Goal: Use online tool/utility: Utilize a website feature to perform a specific function

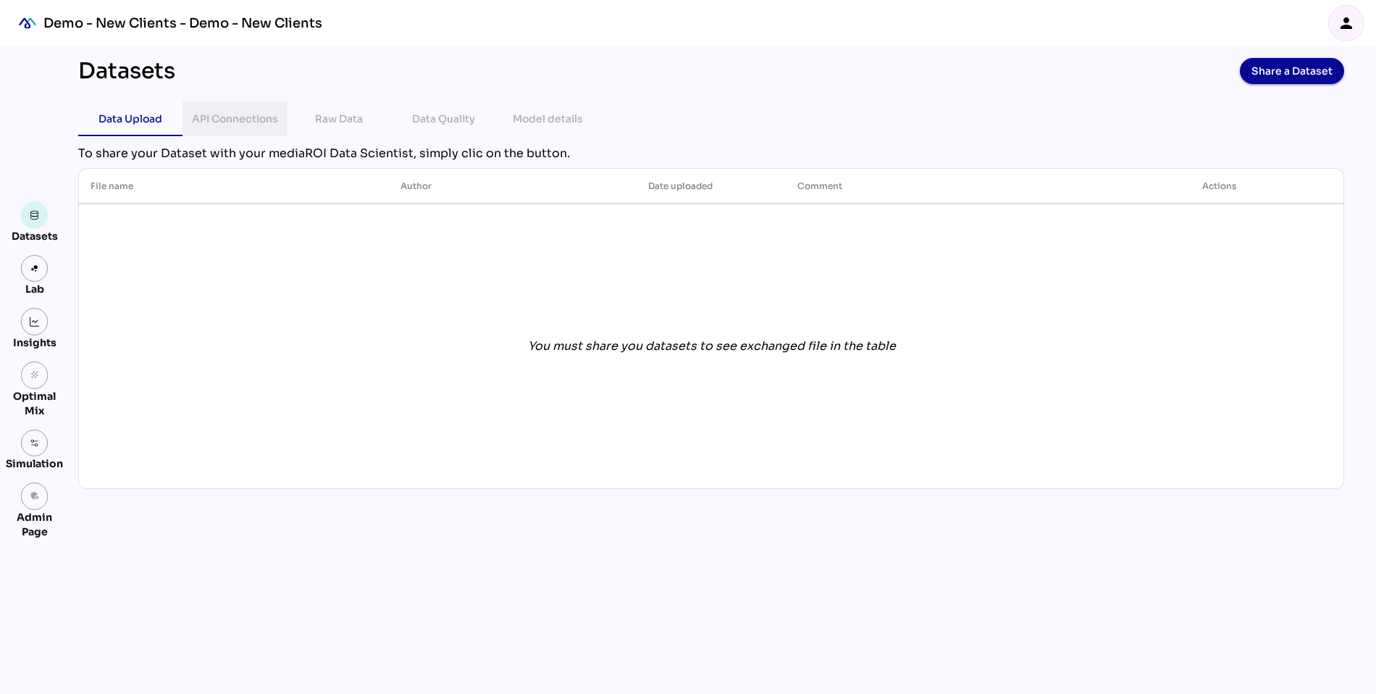
click at [219, 125] on div "API Connections" at bounding box center [235, 118] width 86 height 17
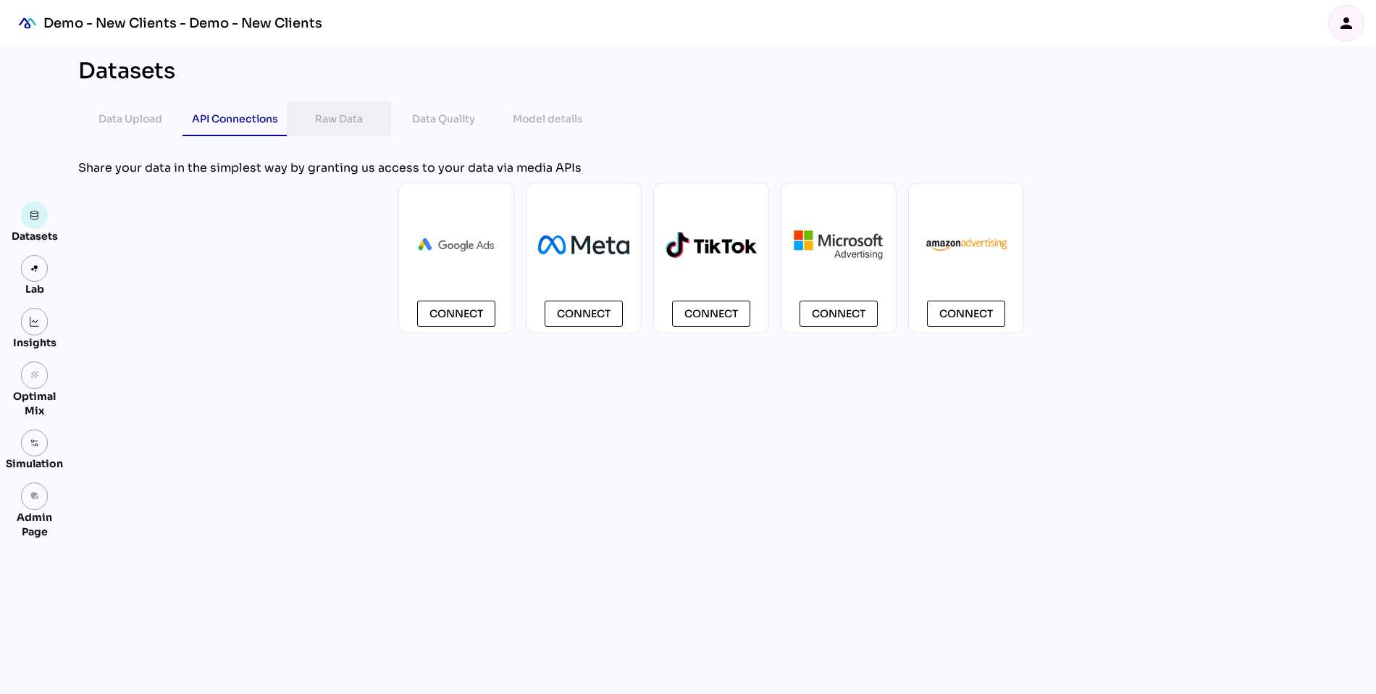
click at [345, 118] on div "Raw Data" at bounding box center [339, 118] width 48 height 17
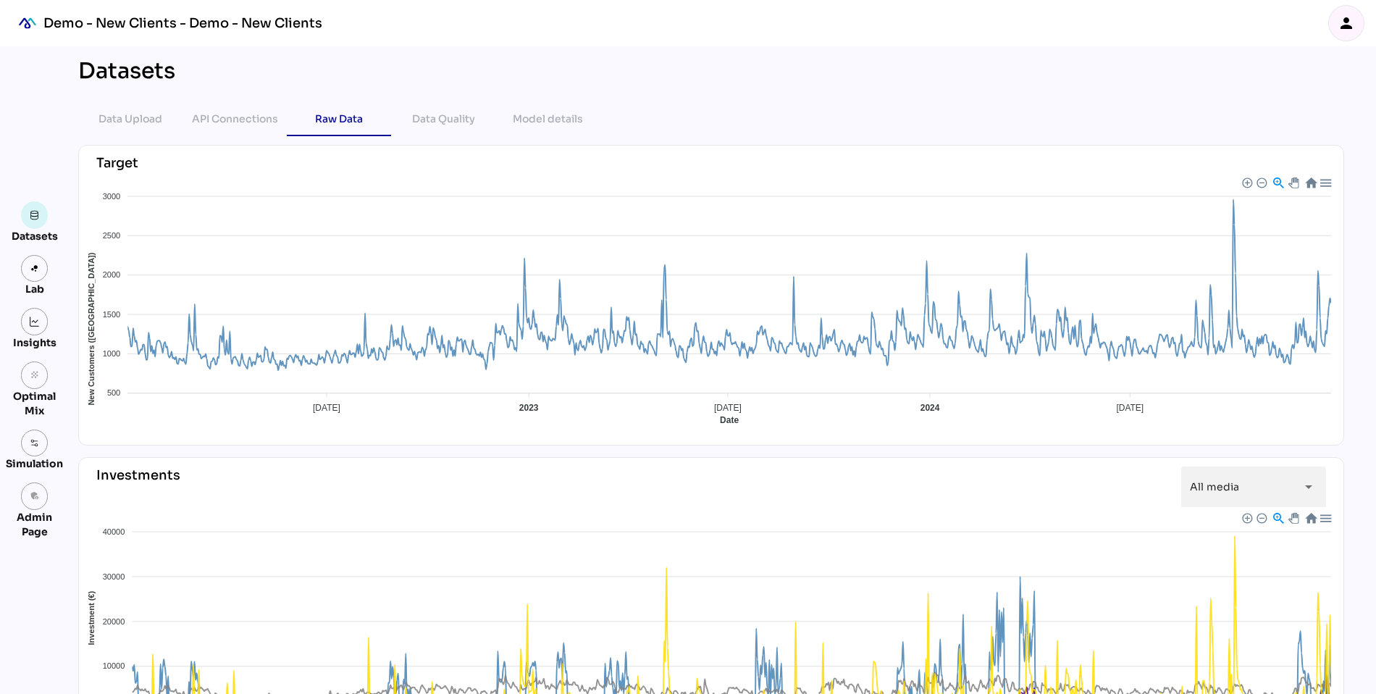
click at [1350, 23] on icon "person" at bounding box center [1346, 22] width 17 height 17
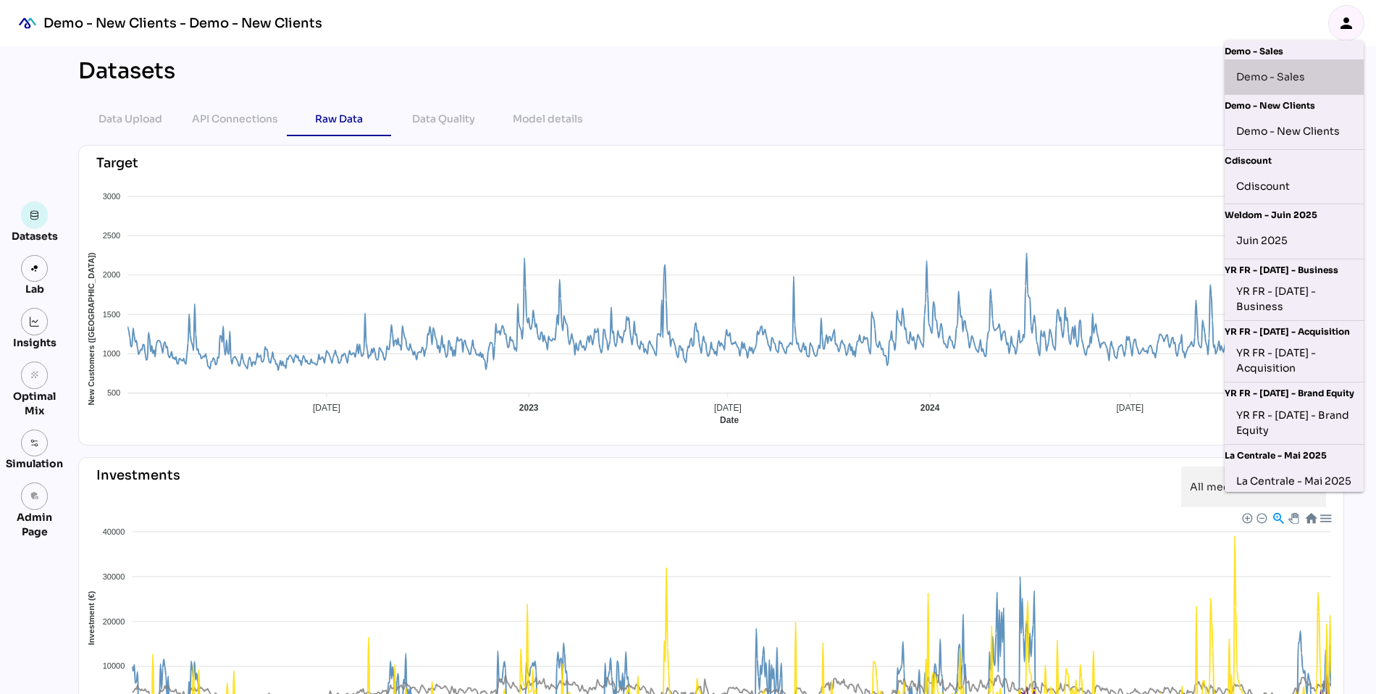
click at [1284, 76] on div "Demo - Sales" at bounding box center [1294, 76] width 116 height 23
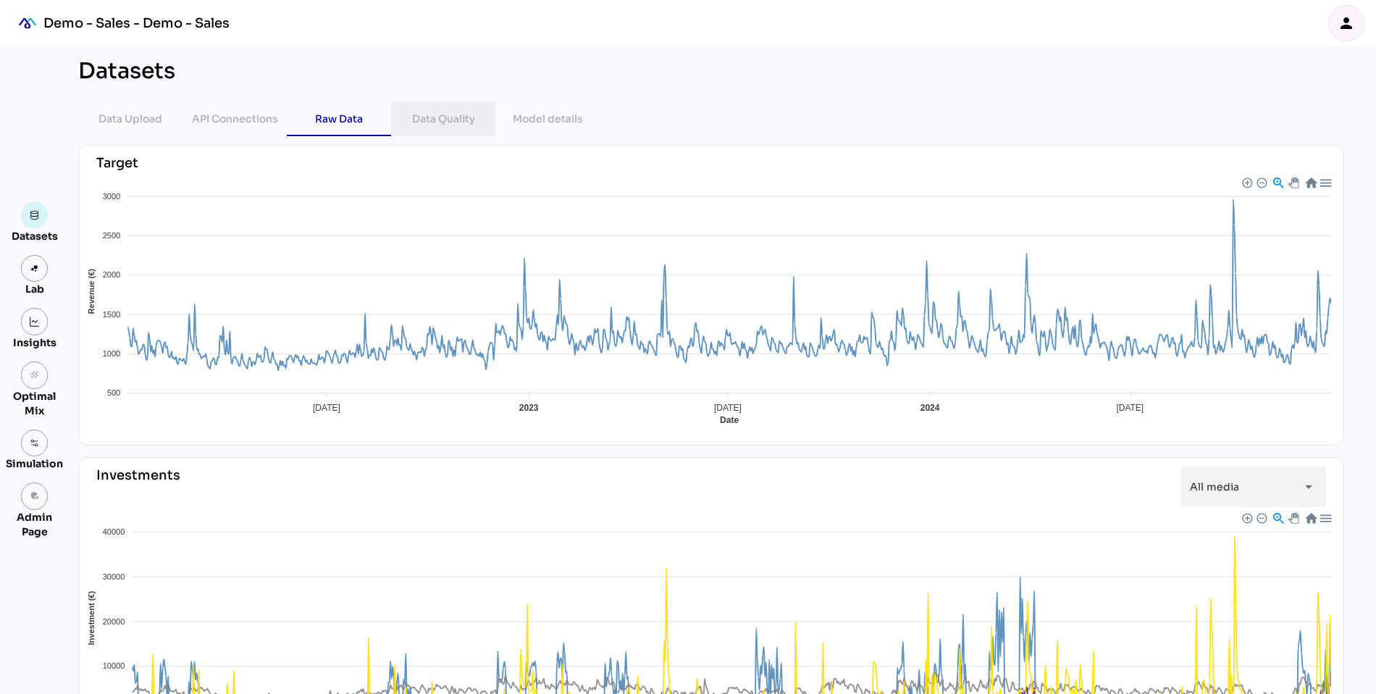
click at [447, 125] on div "Data Quality" at bounding box center [443, 118] width 63 height 17
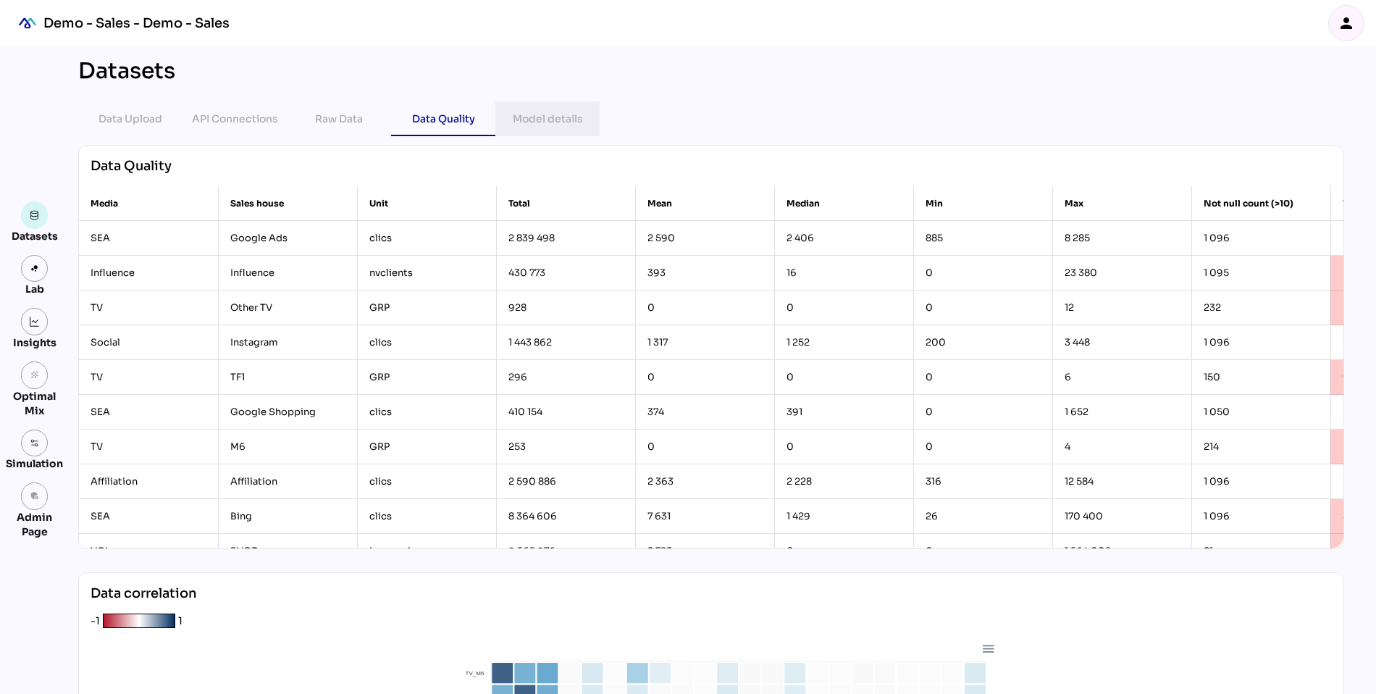
click at [561, 124] on div "Model details" at bounding box center [548, 118] width 70 height 17
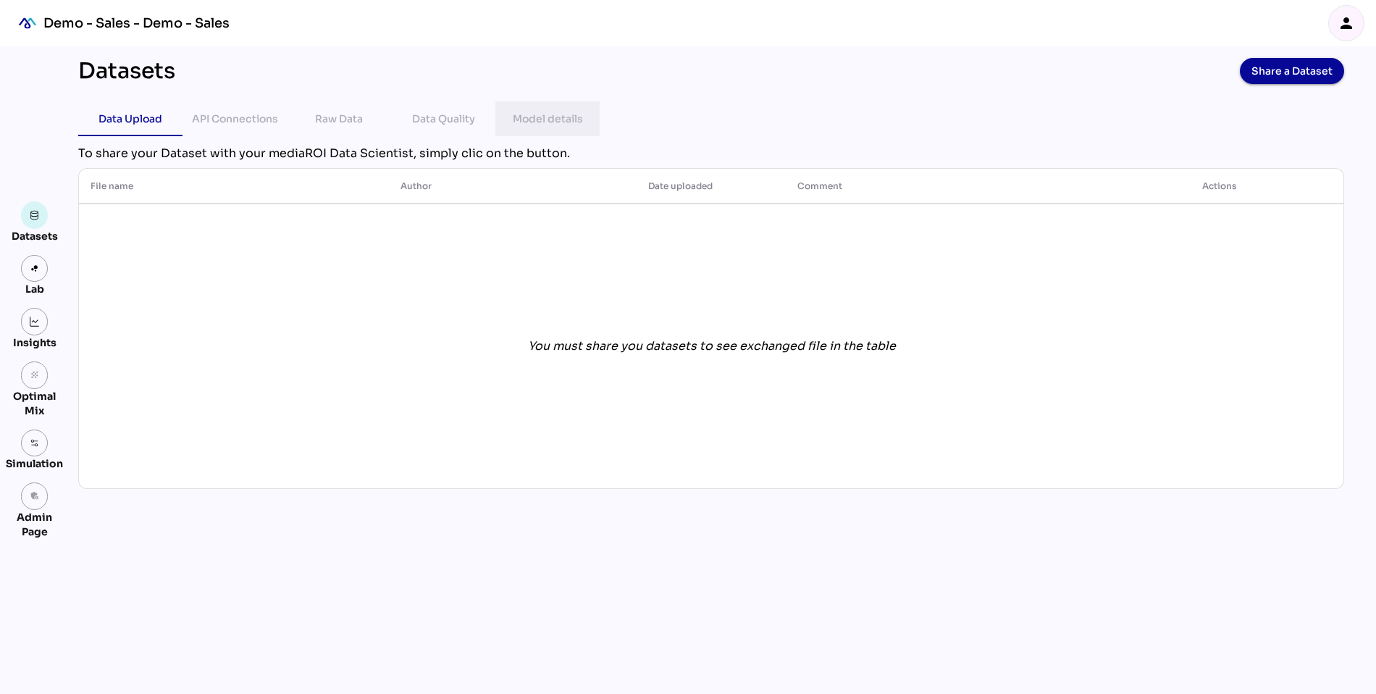
click at [536, 112] on div "Model details" at bounding box center [548, 118] width 70 height 17
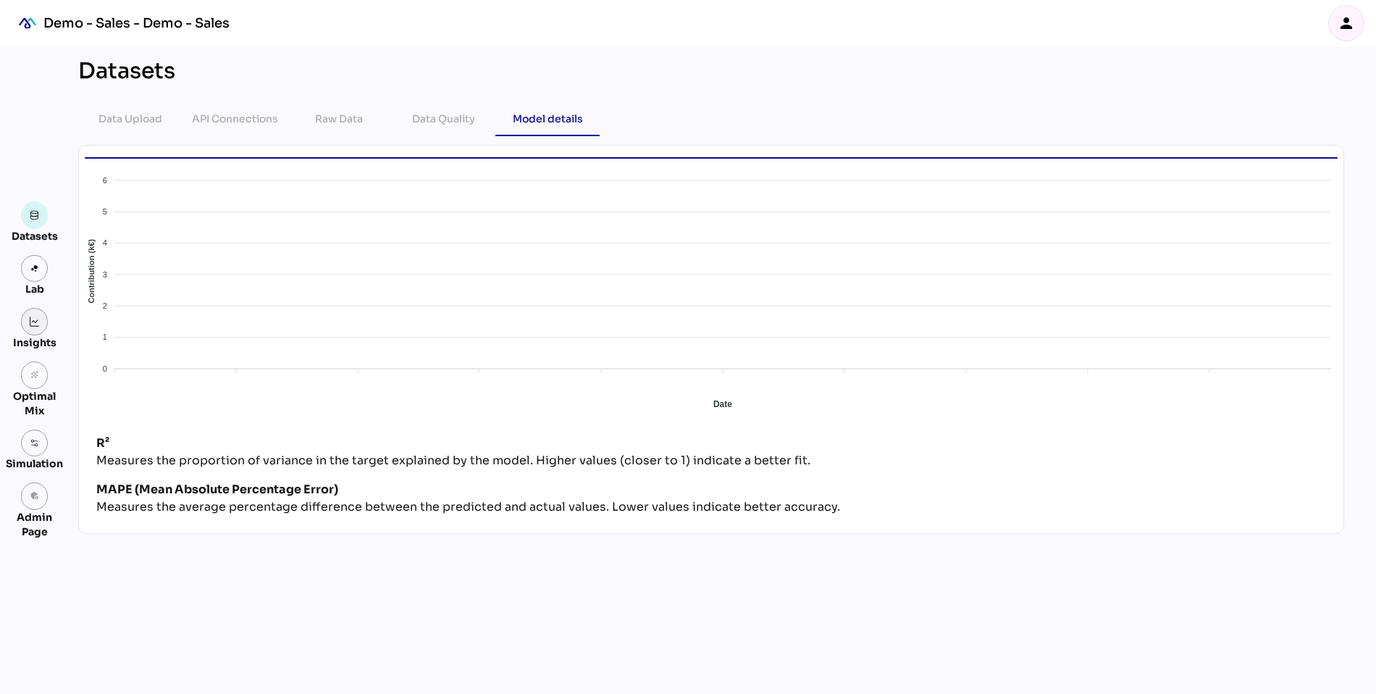
click at [32, 324] on img at bounding box center [35, 321] width 10 height 10
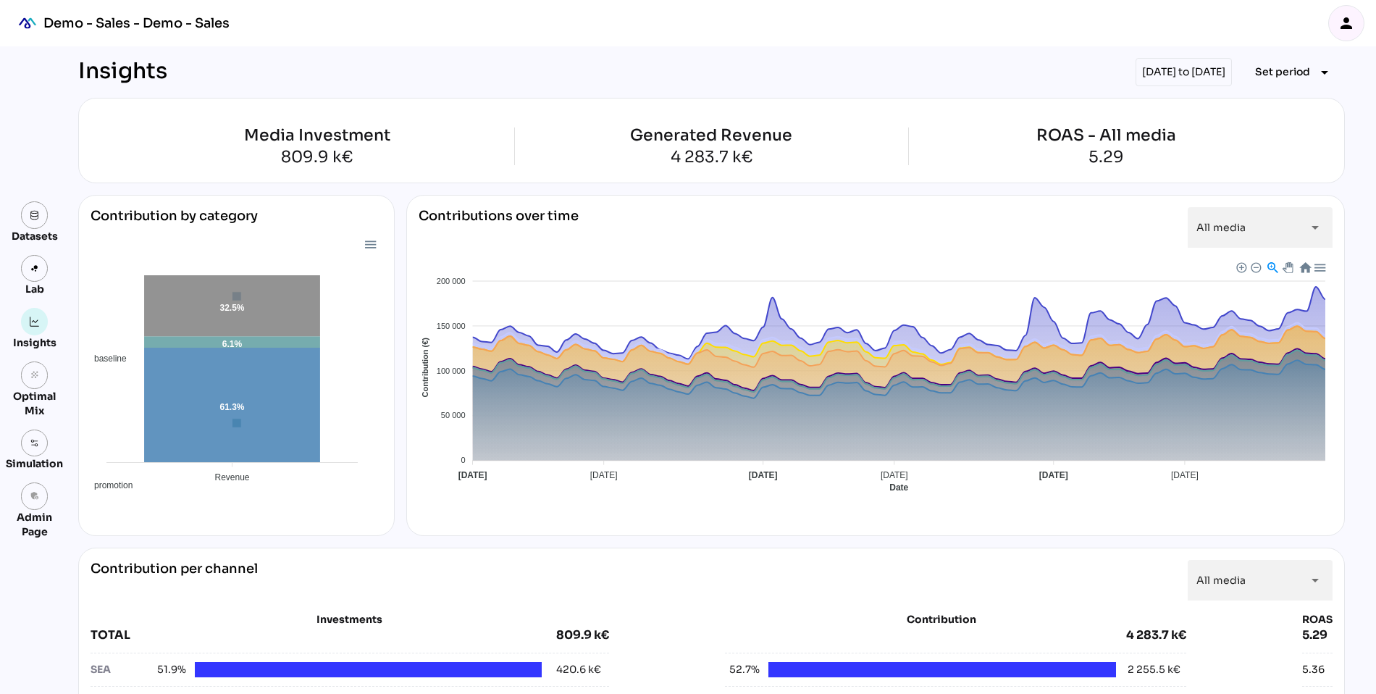
click at [1288, 72] on span "Set period" at bounding box center [1282, 71] width 55 height 17
click at [1279, 108] on div "All Available Dates" at bounding box center [1286, 102] width 96 height 12
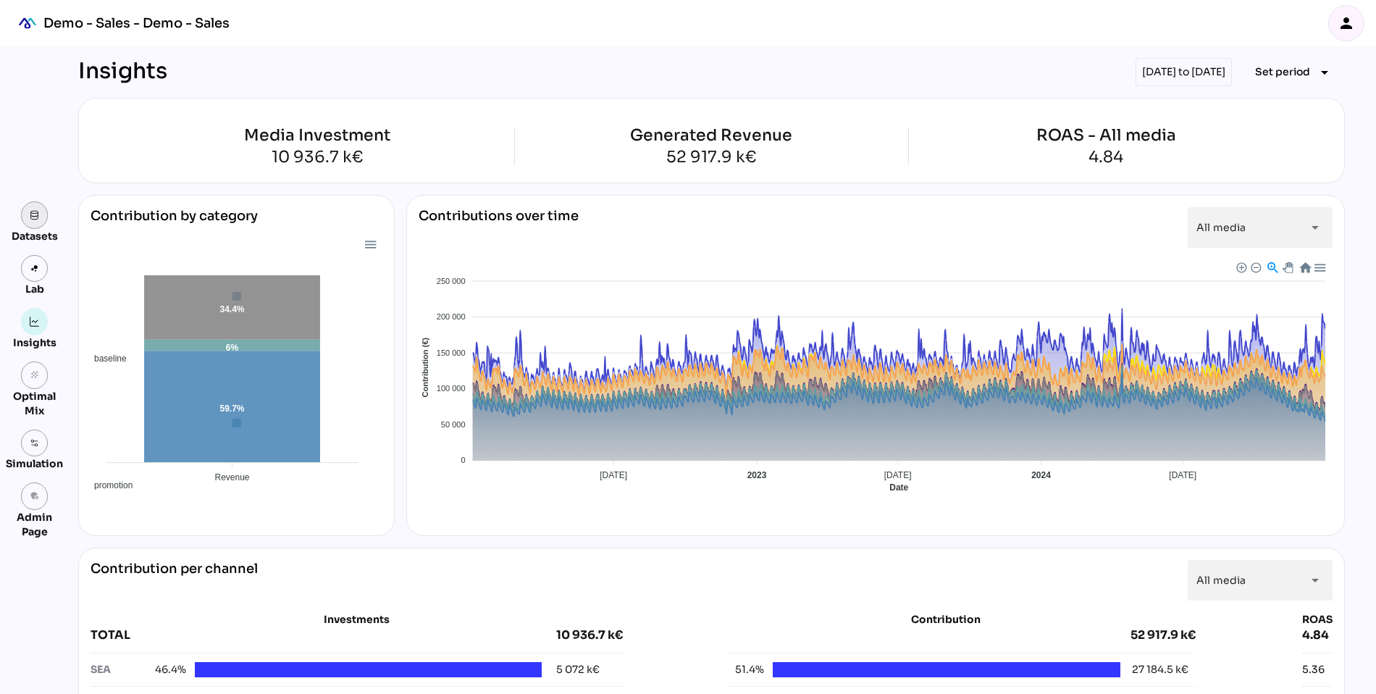
click at [28, 219] on link at bounding box center [35, 215] width 28 height 28
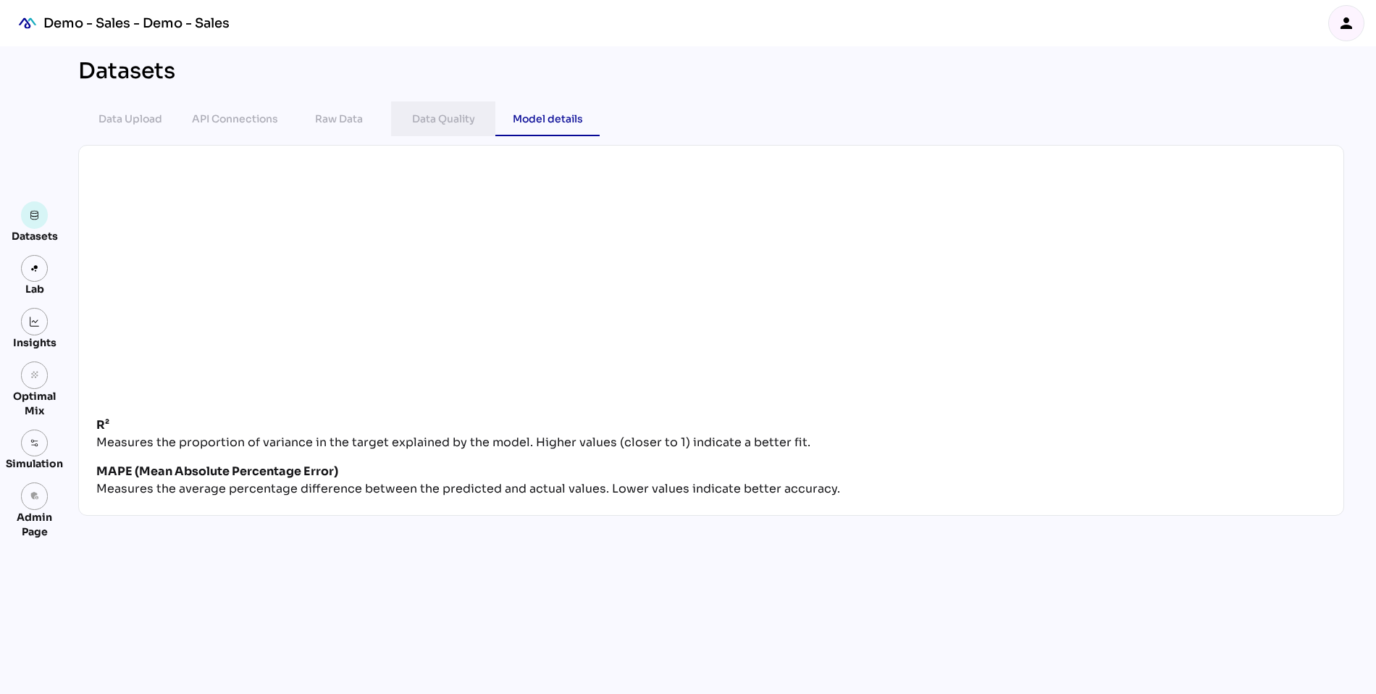
click at [438, 121] on div "Data Quality" at bounding box center [443, 118] width 63 height 17
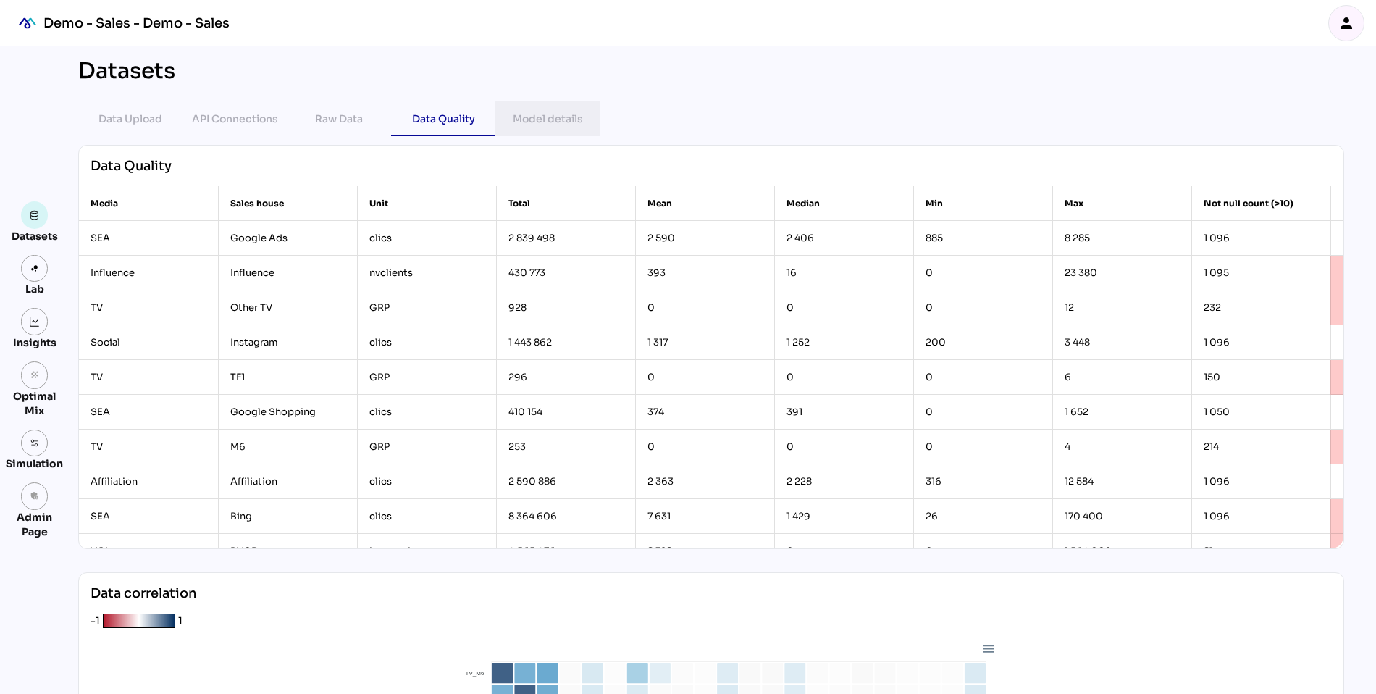
click at [555, 112] on div "Model details" at bounding box center [548, 118] width 70 height 17
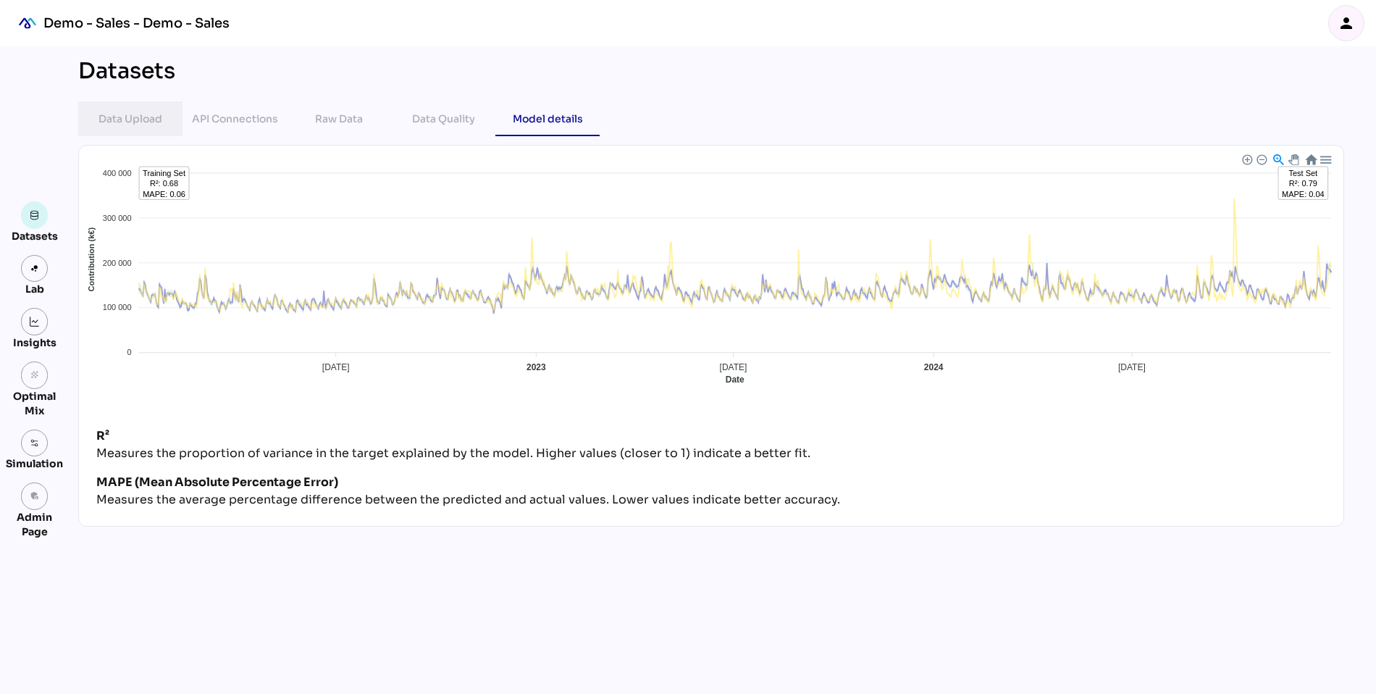
click at [108, 119] on div "Data Upload" at bounding box center [130, 118] width 64 height 17
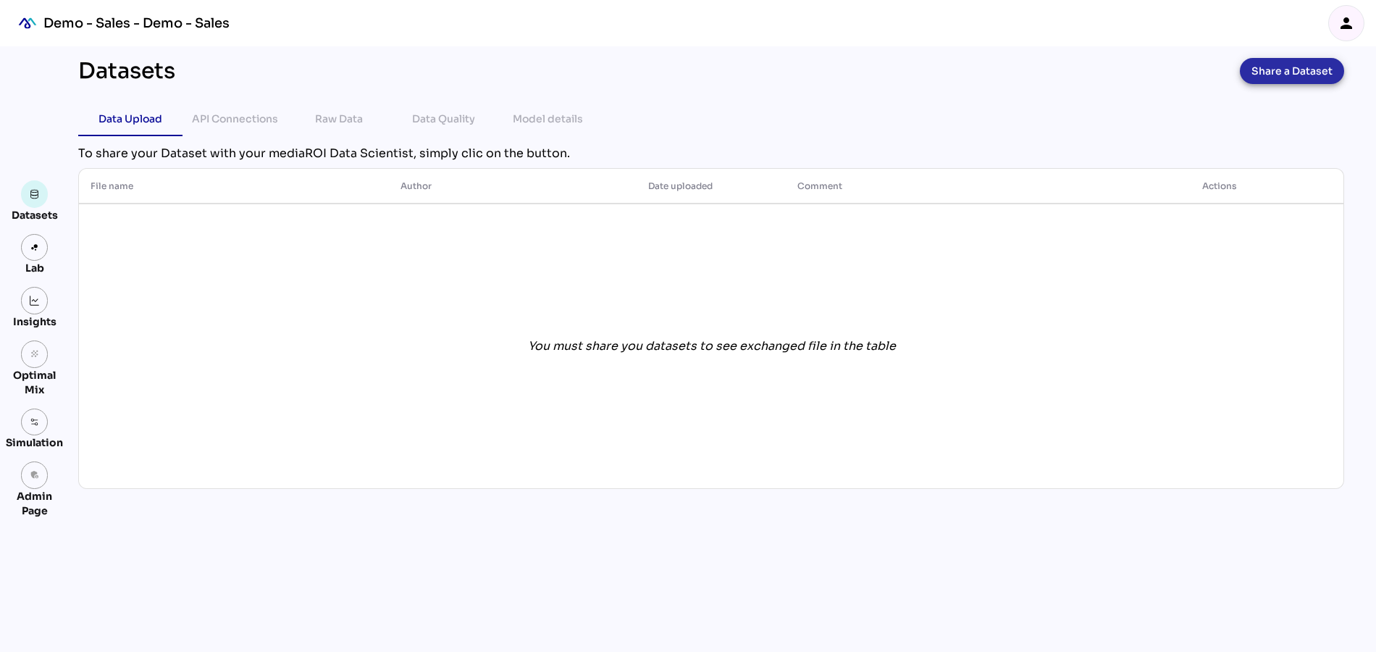
click at [1280, 65] on span "Share a Dataset" at bounding box center [1291, 71] width 81 height 20
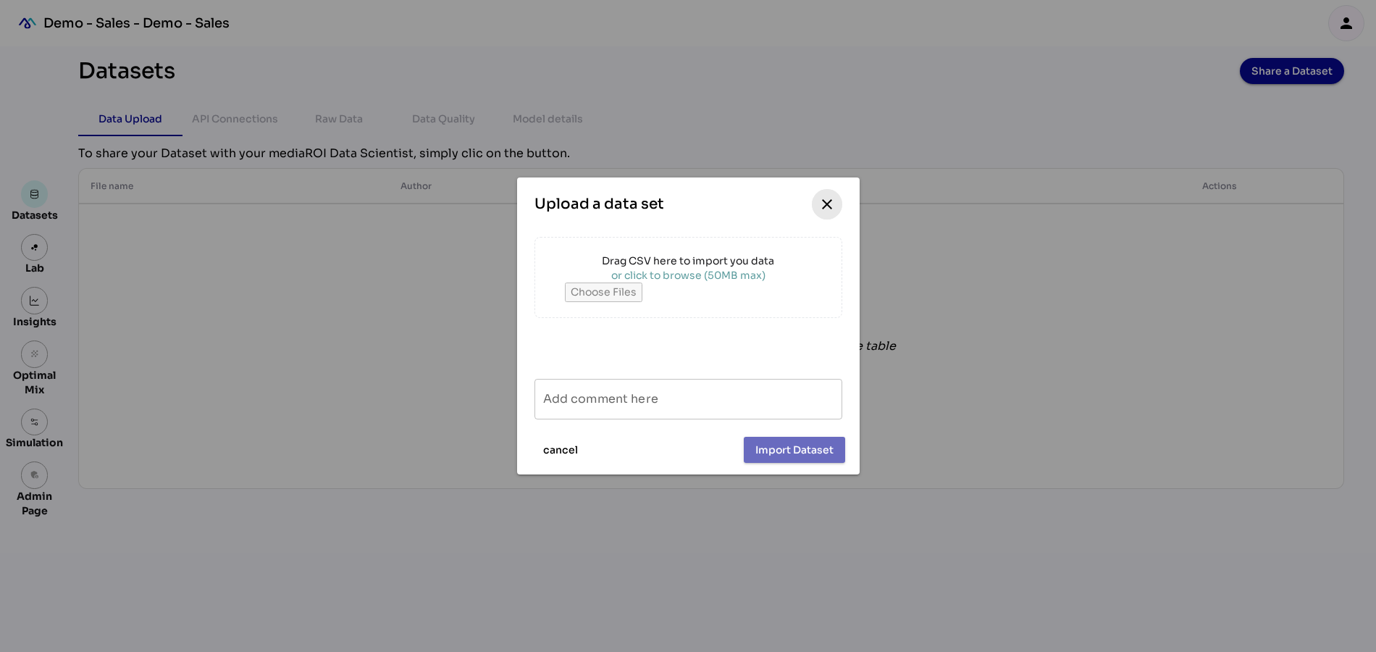
click at [826, 206] on icon "close" at bounding box center [826, 204] width 17 height 17
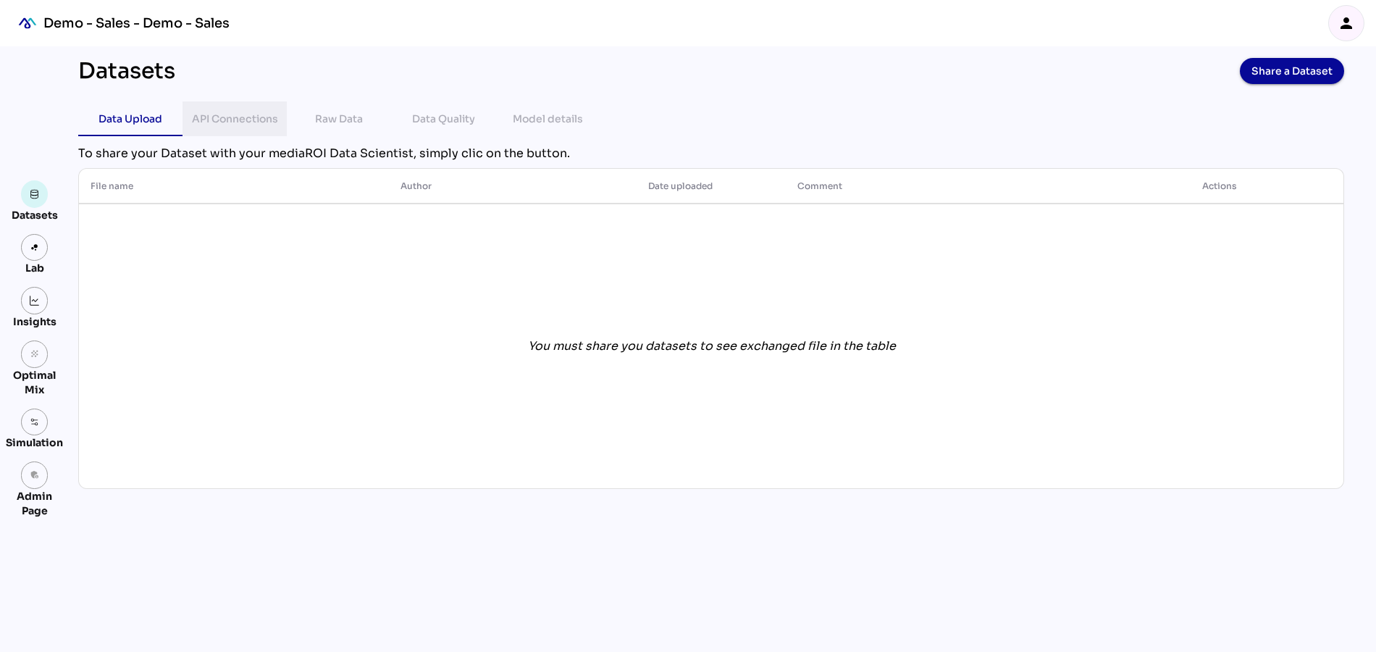
click at [233, 128] on div "API Connections" at bounding box center [234, 118] width 81 height 35
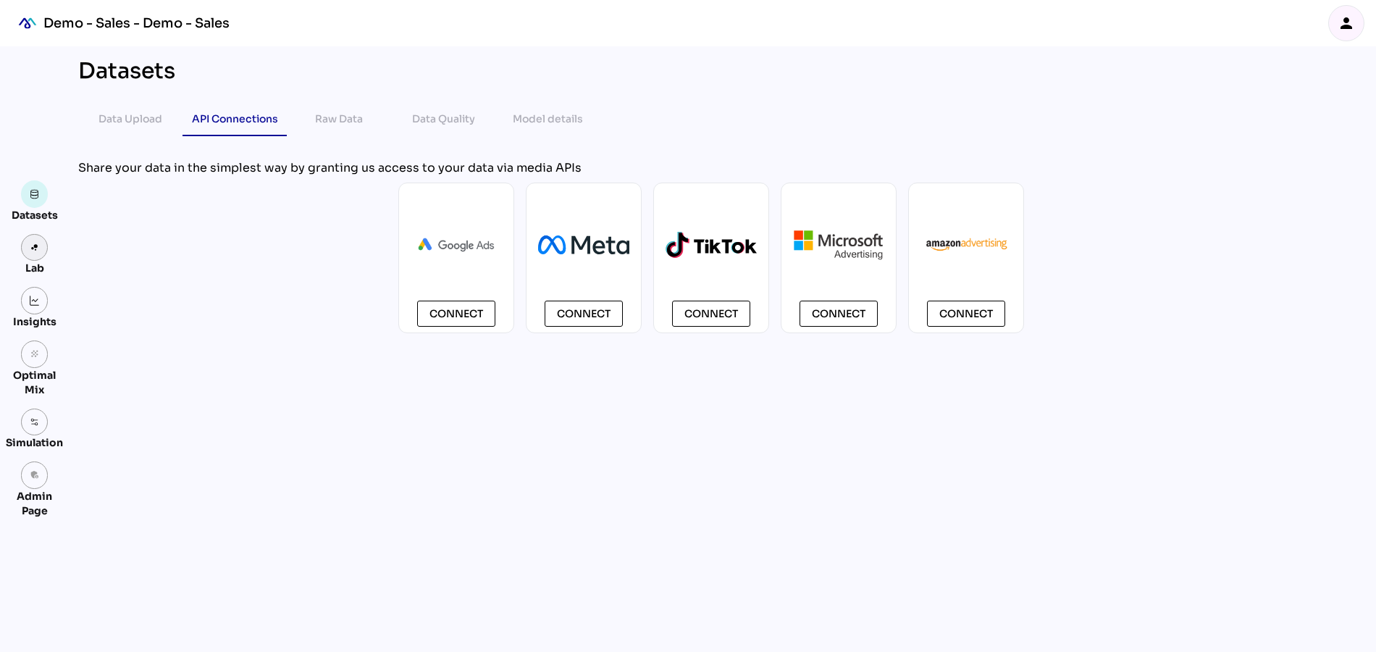
click at [28, 253] on link at bounding box center [35, 248] width 28 height 28
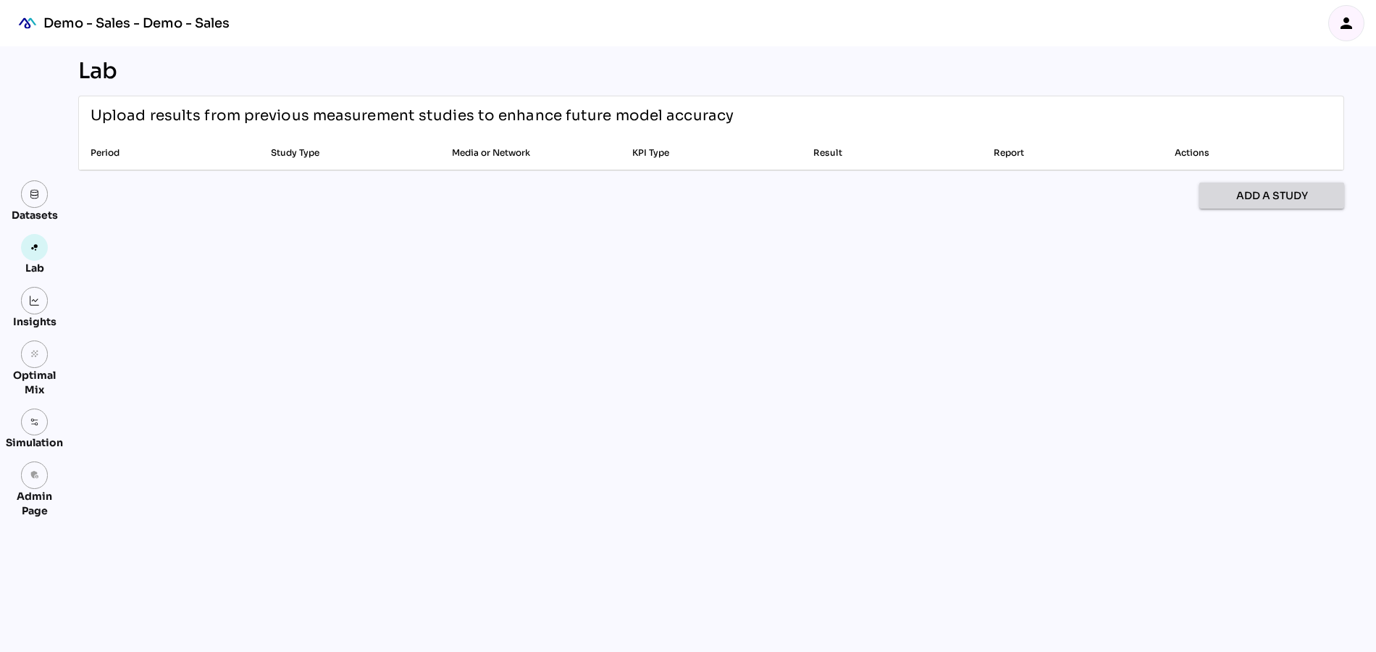
click at [1277, 196] on span "Add a study" at bounding box center [1272, 195] width 72 height 17
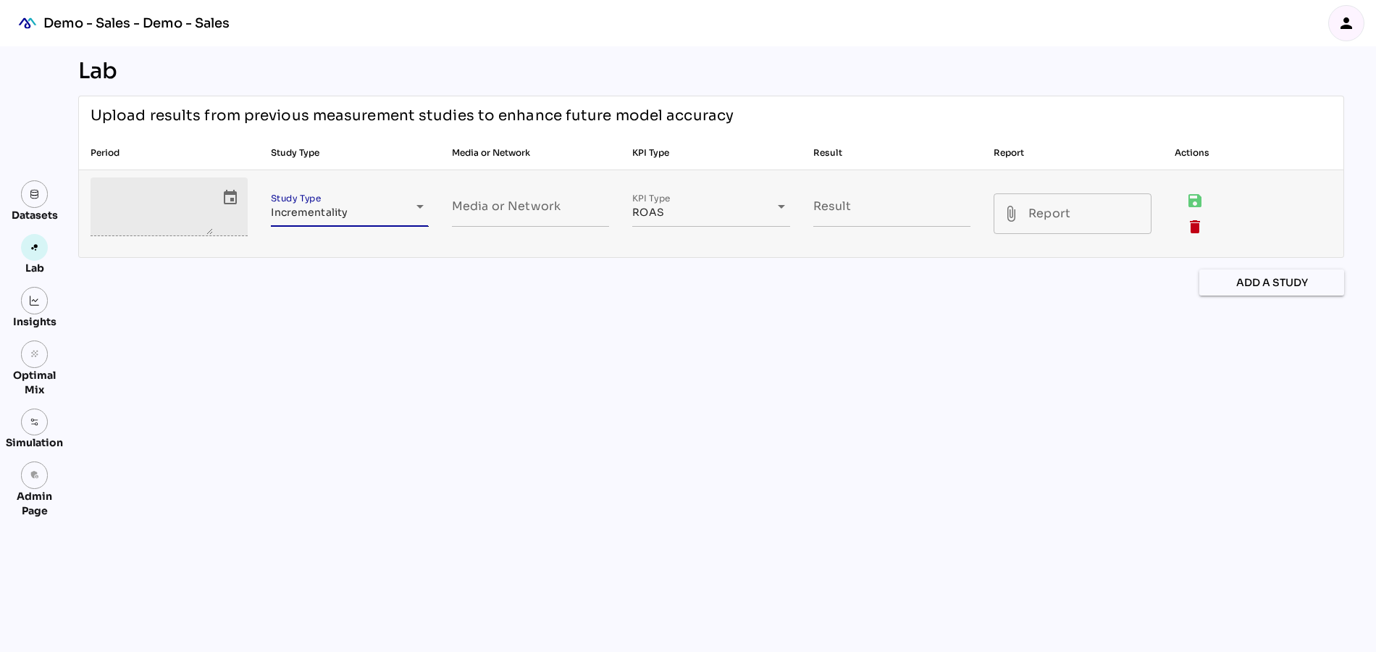
click at [321, 209] on span "Incrementality" at bounding box center [309, 212] width 77 height 13
click at [135, 199] on textarea "event" at bounding box center [156, 207] width 114 height 56
click at [229, 198] on icon "event" at bounding box center [230, 197] width 17 height 17
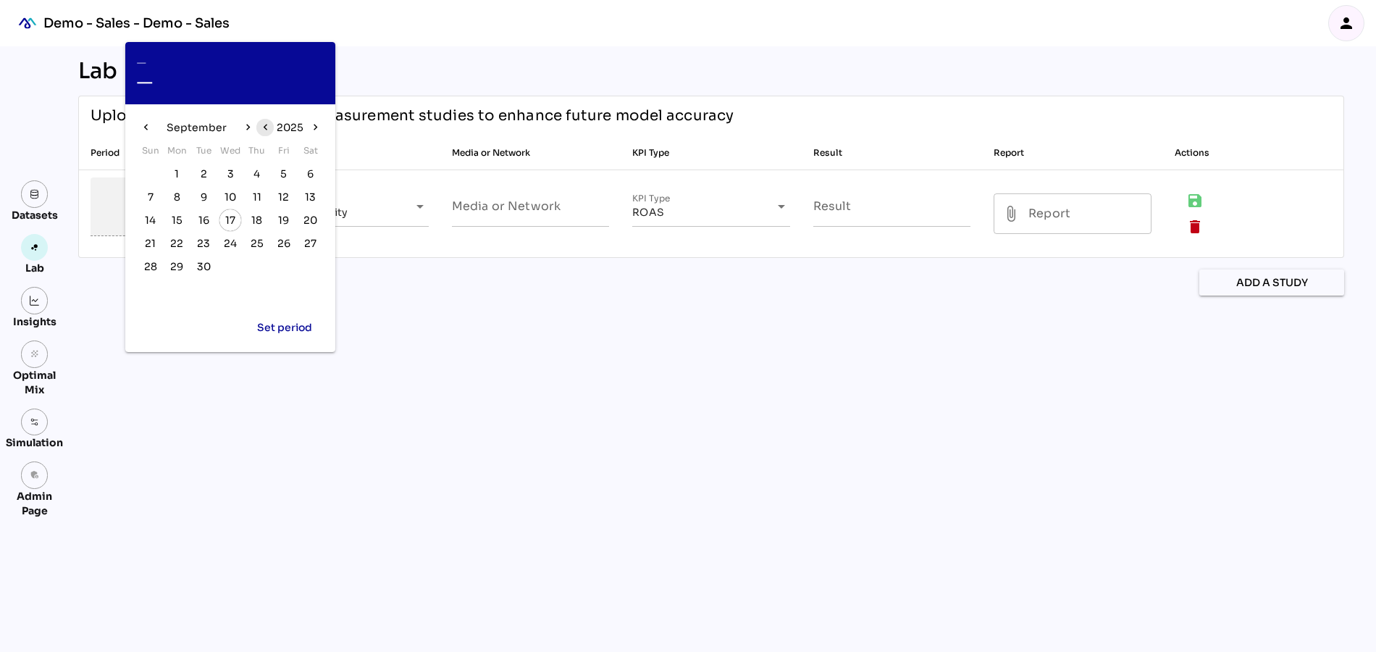
click at [268, 126] on icon "chevron_left" at bounding box center [265, 127] width 12 height 12
click at [255, 170] on span "5" at bounding box center [256, 174] width 7 height 16
click at [256, 249] on span "26" at bounding box center [257, 243] width 13 height 16
type textarea "**********"
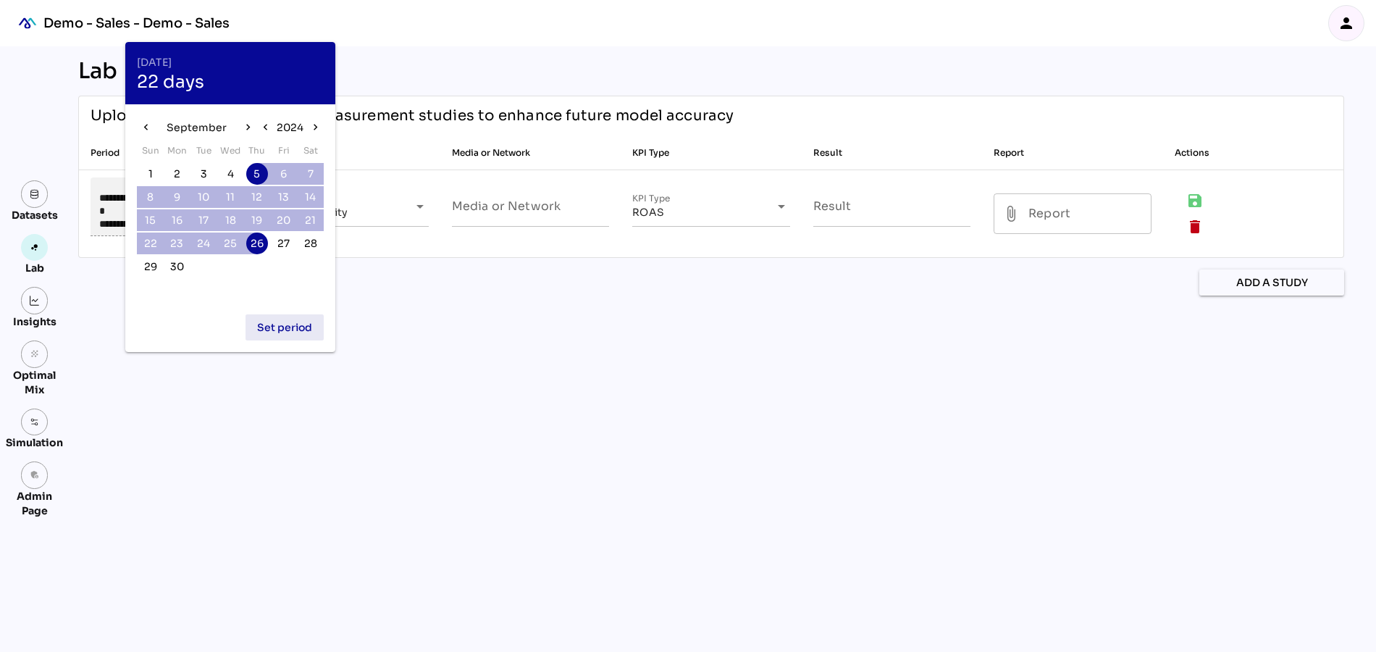
click at [298, 327] on span "Set period" at bounding box center [284, 327] width 55 height 17
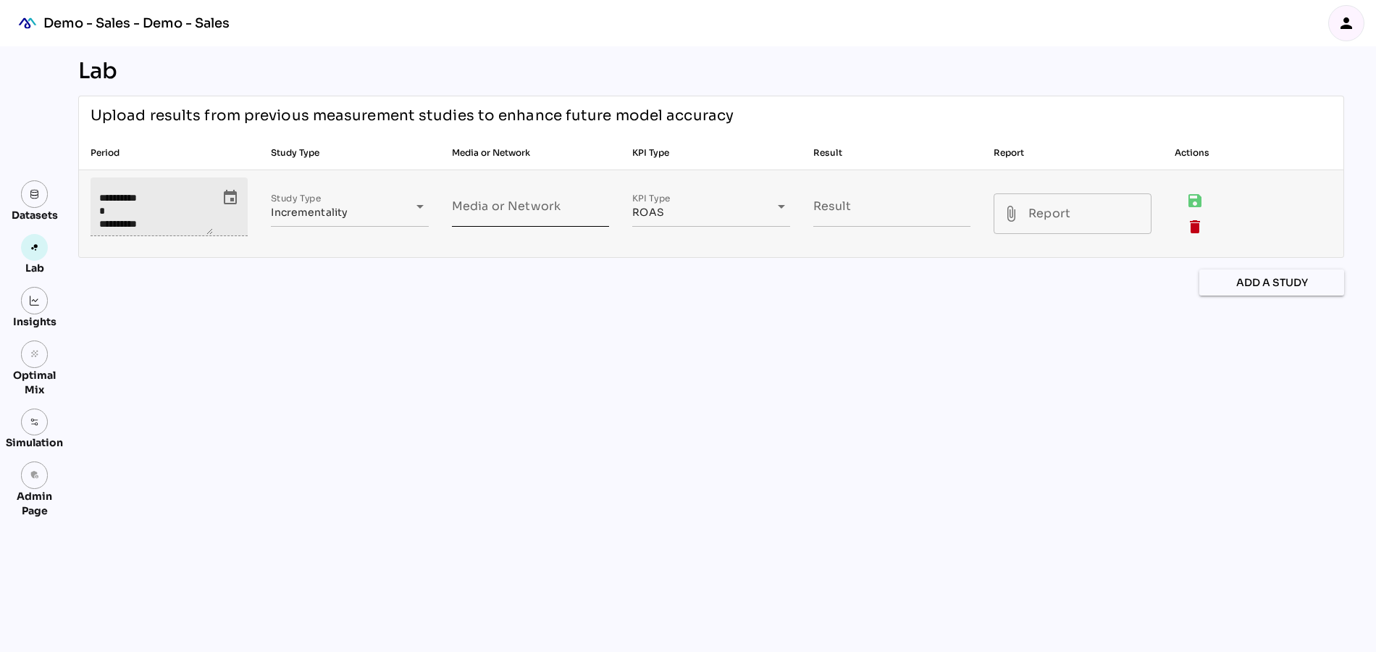
click at [527, 214] on input "Media or Network" at bounding box center [530, 206] width 157 height 41
type input "********"
click at [854, 212] on input "Result" at bounding box center [891, 206] width 157 height 41
type input "*"
click at [1065, 212] on input "attach_file Report" at bounding box center [1085, 213] width 114 height 41
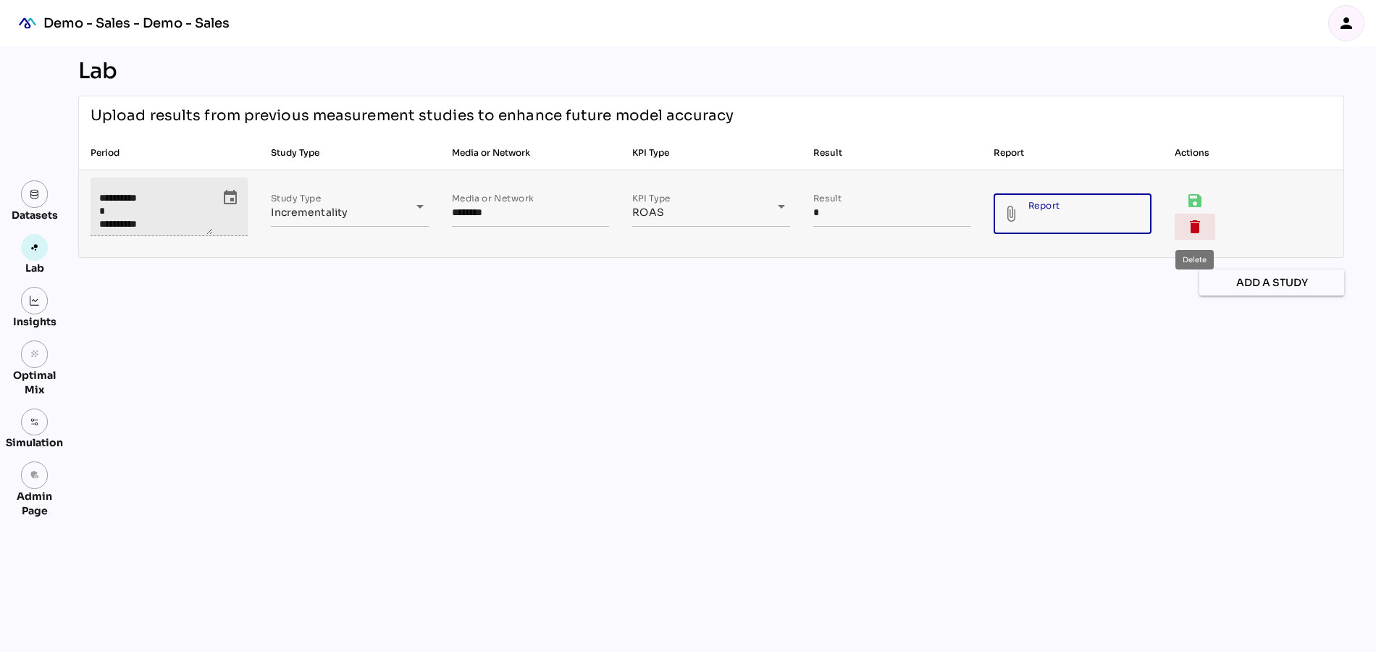
click at [1190, 225] on icon "delete" at bounding box center [1194, 226] width 17 height 17
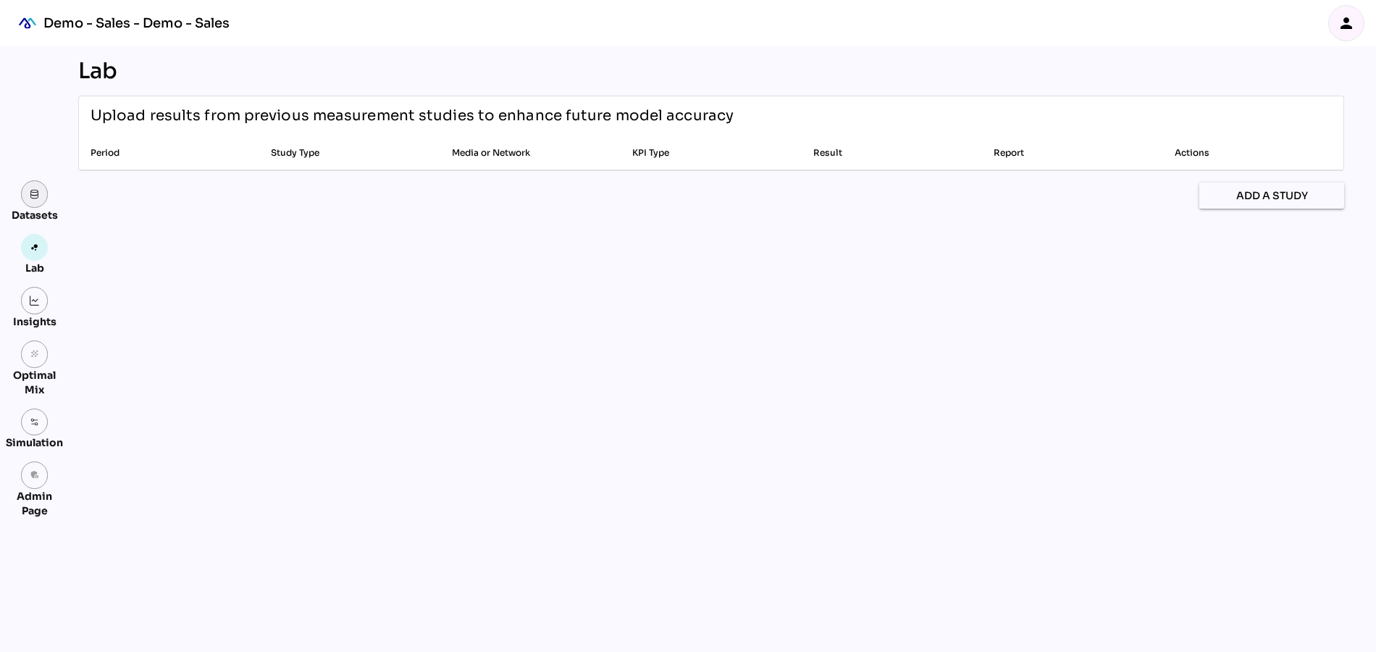
click at [31, 198] on img at bounding box center [35, 194] width 10 height 10
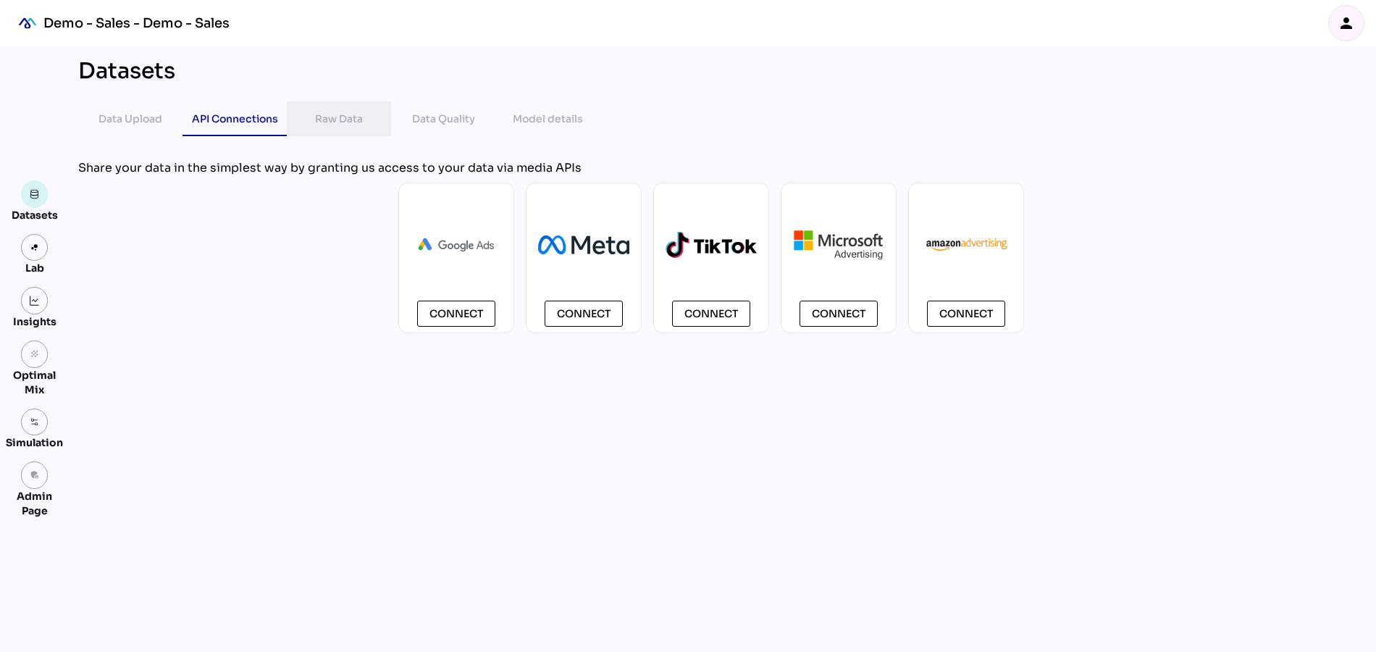
click at [329, 113] on div "Raw Data" at bounding box center [339, 118] width 48 height 17
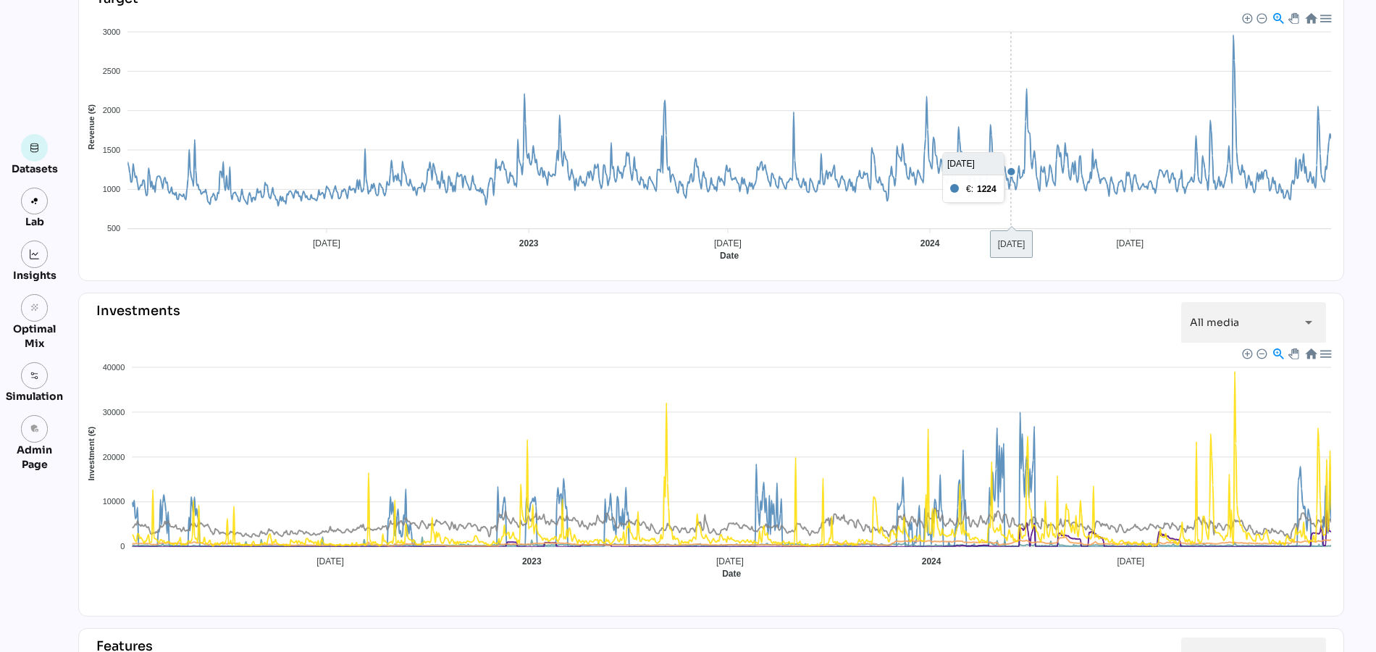
scroll to position [175, 0]
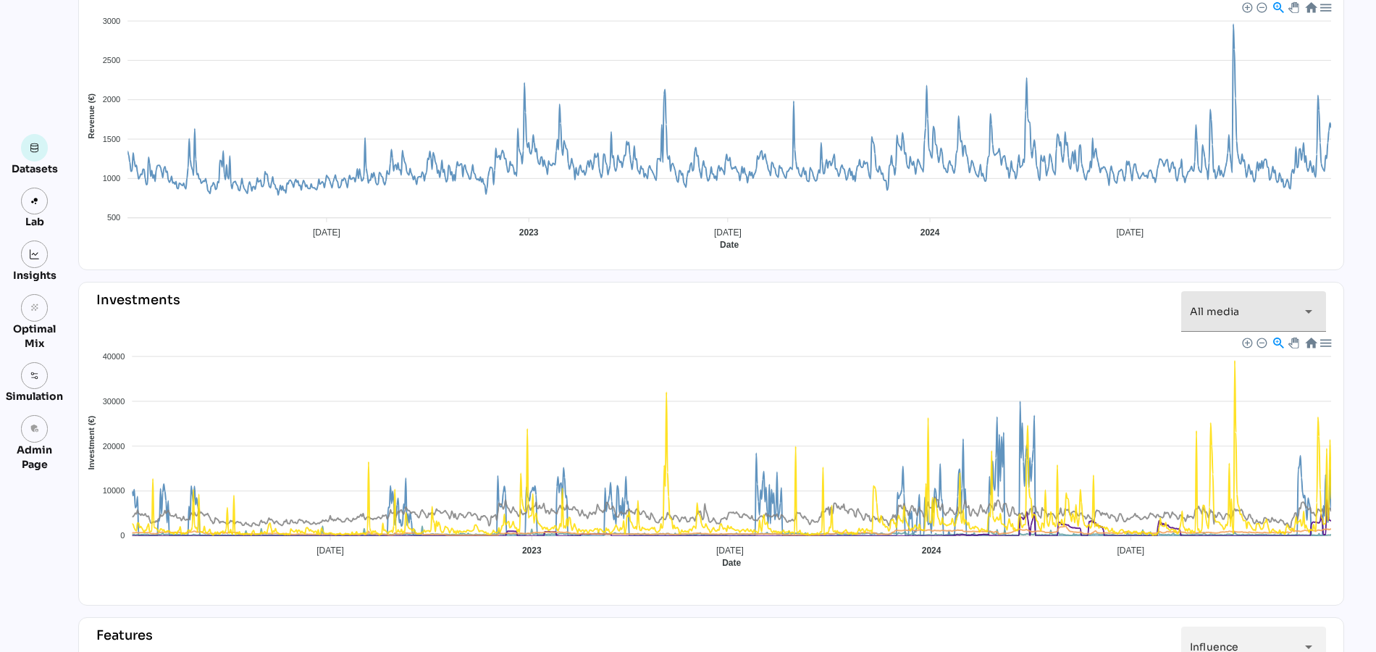
click at [1253, 311] on div "All media *********" at bounding box center [1240, 311] width 101 height 41
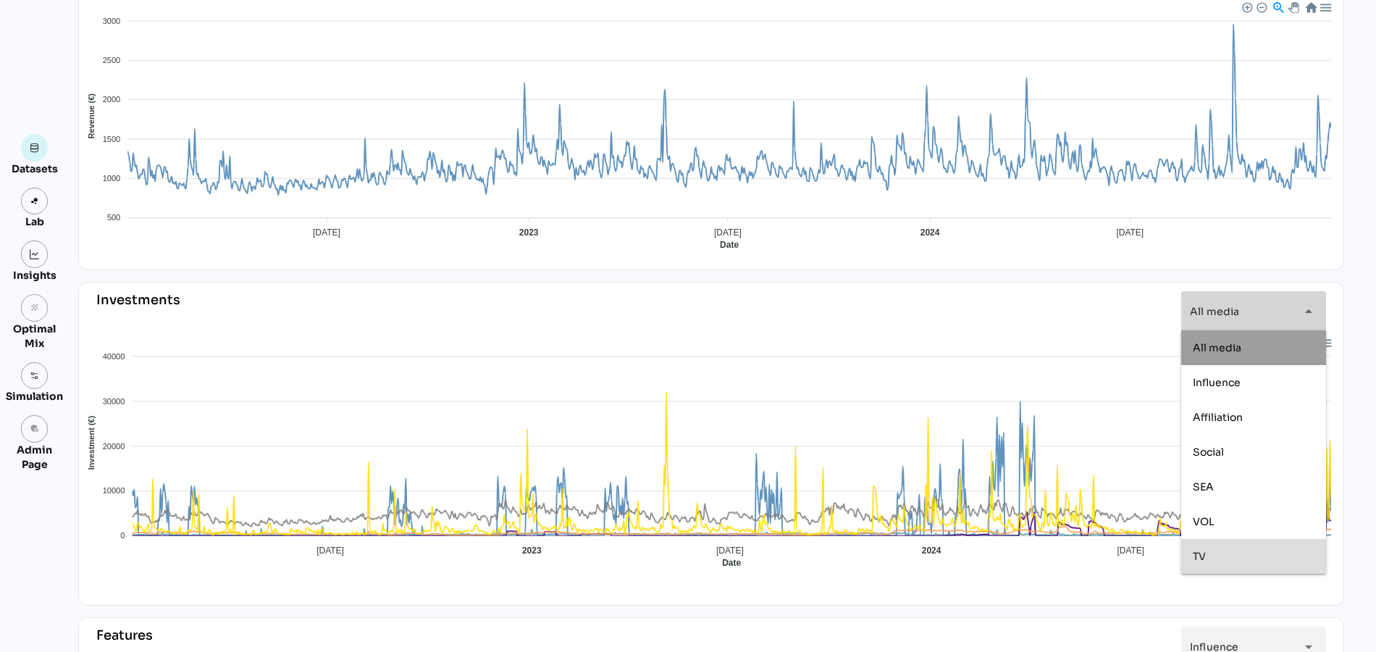
click at [1210, 555] on div "TV" at bounding box center [1254, 556] width 122 height 12
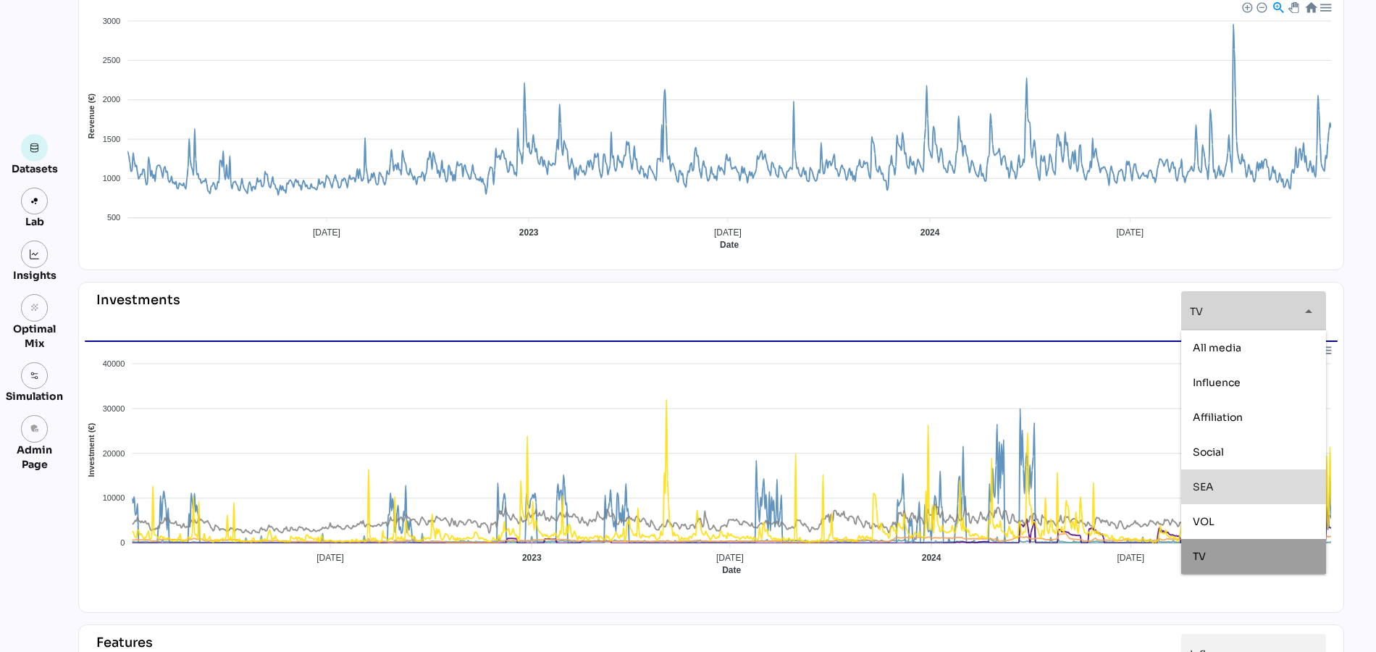
click at [1216, 490] on div "SEA" at bounding box center [1254, 487] width 122 height 12
type input "*******"
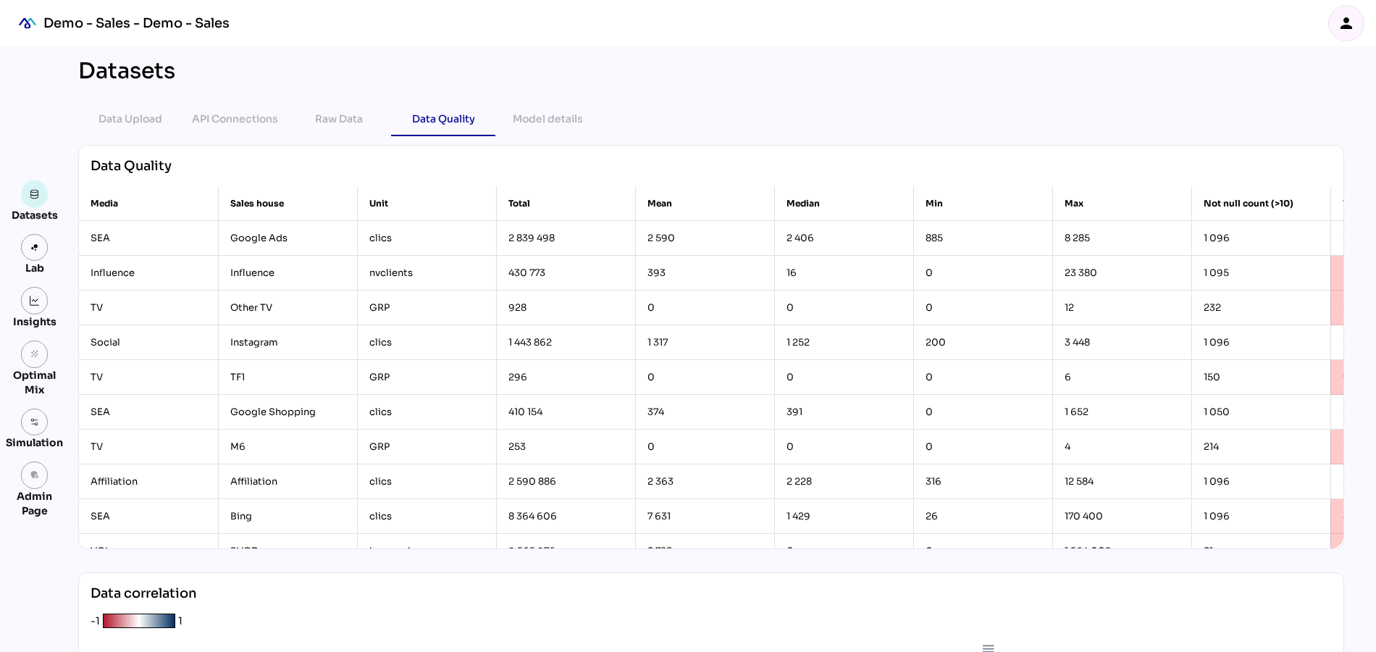
scroll to position [124, 0]
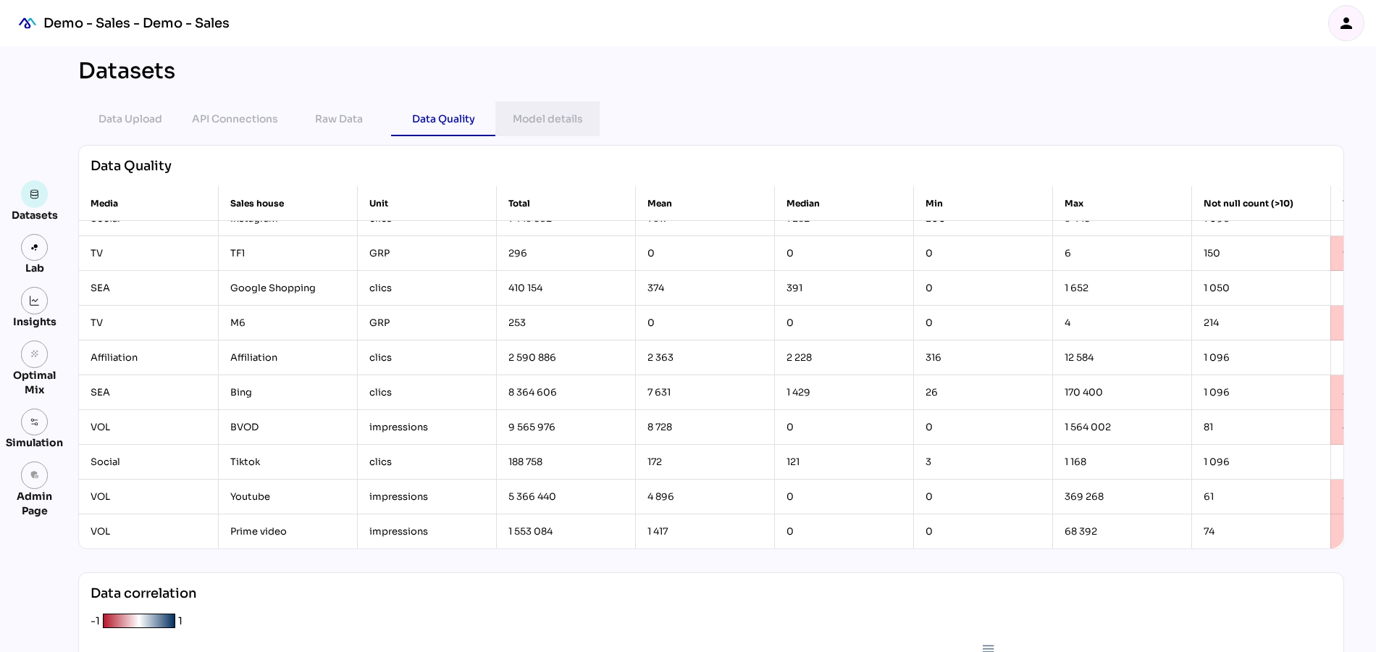
click at [558, 105] on div "Model details" at bounding box center [548, 118] width 70 height 35
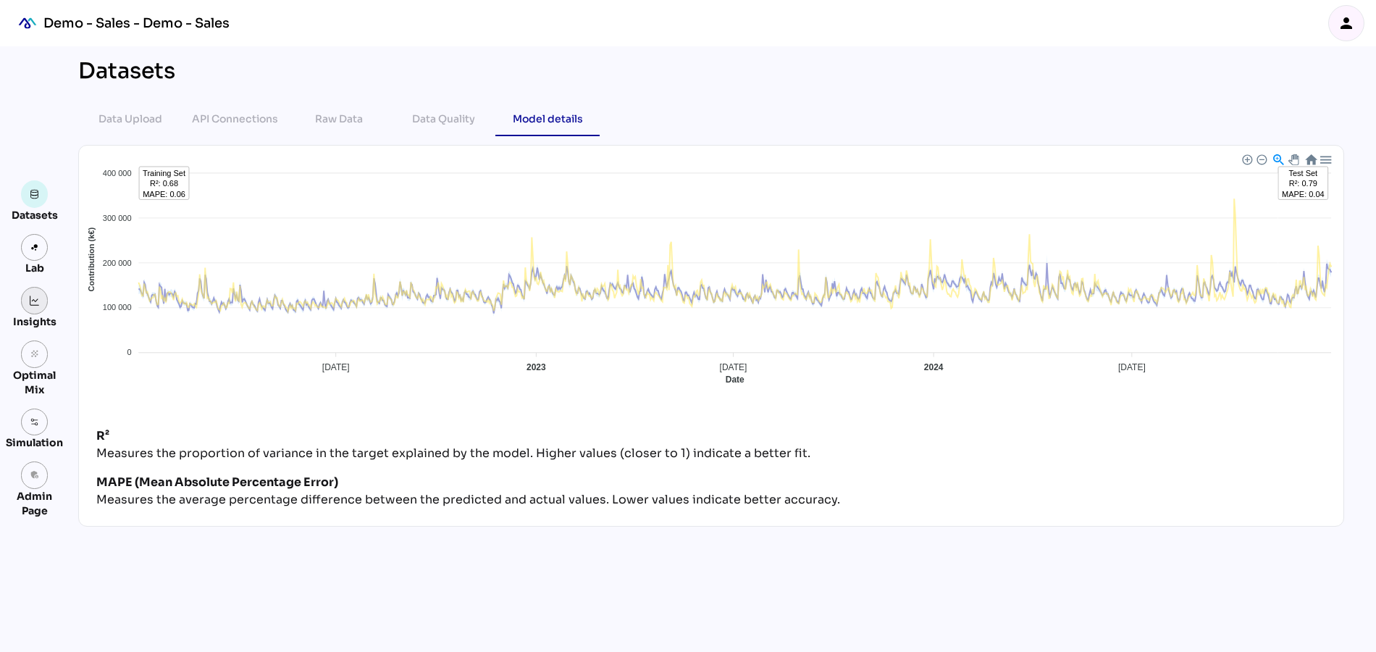
click at [38, 306] on link at bounding box center [35, 301] width 28 height 28
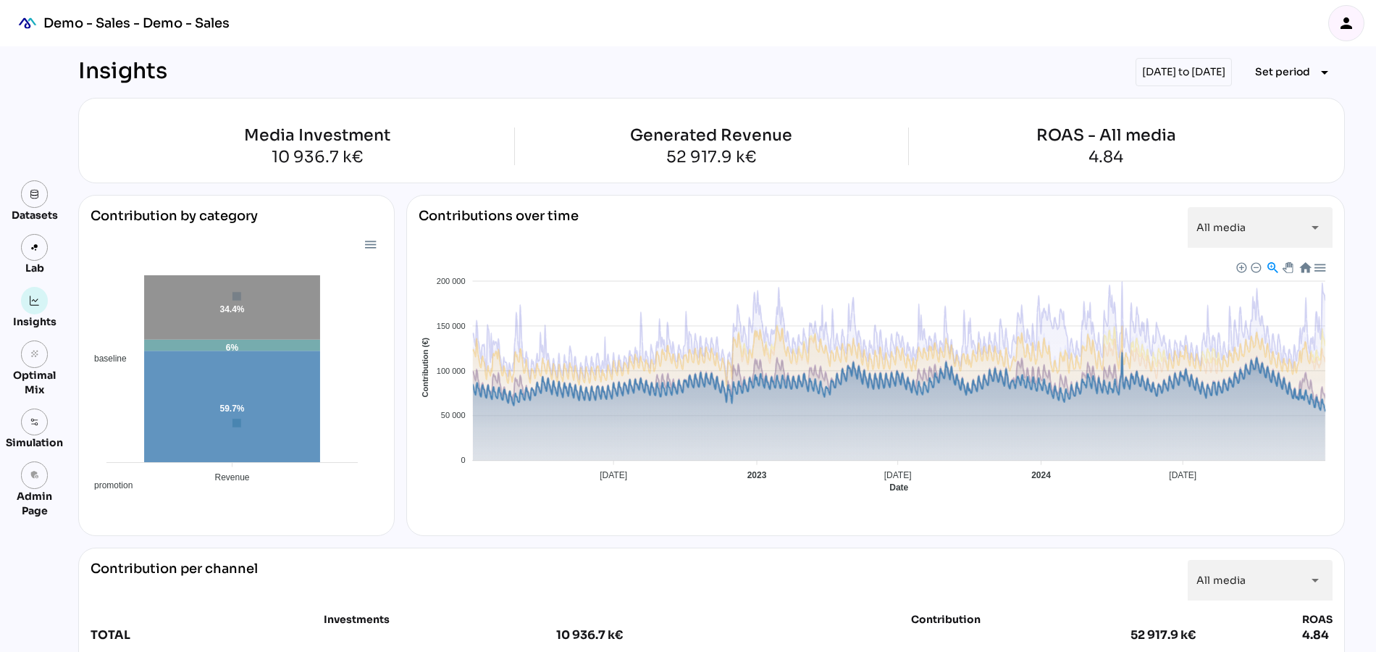
click at [702, 507] on span at bounding box center [875, 552] width 907 height 109
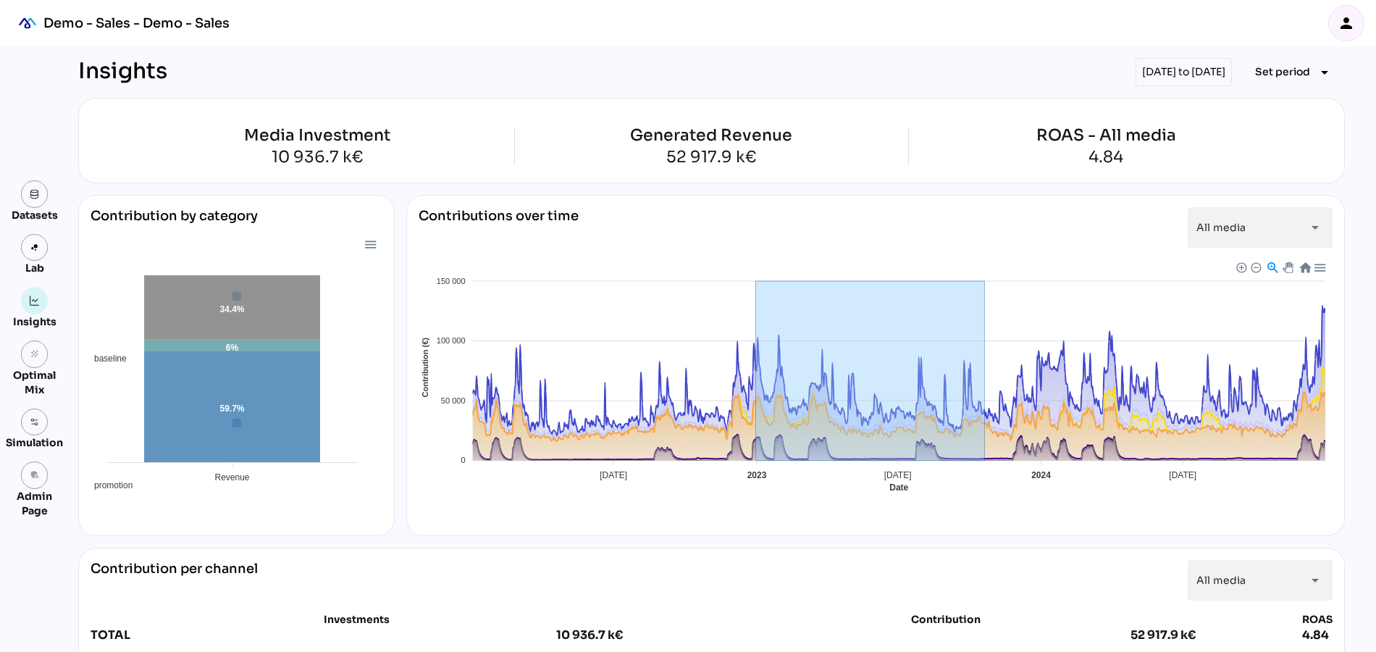
drag, startPoint x: 756, startPoint y: 461, endPoint x: 984, endPoint y: 461, distance: 228.1
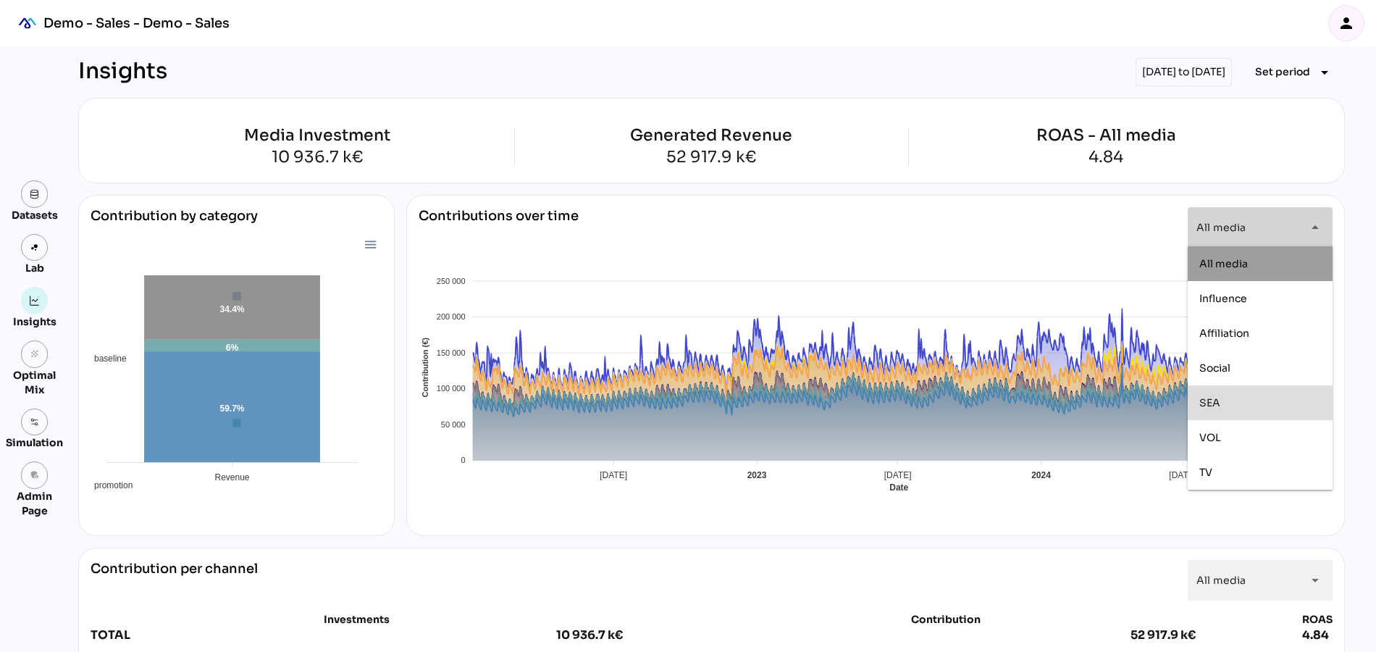
click at [1237, 400] on div "SEA" at bounding box center [1260, 402] width 122 height 12
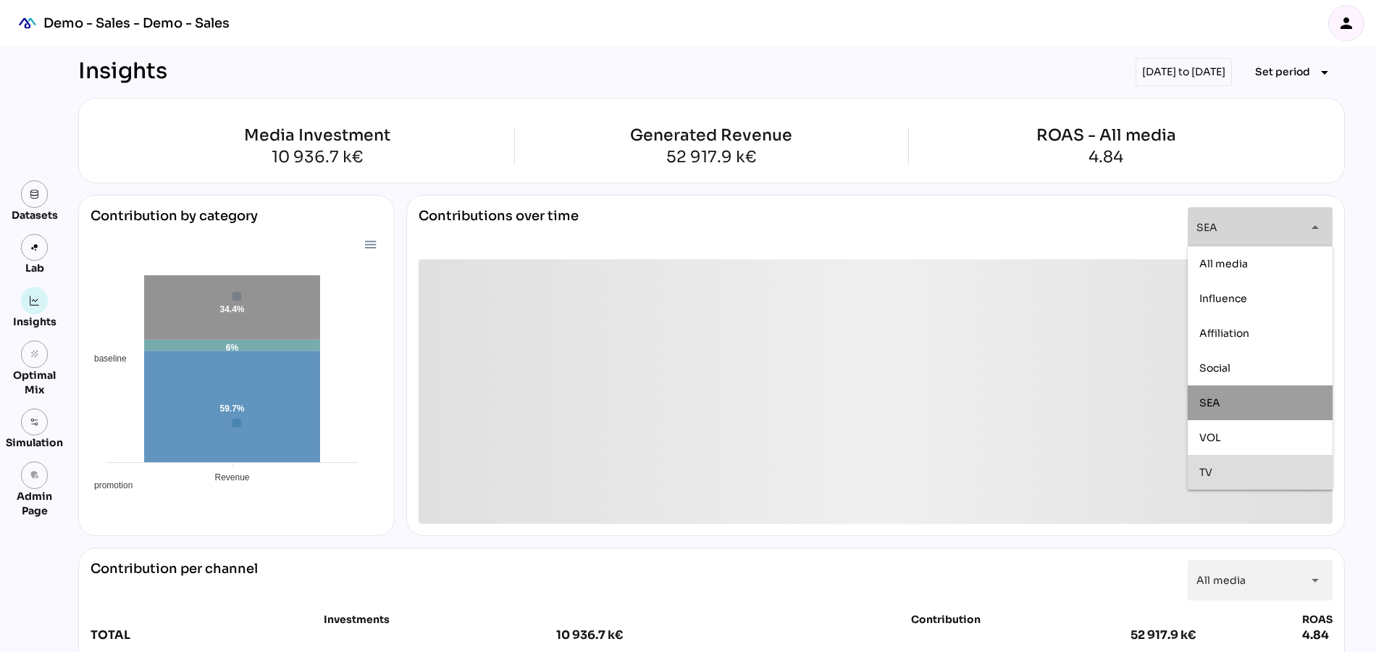
click at [1215, 480] on div "TV" at bounding box center [1260, 472] width 122 height 23
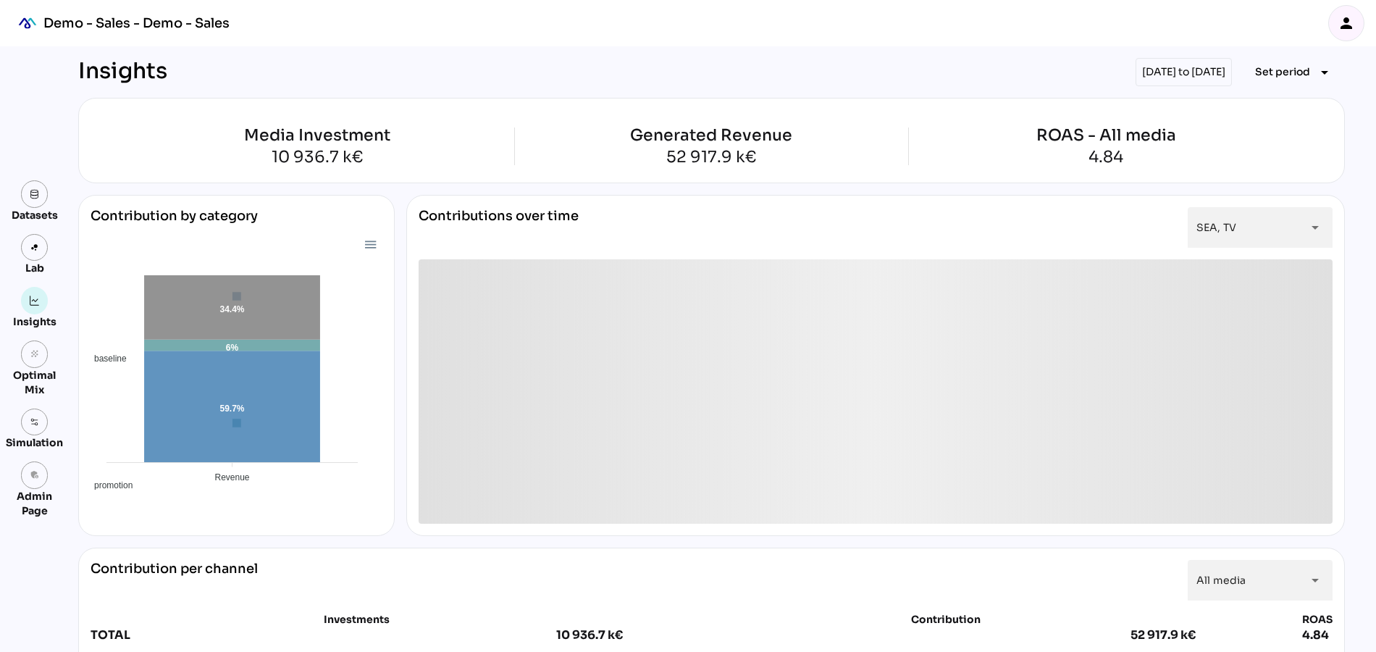
click at [399, 257] on div "Contribution by category baseline promotion media 59.7% 6% 34.4% Revenue Revenu…" at bounding box center [711, 365] width 1267 height 341
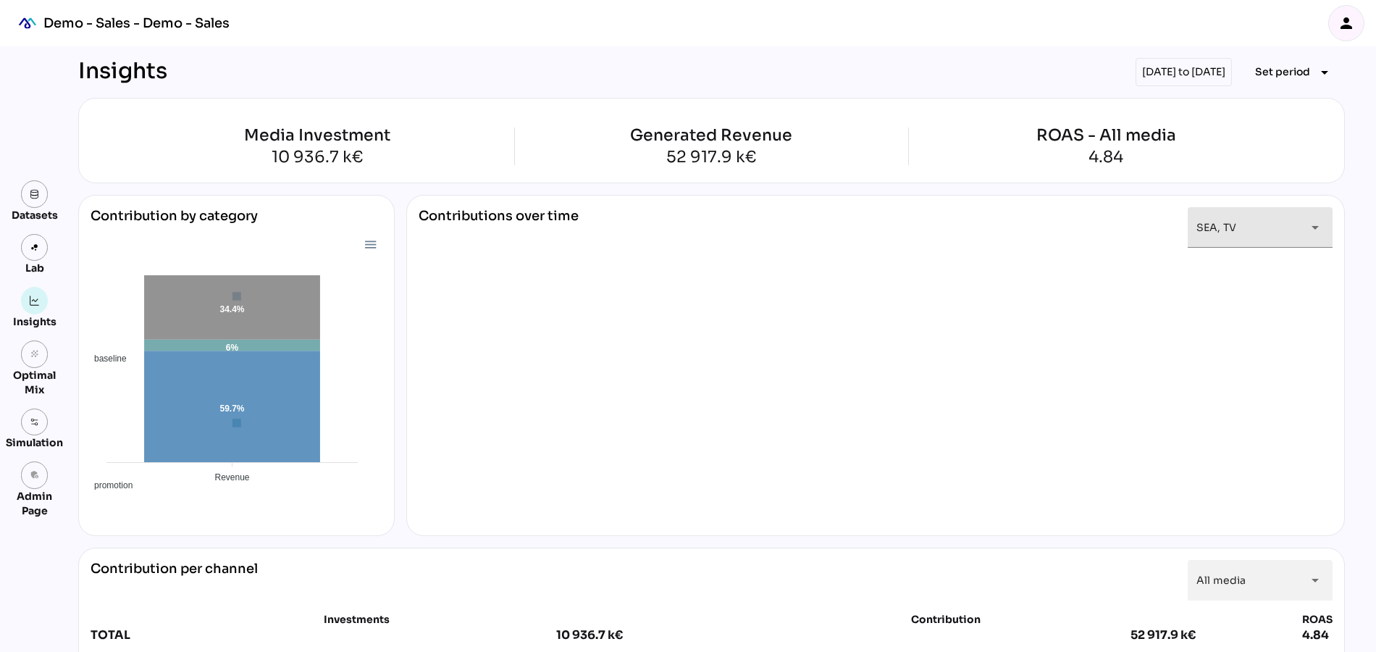
click at [1246, 218] on div "SEA, TV *******" at bounding box center [1246, 227] width 101 height 41
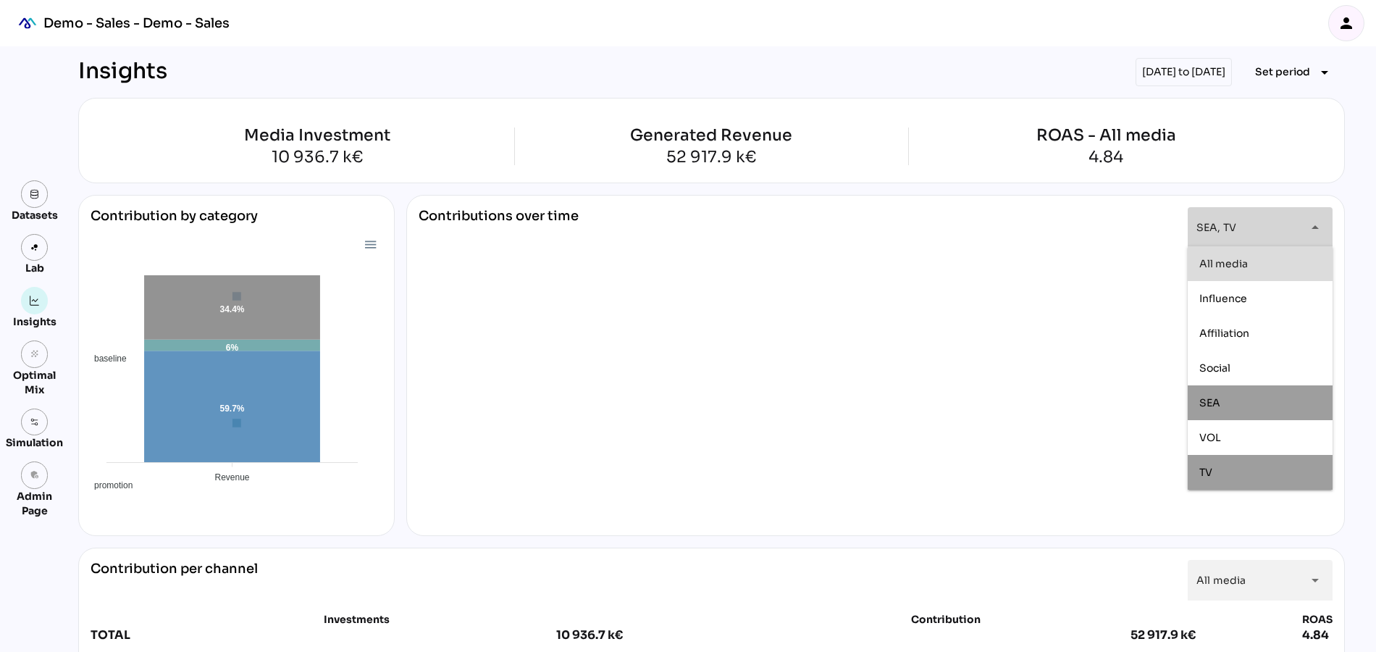
click at [1214, 267] on span "All media" at bounding box center [1223, 262] width 49 height 13
type input "*********"
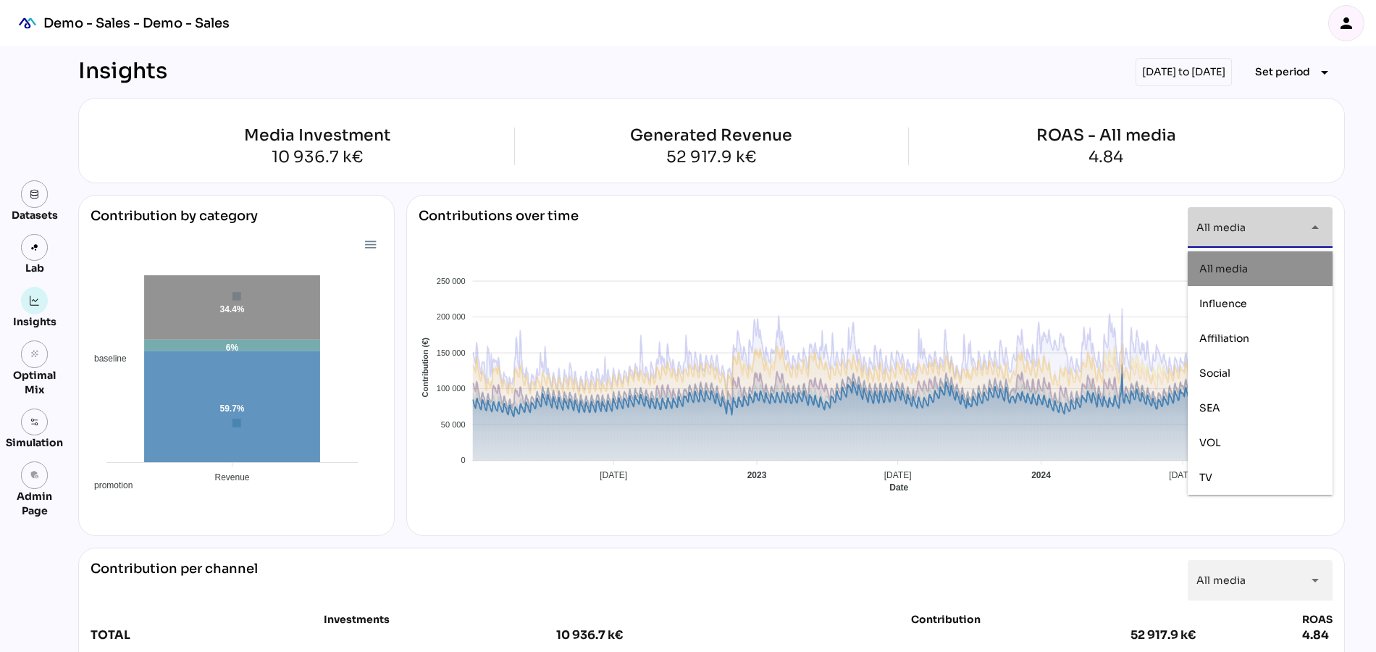
click at [456, 609] on span "Baseline" at bounding box center [433, 614] width 44 height 10
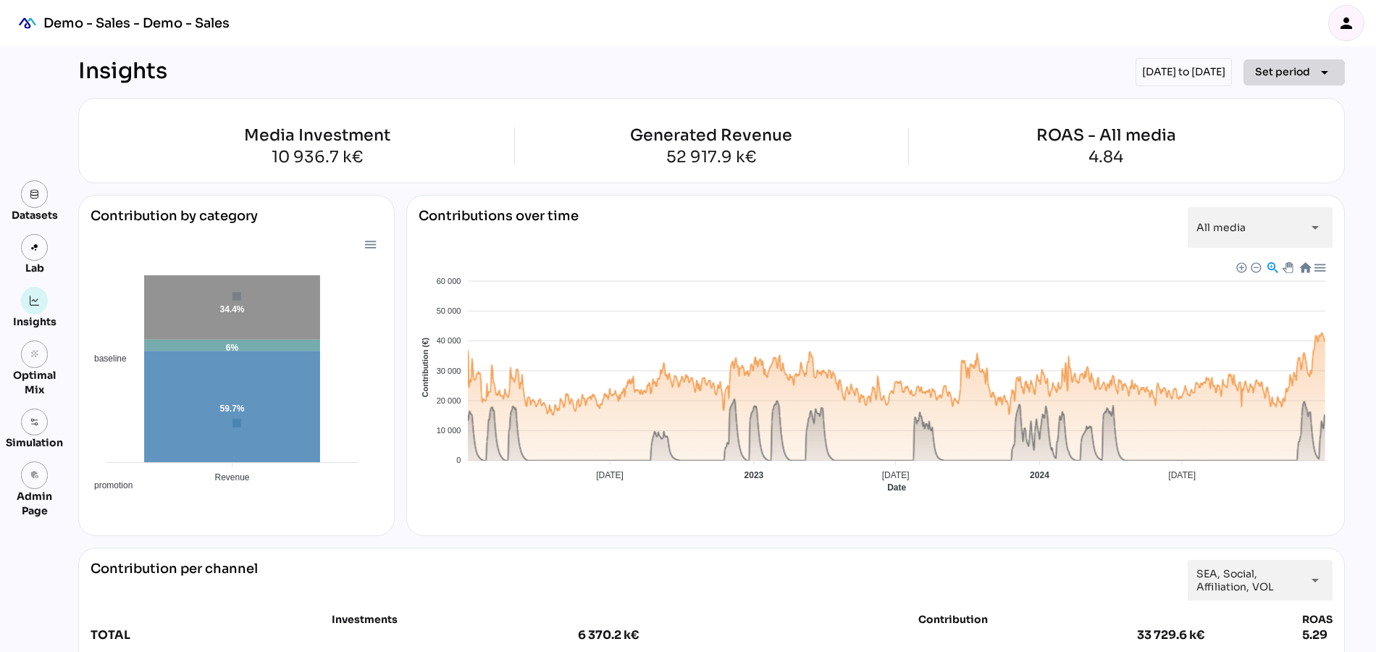
click at [1290, 68] on span "Set period" at bounding box center [1282, 71] width 55 height 17
click at [1206, 221] on span "All media" at bounding box center [1220, 227] width 49 height 13
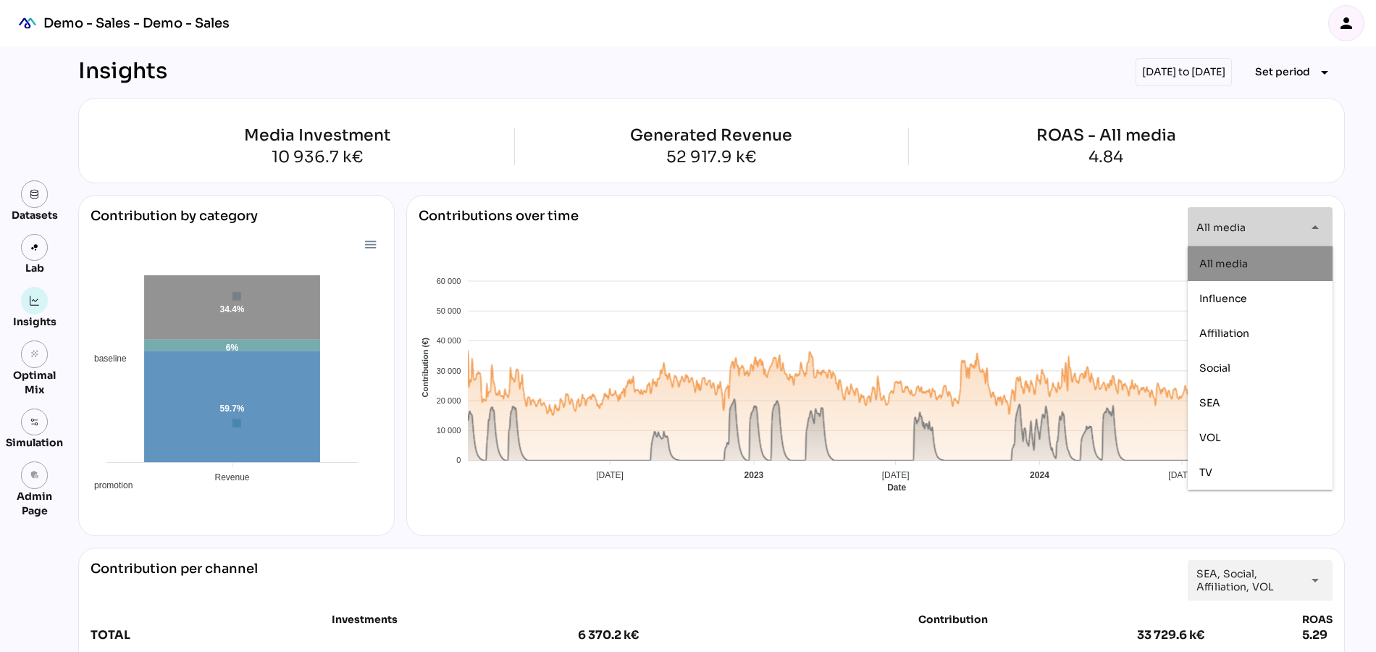
click at [1210, 264] on span "All media" at bounding box center [1223, 262] width 49 height 13
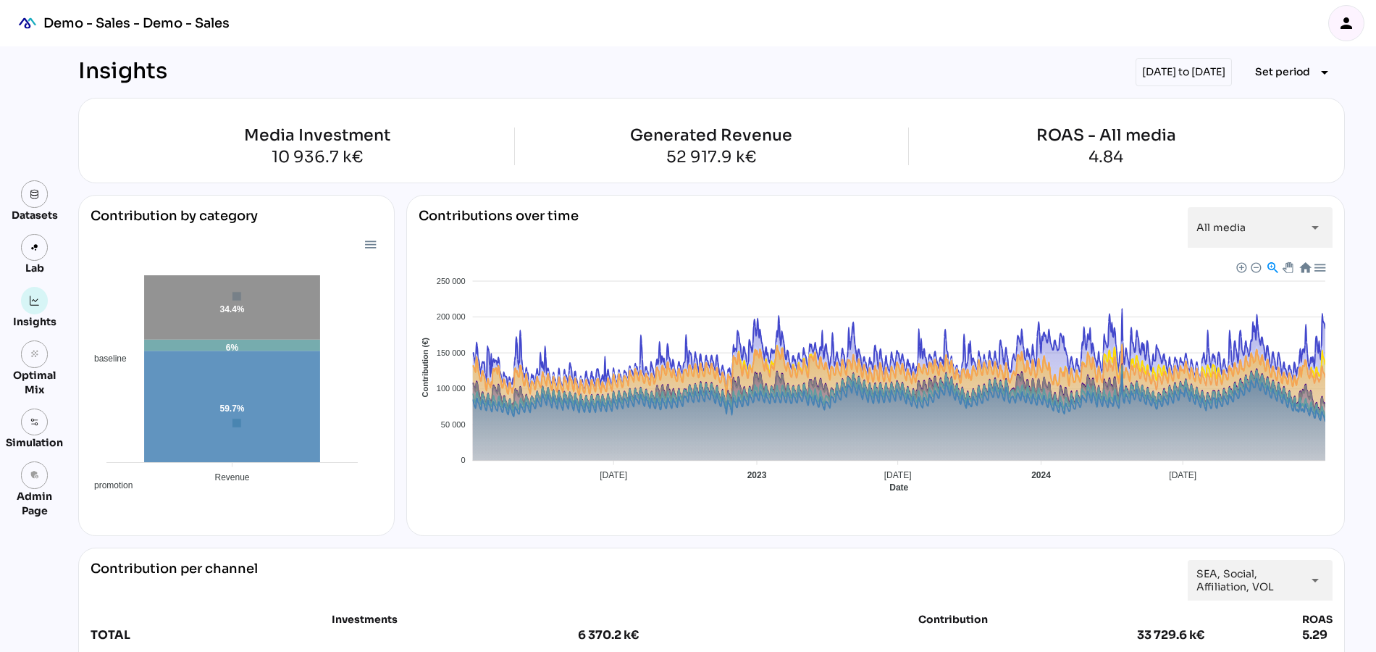
click at [1004, 215] on div "Contributions over time All media ********* arrow_drop_down" at bounding box center [876, 233] width 914 height 52
click at [1243, 222] on span "All media" at bounding box center [1220, 227] width 49 height 13
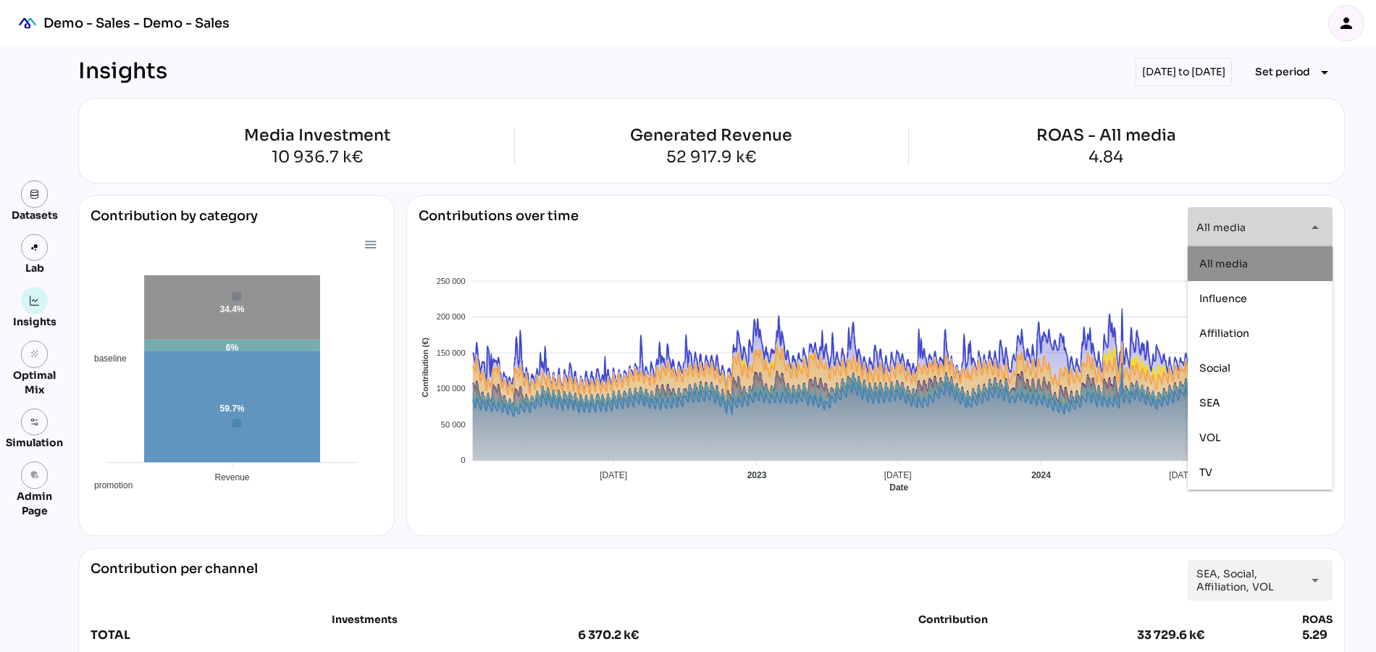
click at [1243, 222] on span "All media" at bounding box center [1220, 227] width 49 height 13
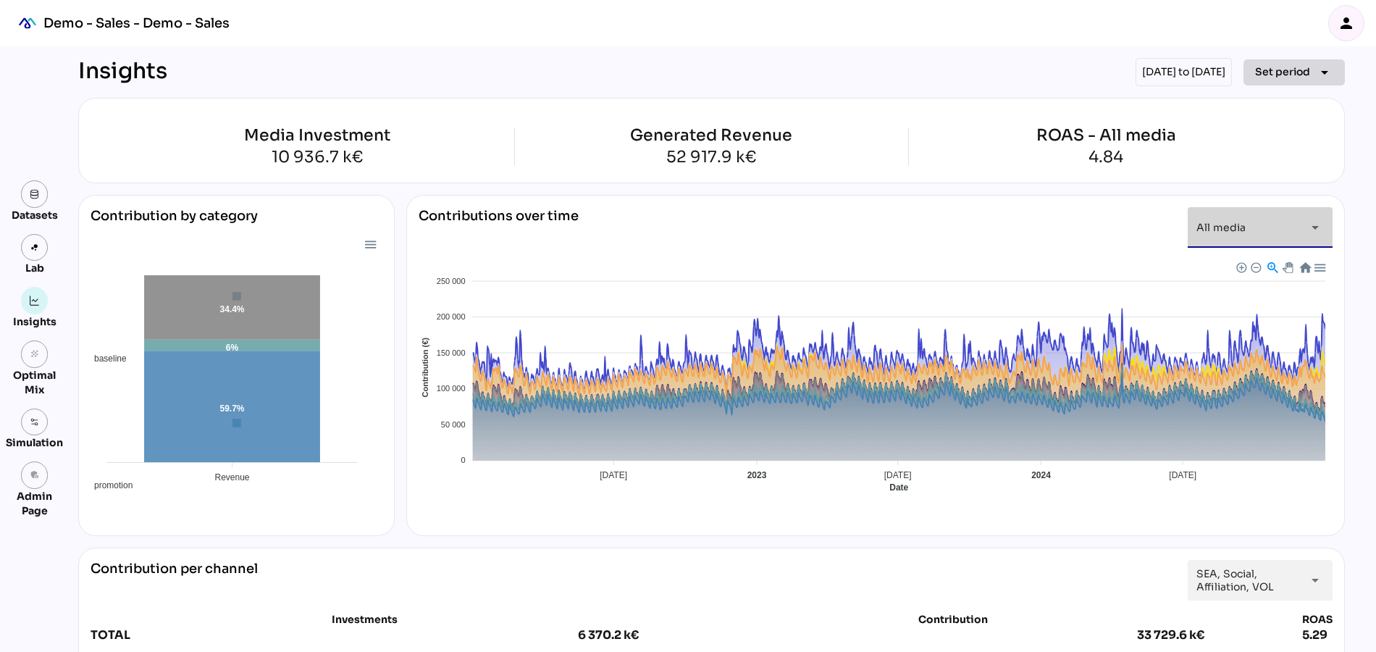
click at [1272, 72] on span "Set period" at bounding box center [1282, 71] width 55 height 17
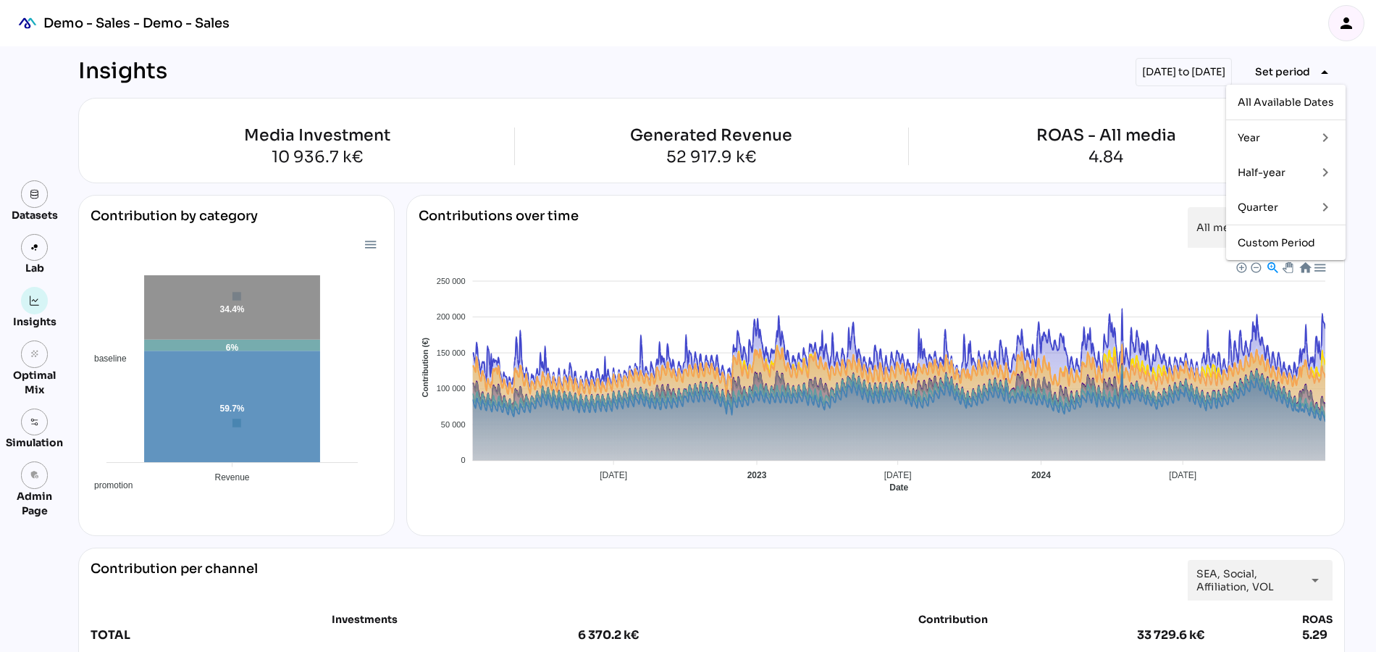
click at [1261, 210] on div "Quarter" at bounding box center [1271, 207] width 67 height 12
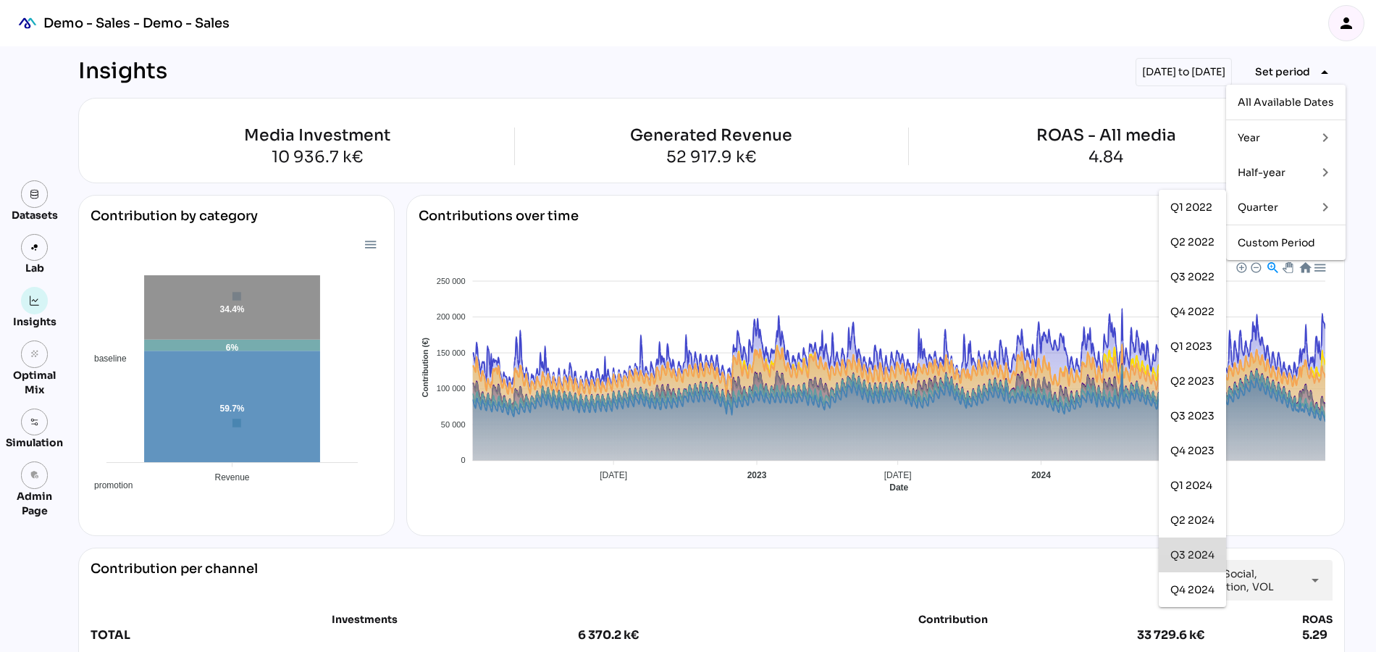
click at [1191, 554] on div "Q3 2024" at bounding box center [1192, 555] width 44 height 12
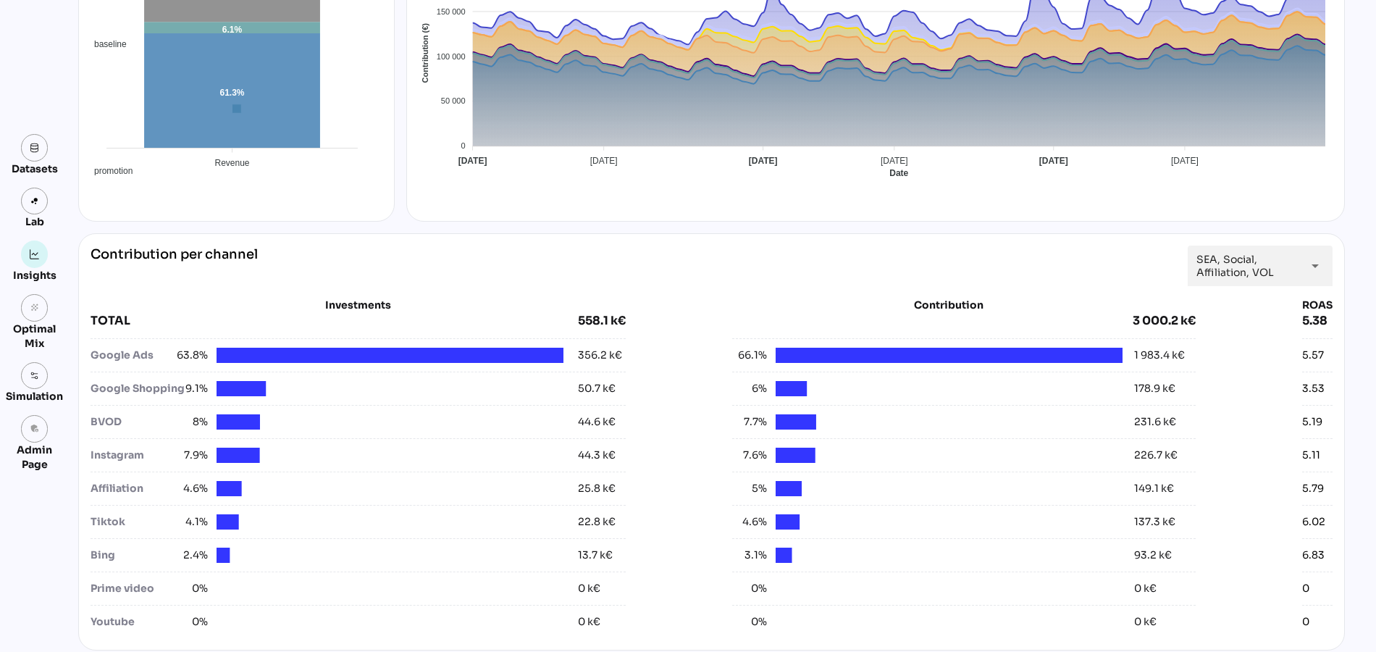
scroll to position [456, 0]
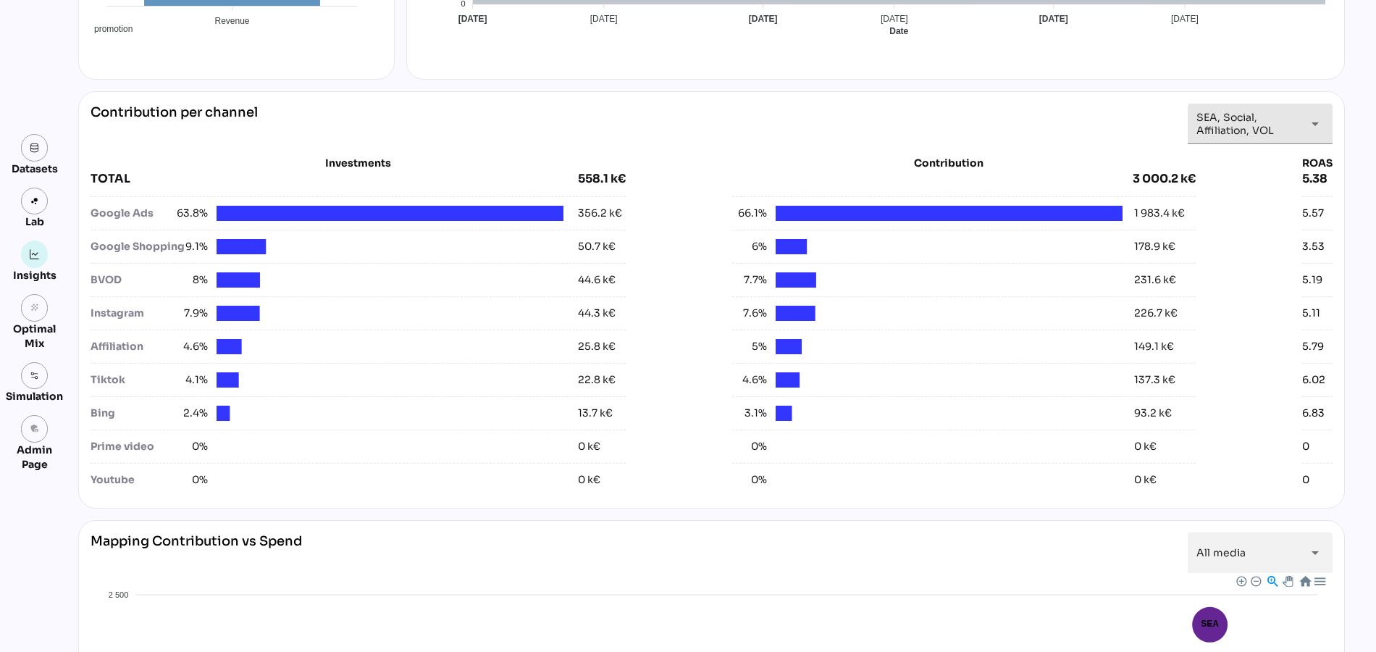
click at [1248, 120] on span "SEA, Social, Affiliation, VOL" at bounding box center [1246, 124] width 101 height 26
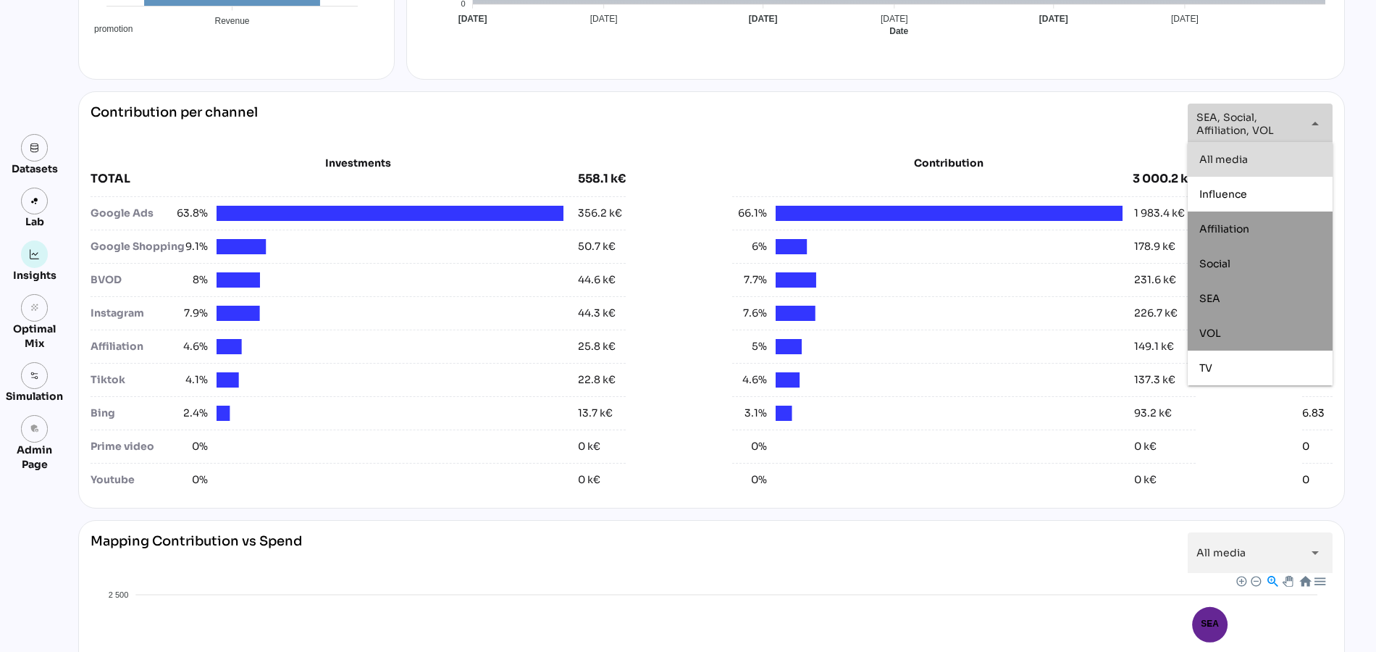
click at [1228, 162] on span "All media" at bounding box center [1223, 158] width 49 height 13
type input "*********"
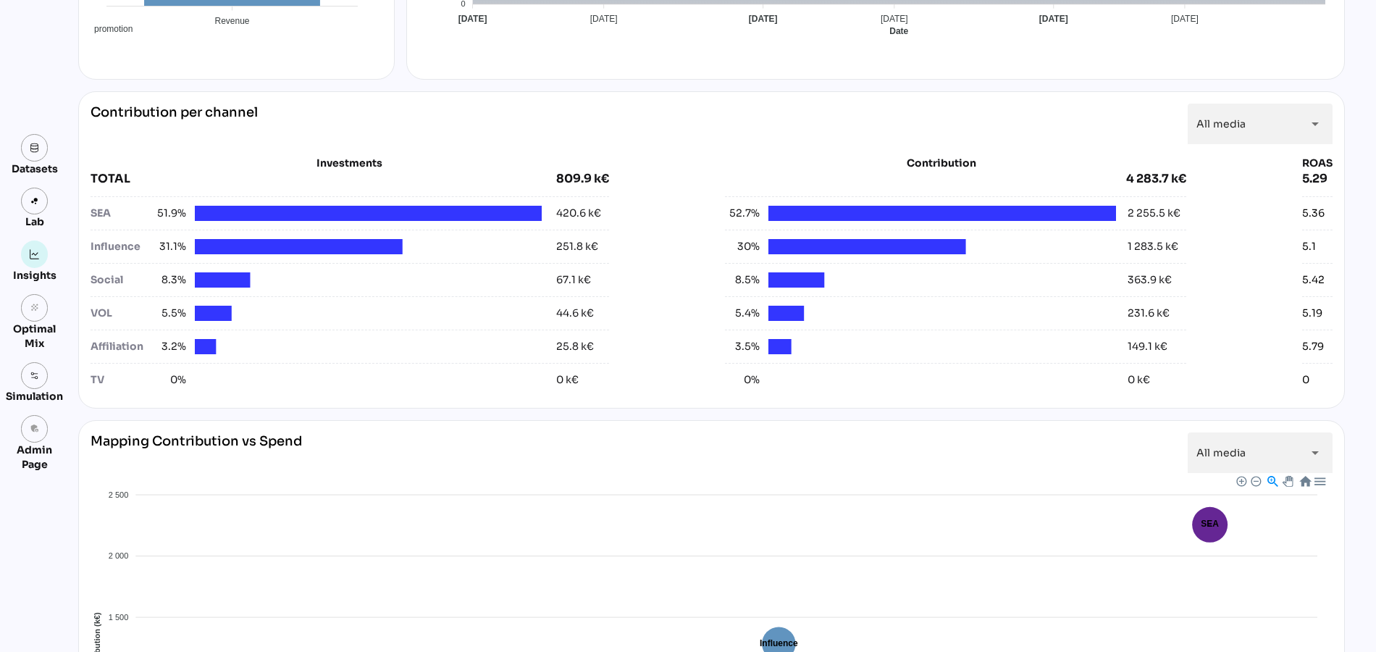
click at [632, 108] on div "Contribution per channel All media ********* arrow_drop_down" at bounding box center [712, 124] width 1242 height 41
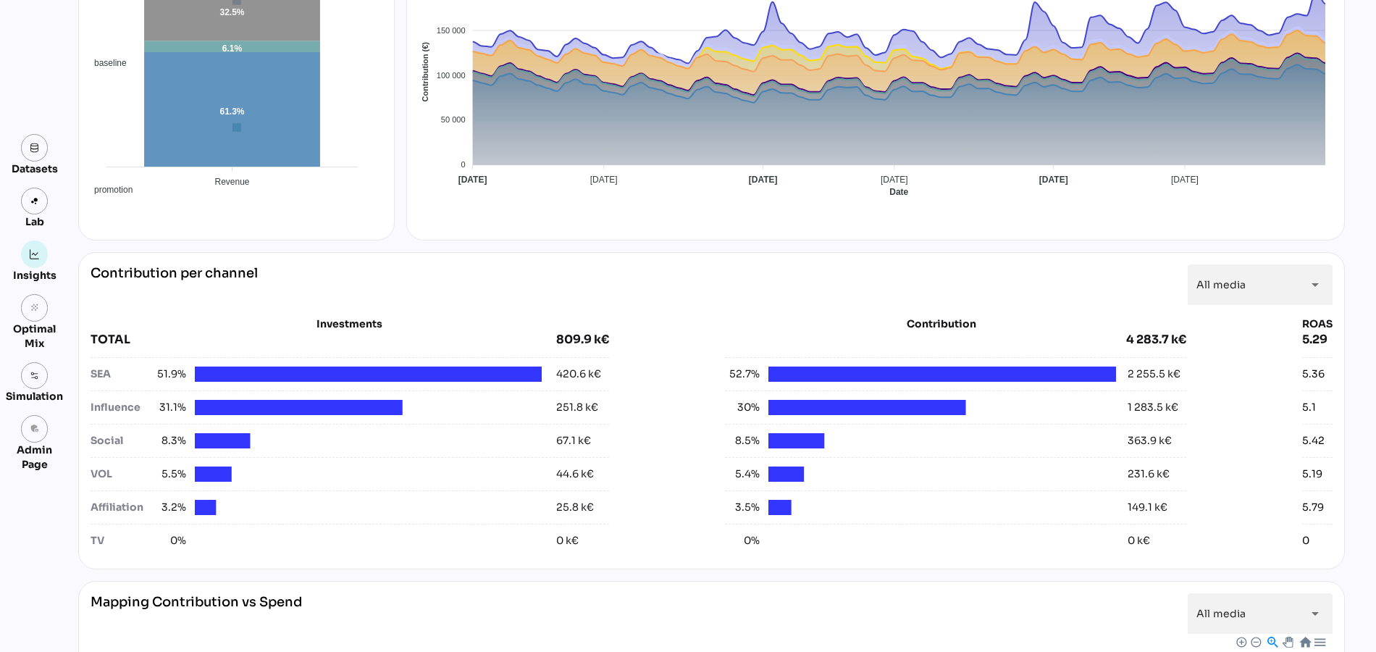
scroll to position [0, 0]
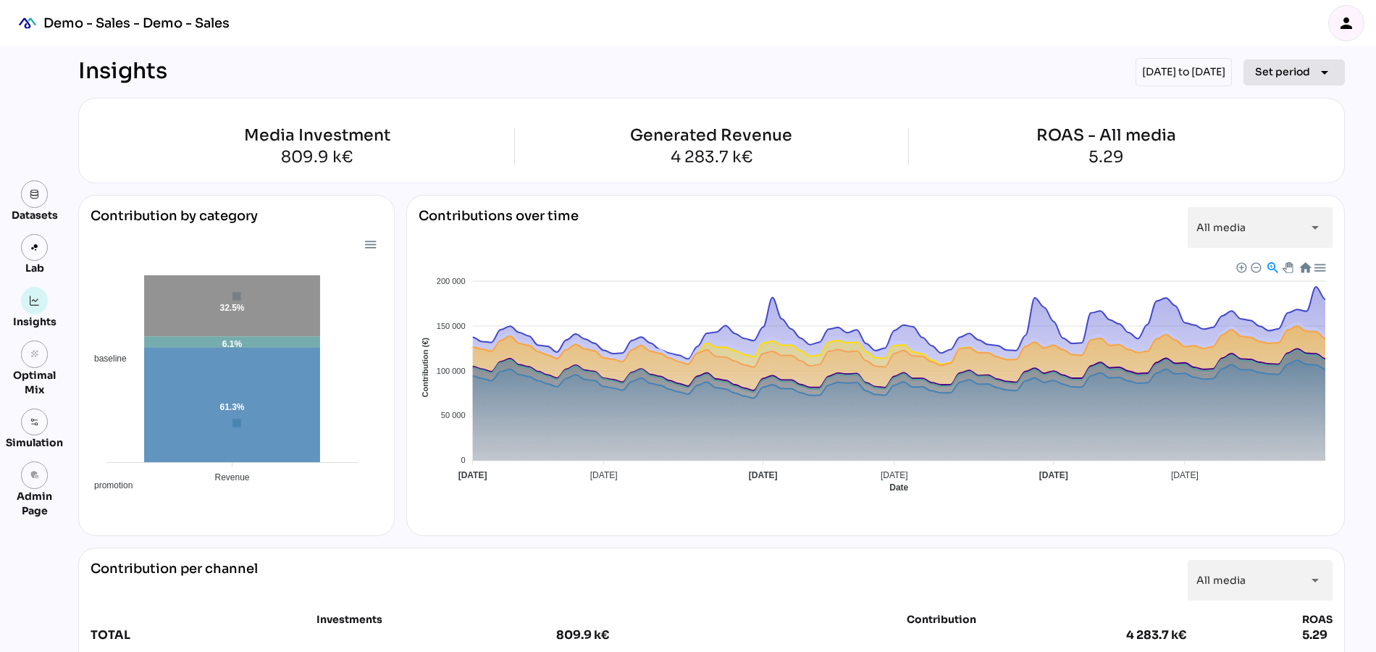
click at [1272, 74] on span "Set period" at bounding box center [1282, 71] width 55 height 17
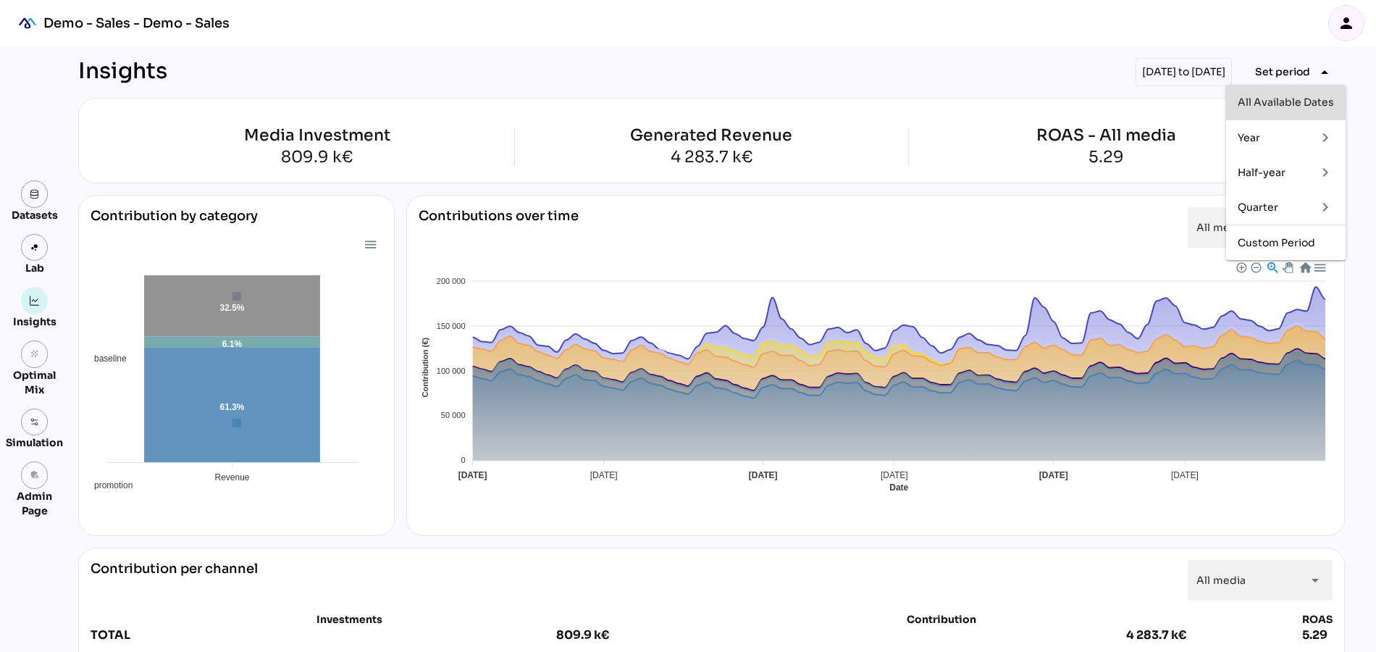
click at [1268, 109] on div "All Available Dates" at bounding box center [1286, 102] width 96 height 23
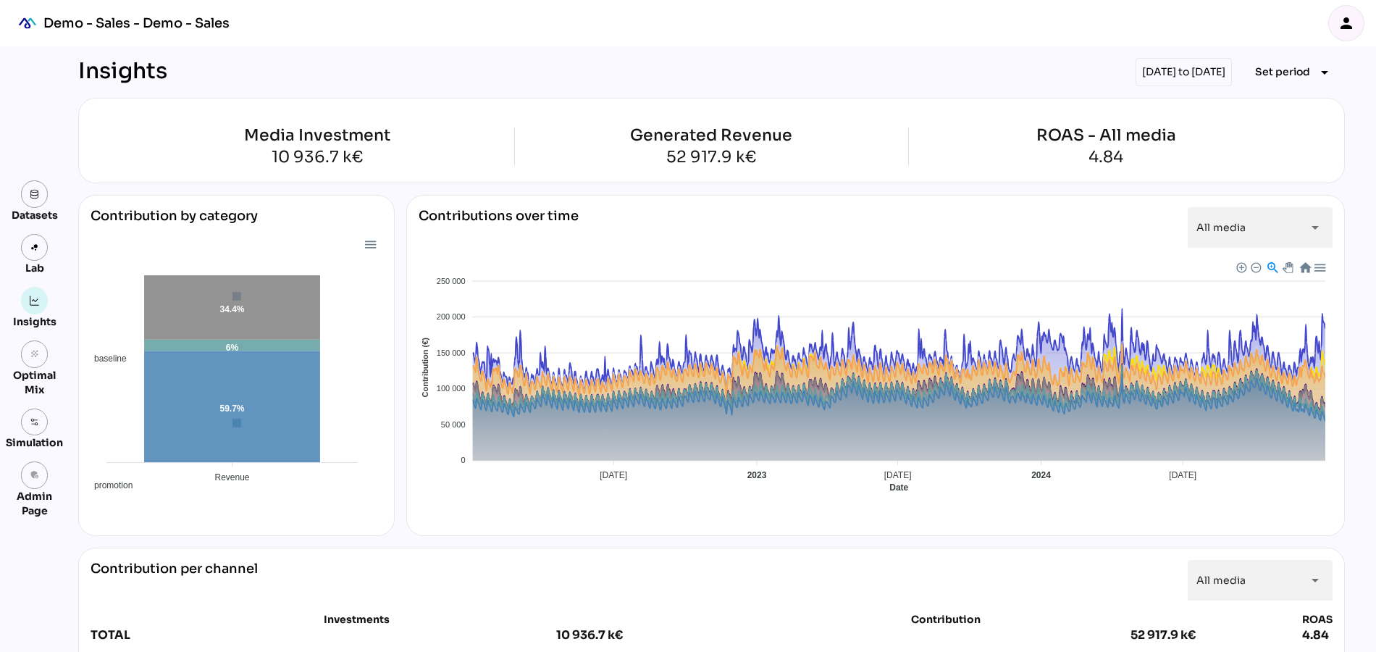
click at [758, 65] on div "Insights [DATE] to [DATE] Set period arrow_drop_down" at bounding box center [711, 72] width 1267 height 28
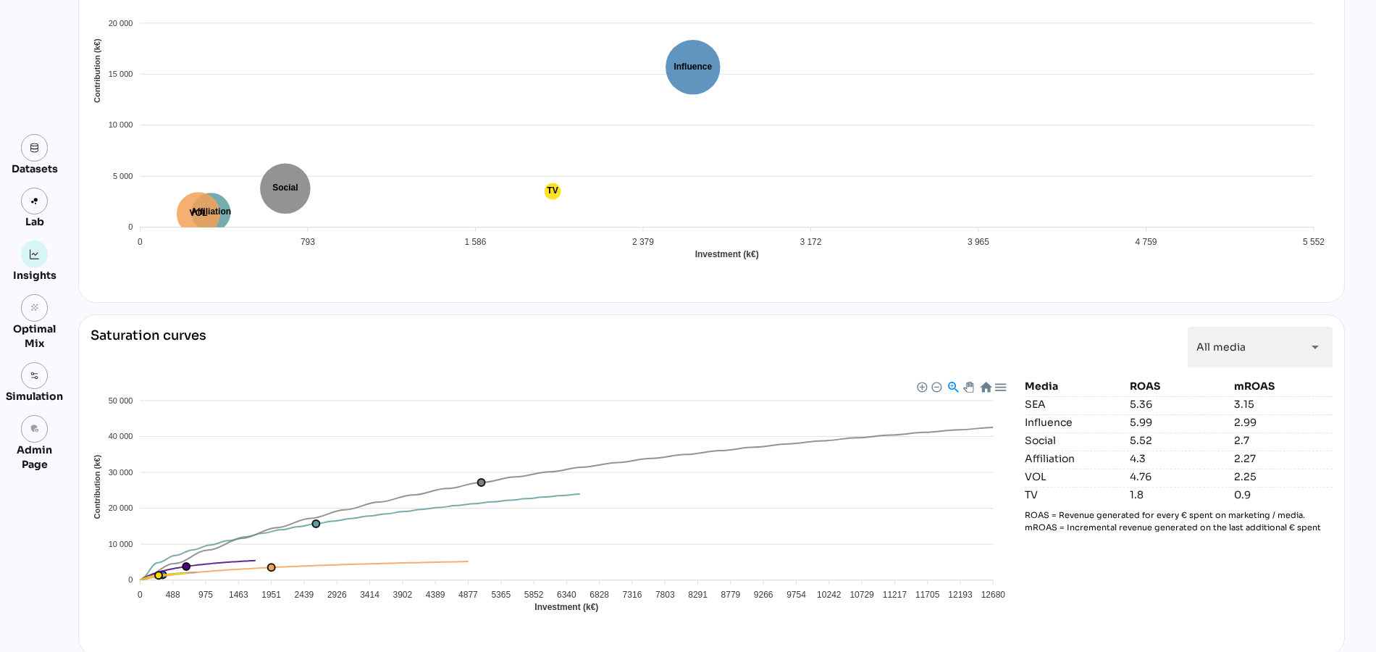
scroll to position [1039, 0]
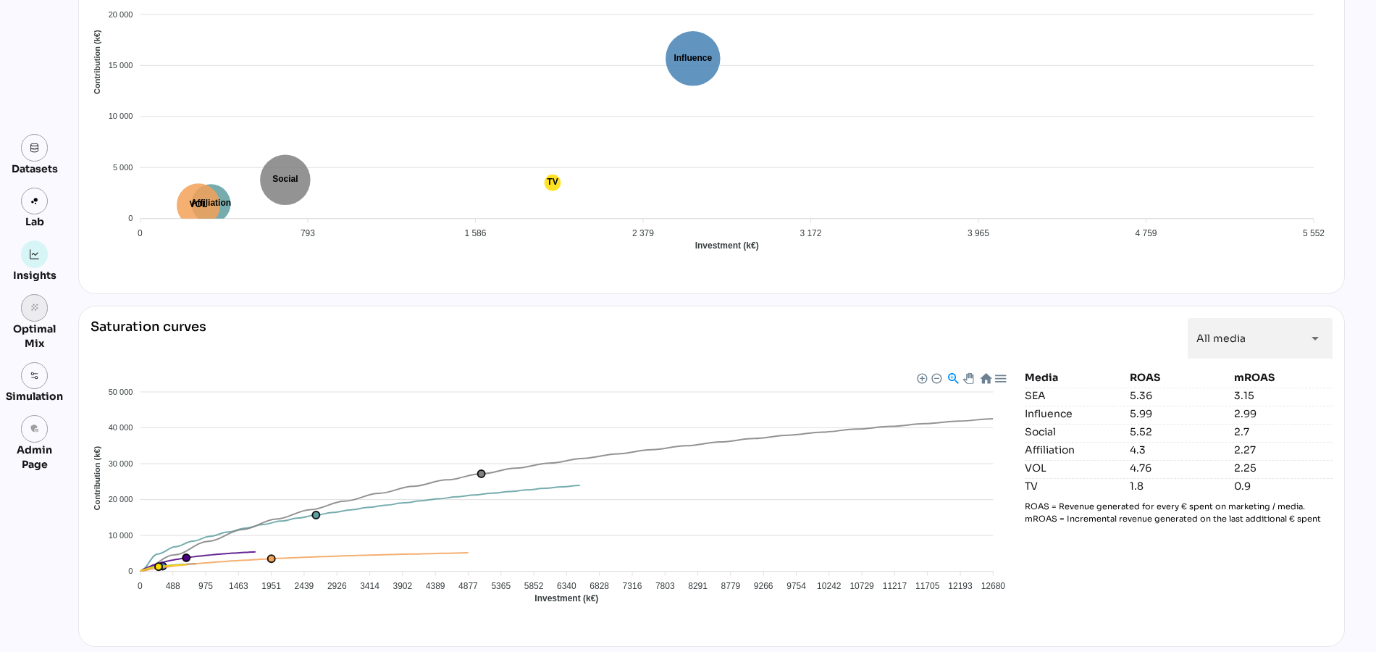
click at [32, 315] on link "grain" at bounding box center [35, 308] width 28 height 28
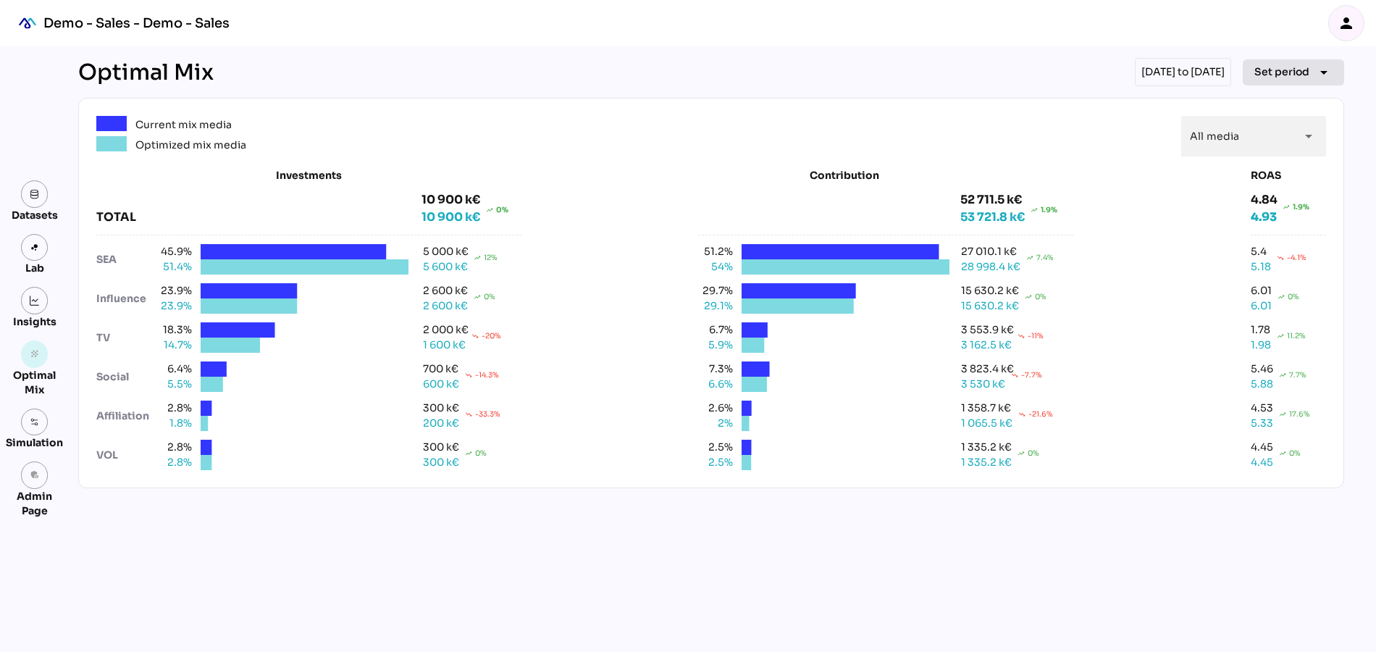
click at [1275, 70] on span "Set period" at bounding box center [1281, 71] width 55 height 17
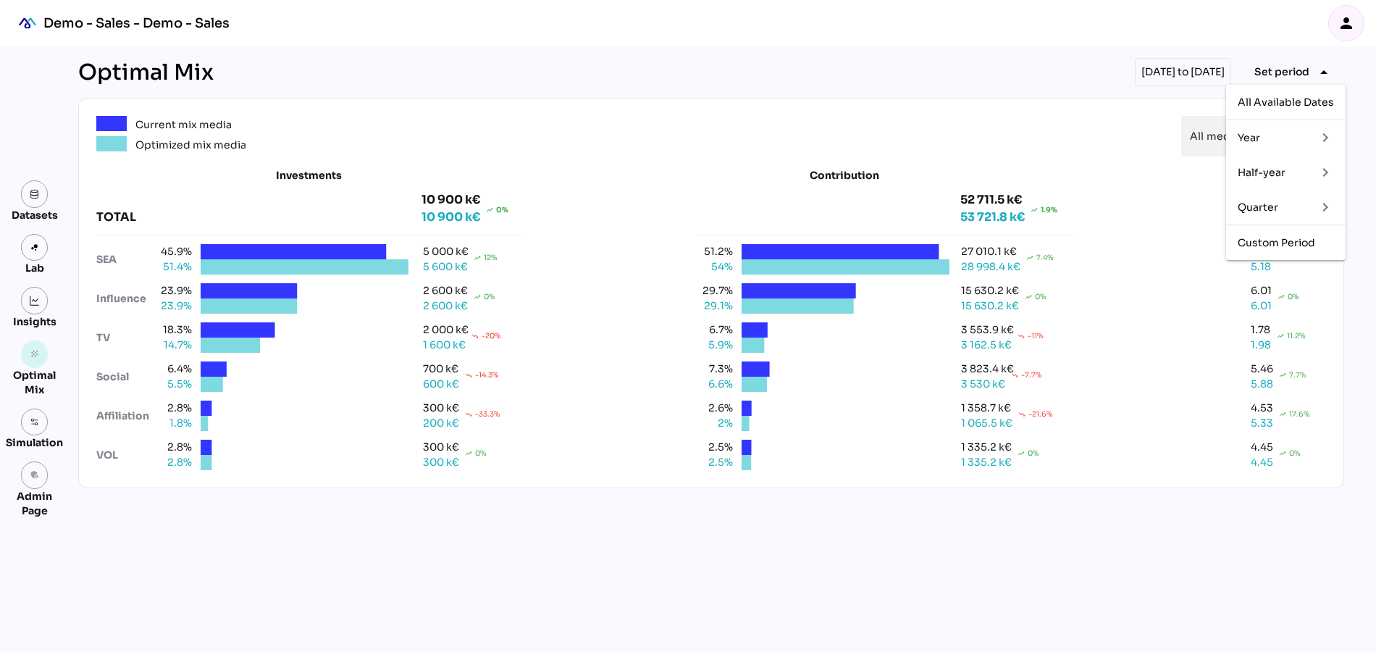
click at [1257, 206] on div "Quarter" at bounding box center [1271, 207] width 67 height 12
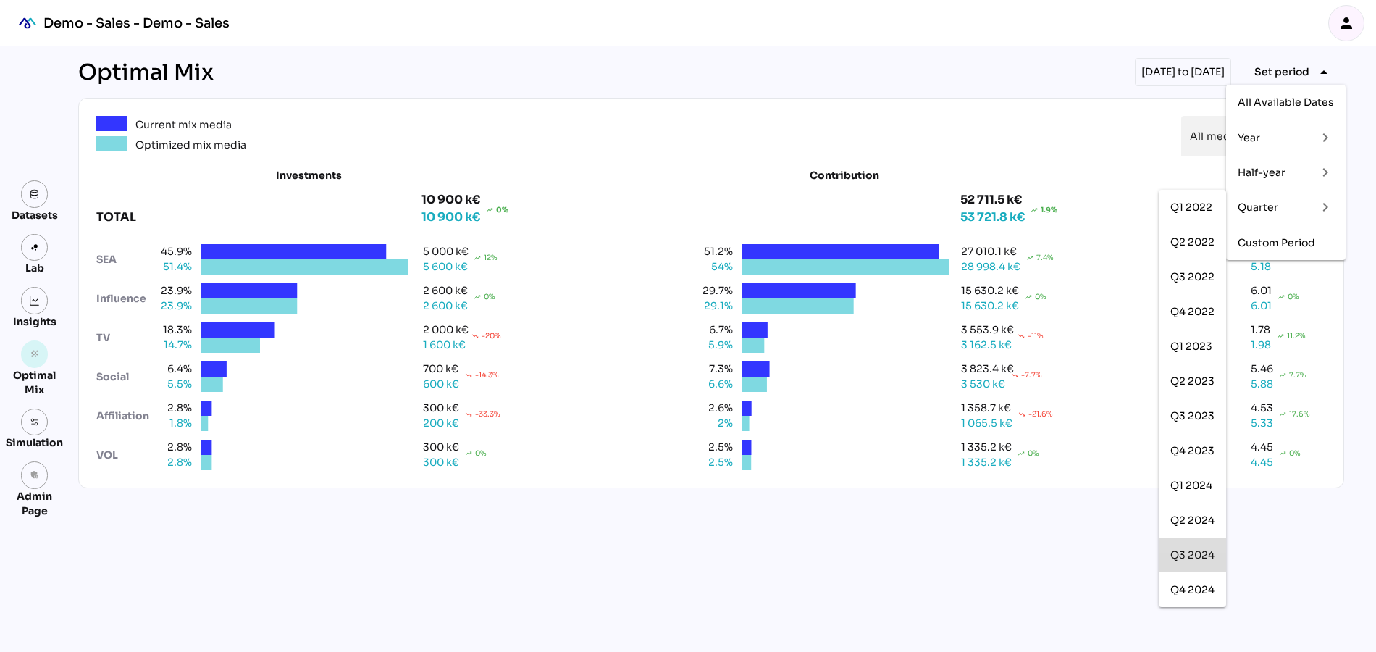
click at [1188, 550] on div "Q3 2024" at bounding box center [1192, 555] width 44 height 12
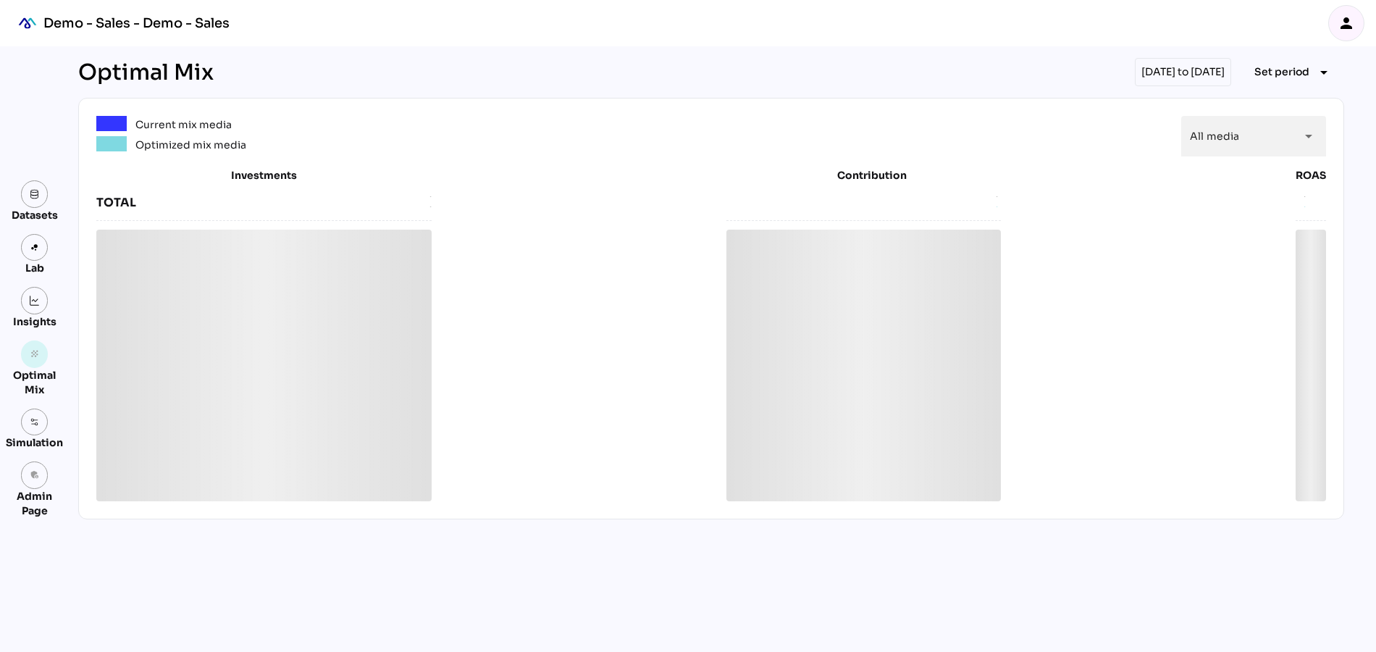
click at [608, 117] on div "Current mix media Optimized mix media All media ********* arrow_drop_down" at bounding box center [711, 136] width 1230 height 41
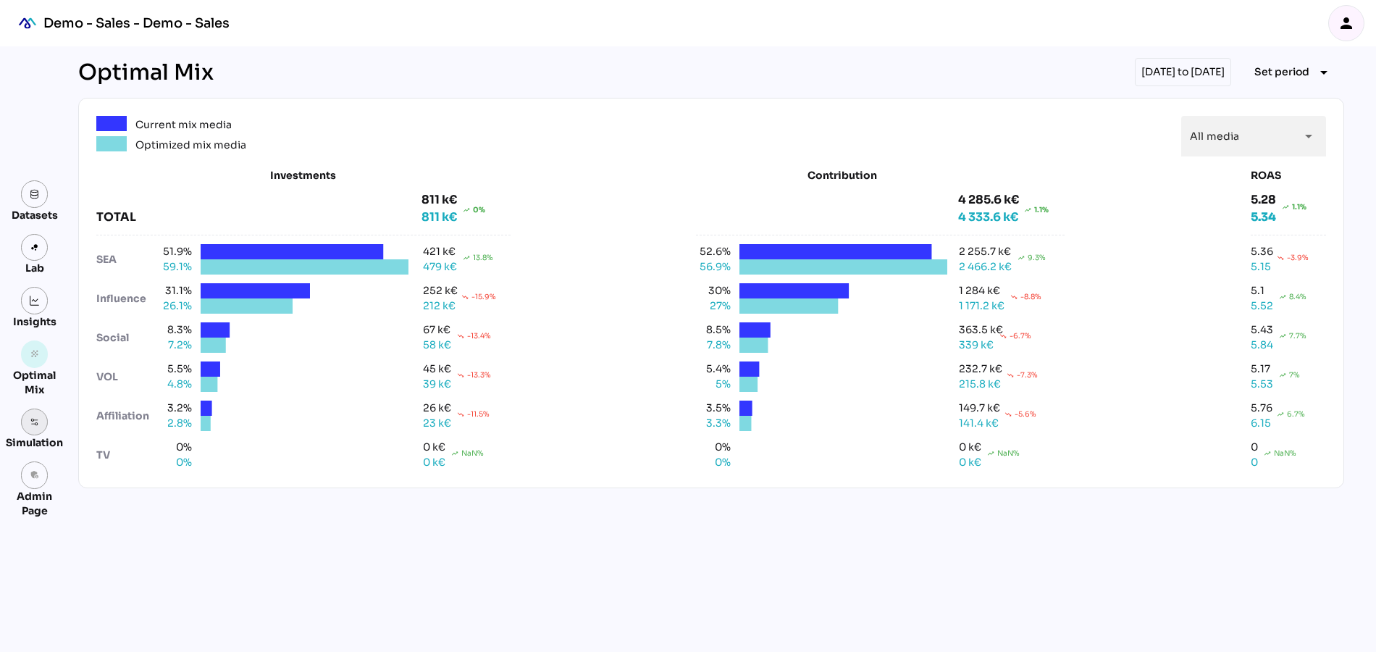
click at [30, 420] on img at bounding box center [35, 422] width 10 height 10
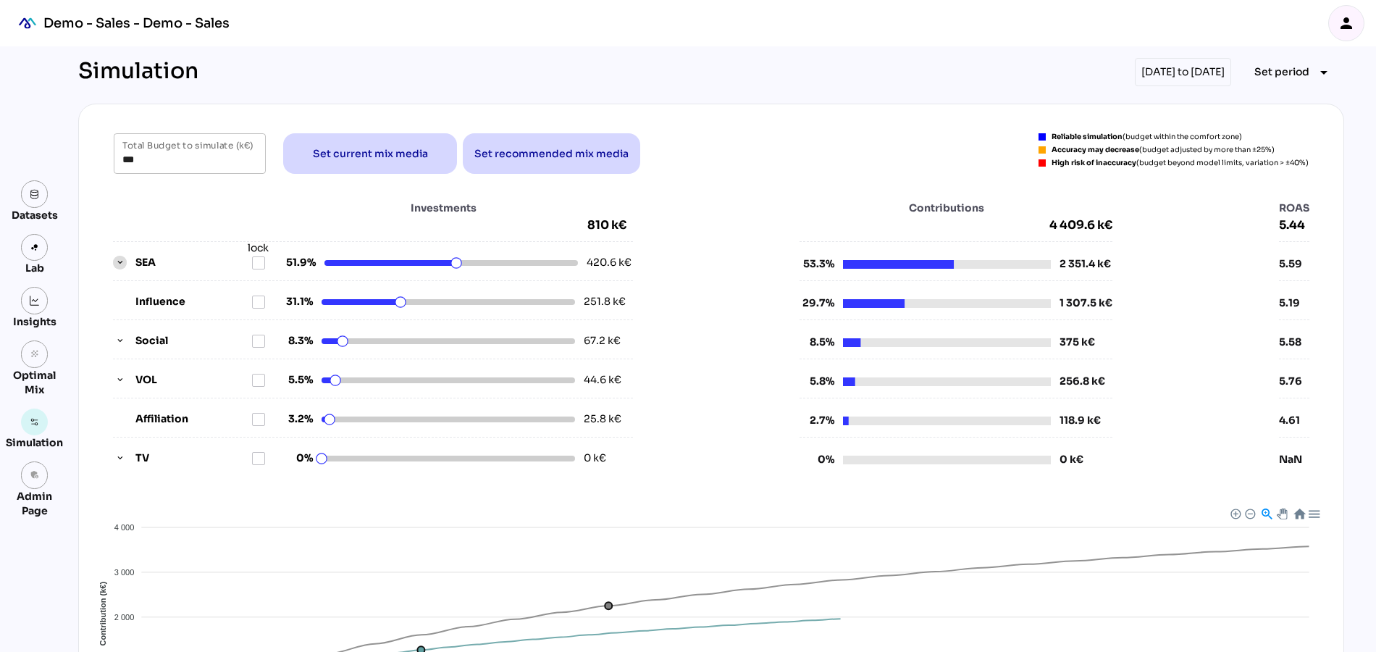
click at [118, 264] on icon "button" at bounding box center [120, 263] width 10 height 10
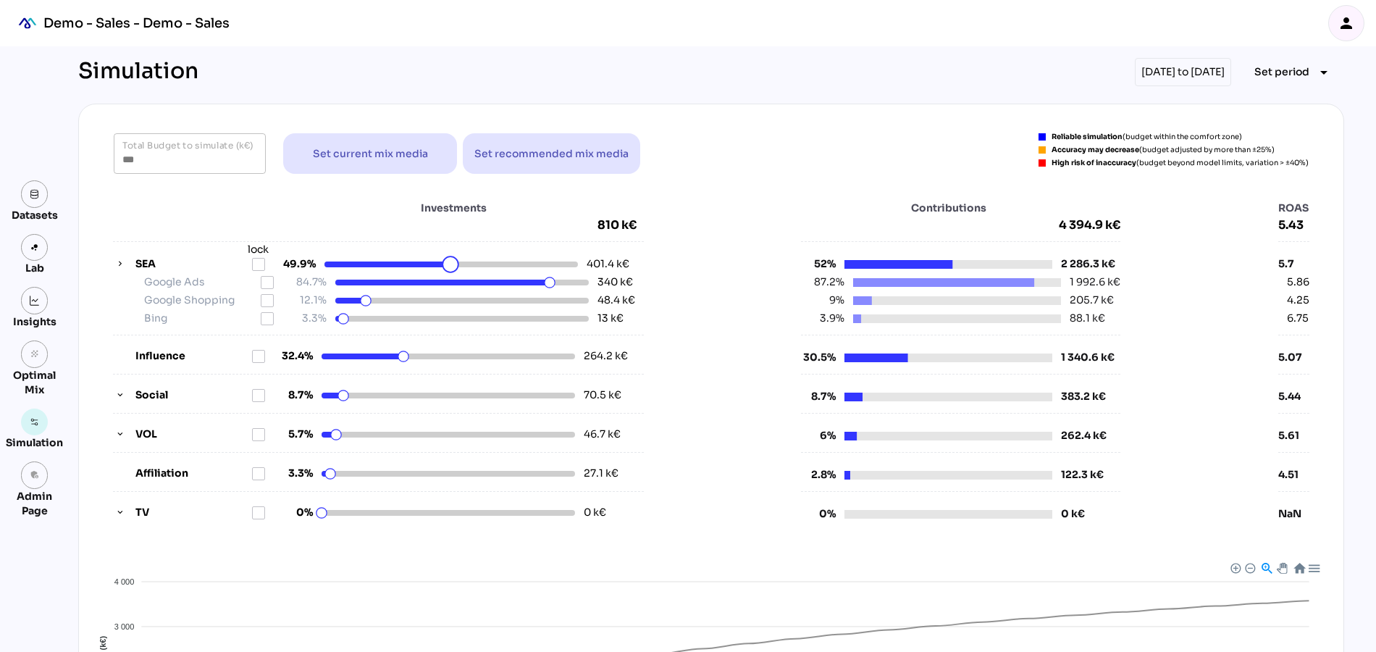
click at [451, 267] on html "Demo - Sales - Demo - Sales person Datasets Lab Insights grain Optimal Mix Simu…" at bounding box center [688, 501] width 1376 height 1002
click at [253, 261] on icon at bounding box center [259, 265] width 12 height 12
click at [348, 322] on html "Demo - Sales - Demo - Sales person Datasets Lab Insights grain Optimal Mix Simu…" at bounding box center [688, 501] width 1376 height 1002
click at [269, 314] on icon at bounding box center [267, 319] width 12 height 12
click at [538, 285] on html "Demo - Sales - Demo - Sales person Datasets Lab Insights grain Optimal Mix Simu…" at bounding box center [688, 501] width 1376 height 1002
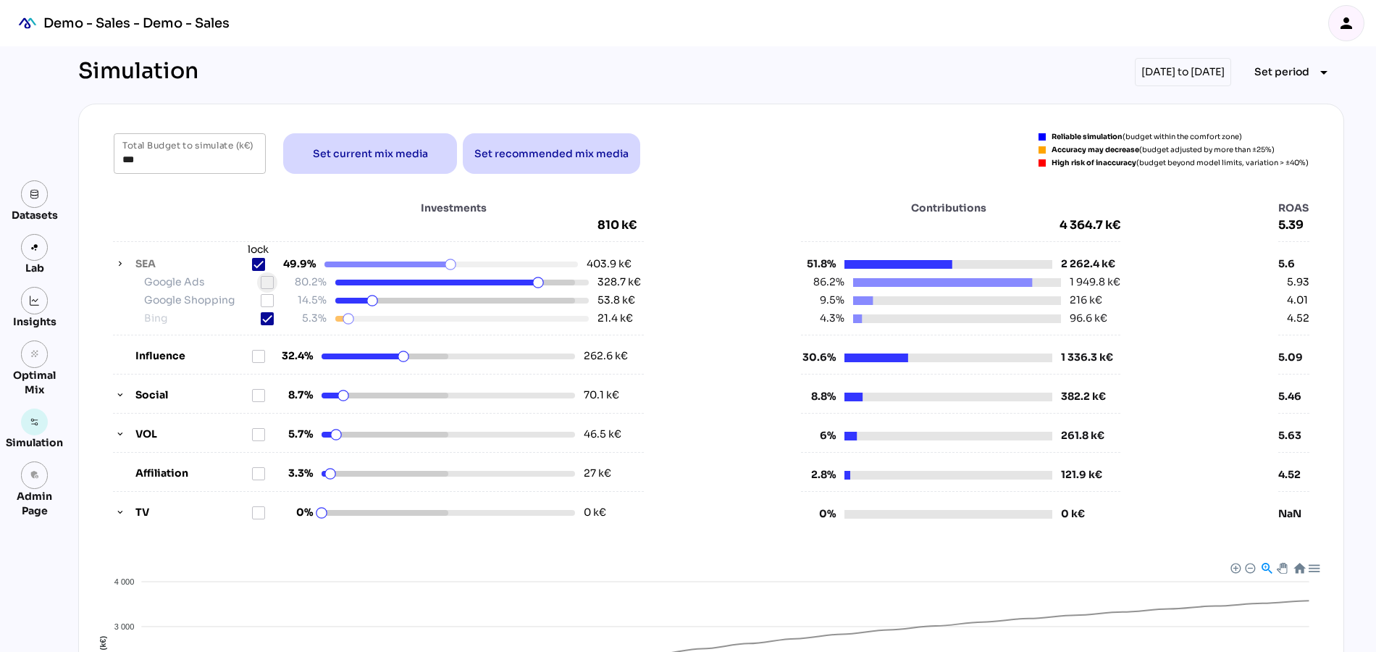
click at [271, 277] on icon at bounding box center [267, 283] width 12 height 12
click at [117, 429] on icon "button" at bounding box center [120, 434] width 10 height 10
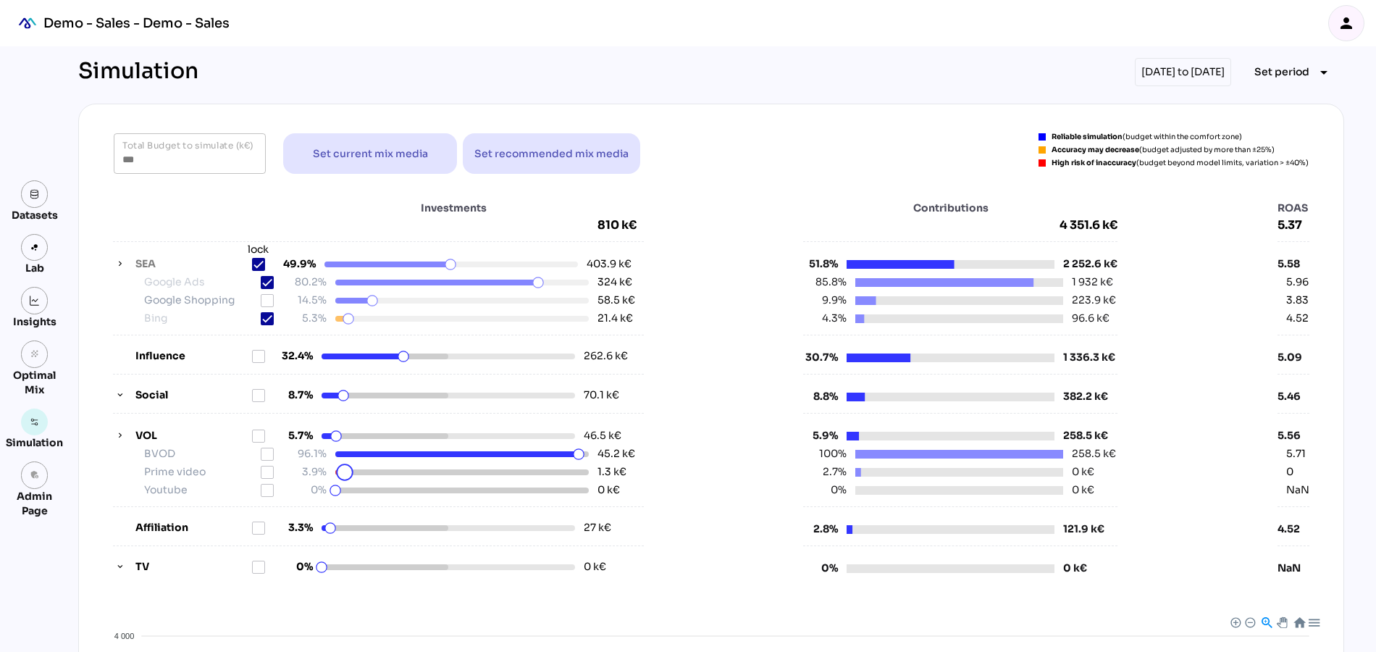
drag, startPoint x: 334, startPoint y: 472, endPoint x: 345, endPoint y: 472, distance: 10.9
click at [345, 472] on html "Demo - Sales - Demo - Sales person Datasets Lab Insights grain Optimal Mix Simu…" at bounding box center [688, 528] width 1376 height 1057
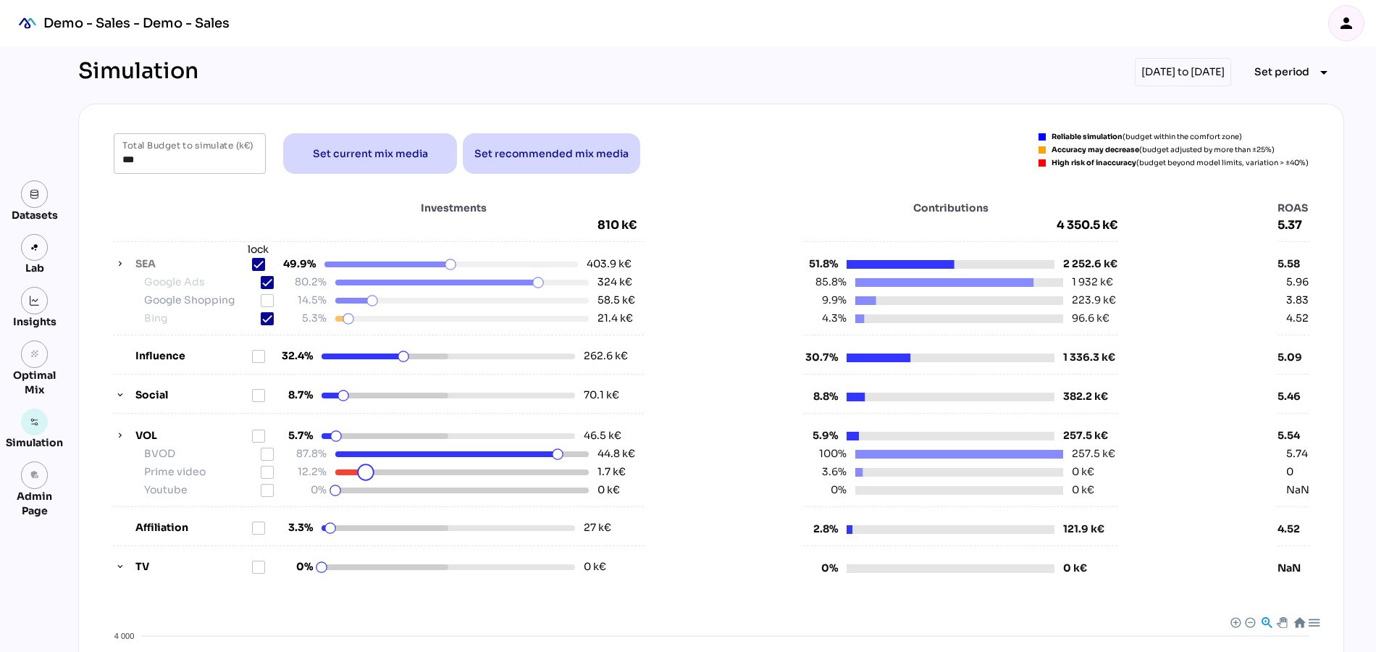
drag, startPoint x: 344, startPoint y: 472, endPoint x: 366, endPoint y: 472, distance: 21.7
click at [366, 472] on html "Demo - Sales - Demo - Sales person Datasets Lab Insights grain Optimal Mix Simu…" at bounding box center [688, 528] width 1376 height 1057
drag, startPoint x: 366, startPoint y: 471, endPoint x: 358, endPoint y: 474, distance: 9.0
click at [358, 474] on html "Demo - Sales - Demo - Sales person Datasets Lab Insights grain Optimal Mix Simu…" at bounding box center [688, 528] width 1376 height 1057
click at [264, 468] on icon at bounding box center [267, 472] width 12 height 12
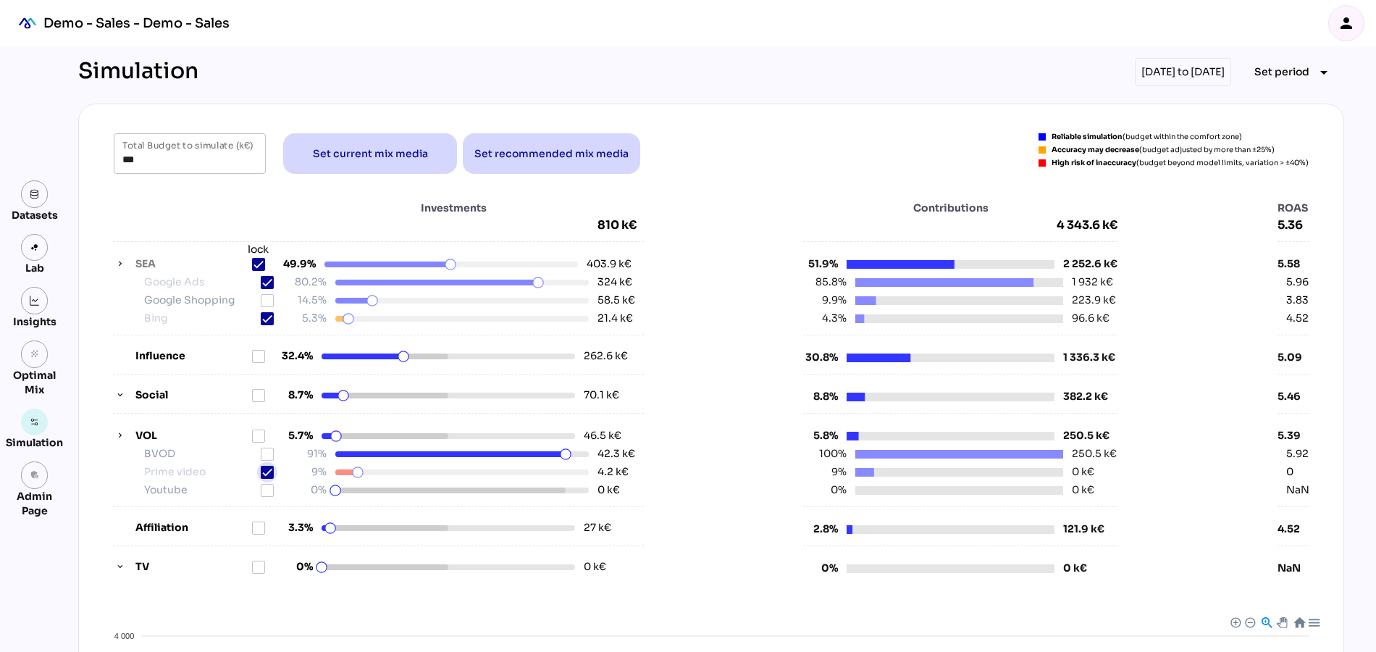
click at [264, 467] on icon at bounding box center [267, 472] width 10 height 10
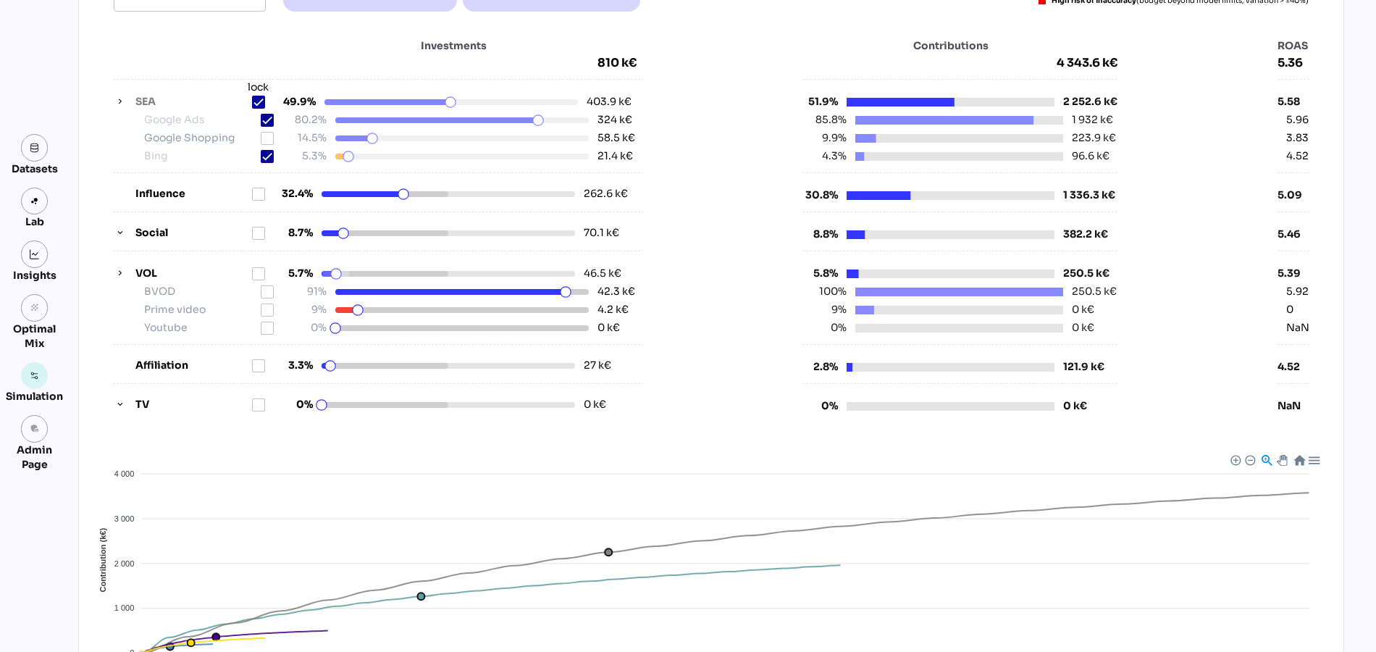
scroll to position [159, 0]
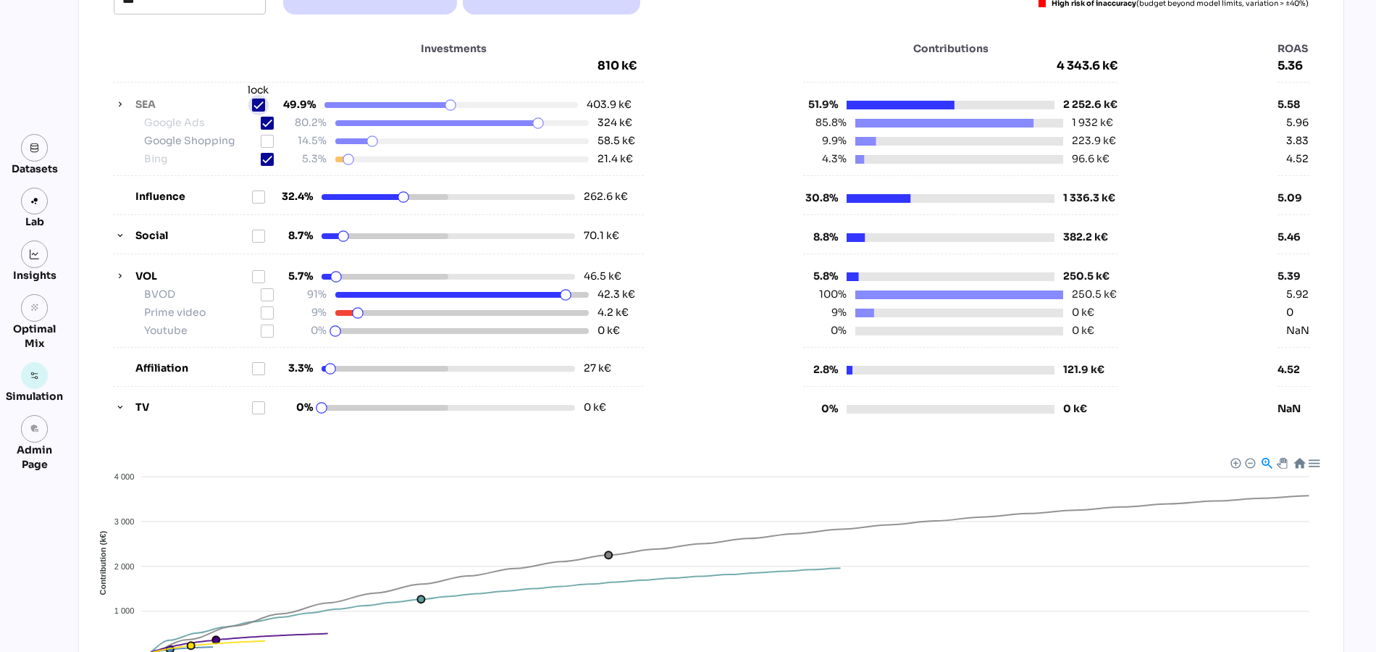
click at [259, 102] on icon at bounding box center [258, 105] width 10 height 10
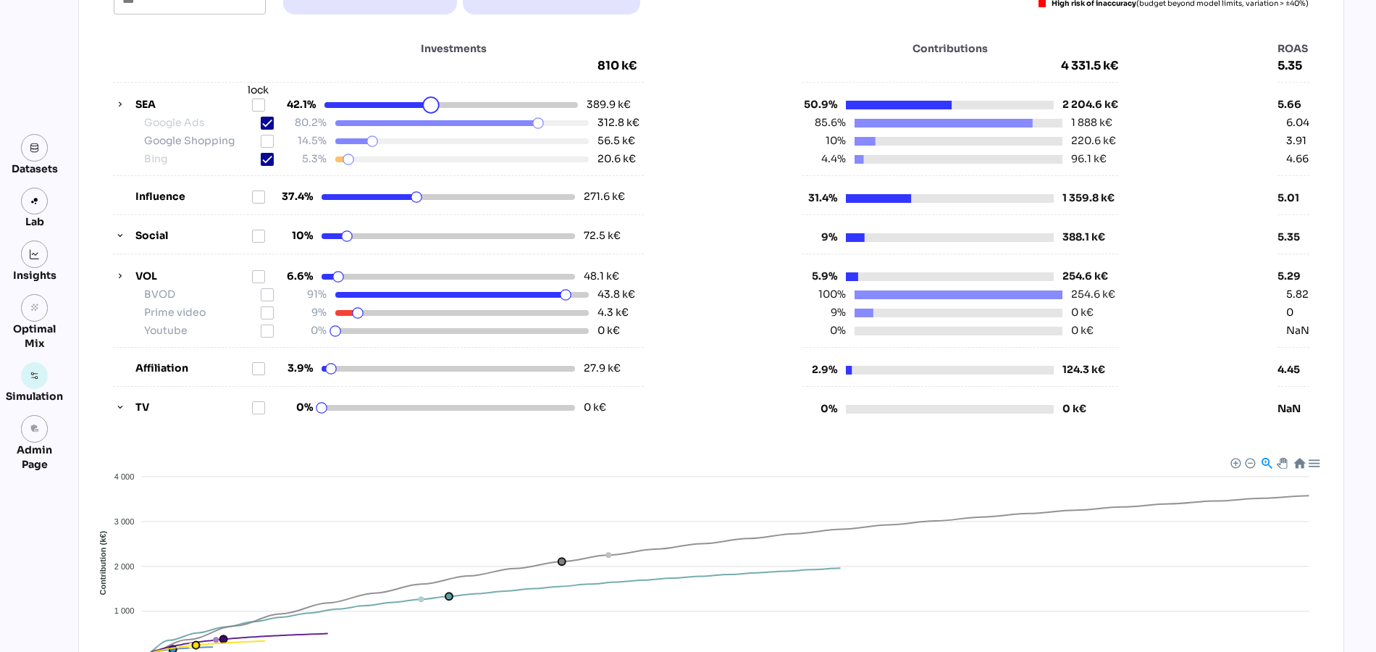
drag, startPoint x: 451, startPoint y: 107, endPoint x: 432, endPoint y: 107, distance: 19.6
click at [432, 107] on html "Demo - Sales - Demo - Sales person Datasets Lab Insights grain Optimal Mix Simu…" at bounding box center [688, 369] width 1376 height 1057
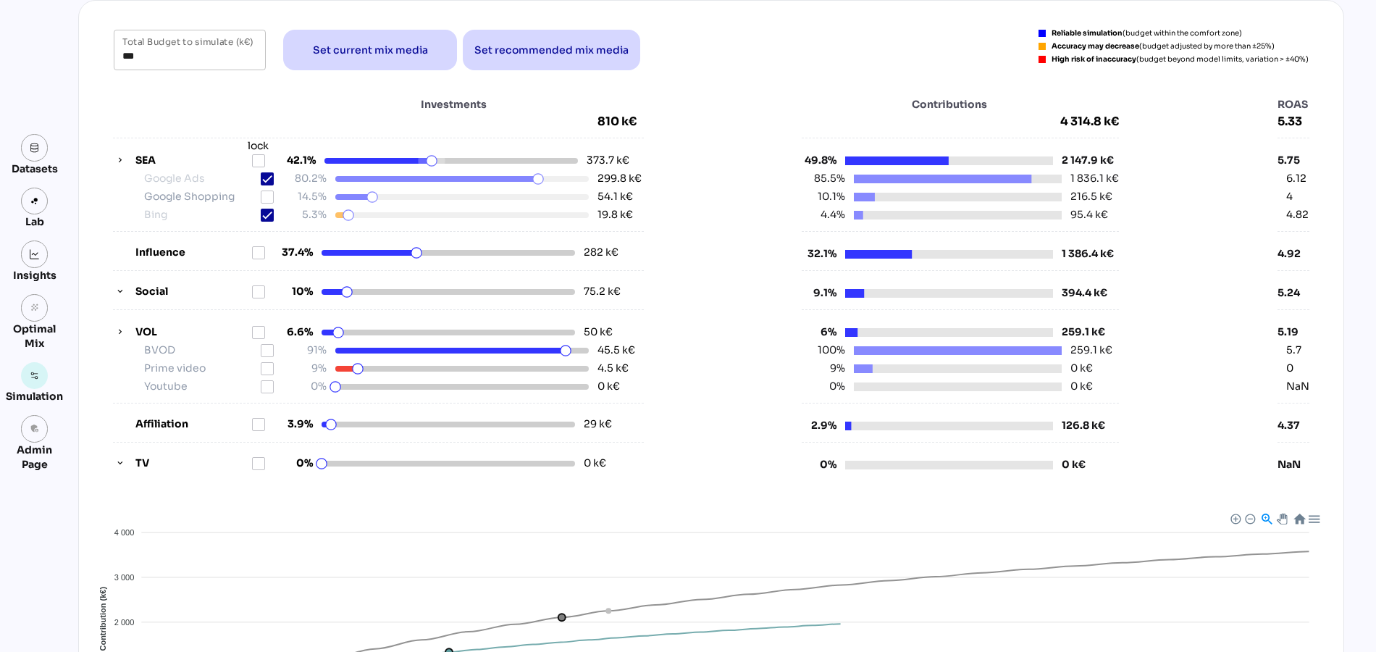
scroll to position [87, 0]
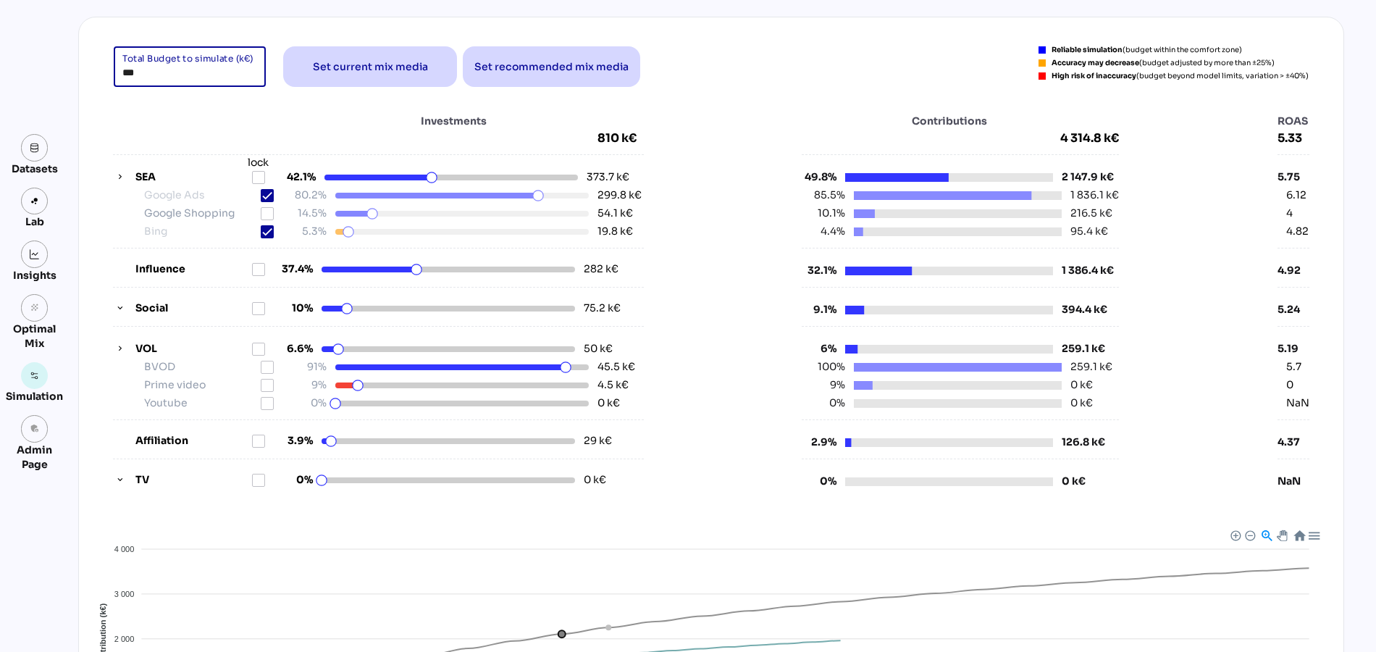
drag, startPoint x: 145, startPoint y: 75, endPoint x: 119, endPoint y: 75, distance: 26.1
click at [119, 75] on div "*** Total Budget to simulate (k€)" at bounding box center [190, 66] width 152 height 41
type input "*****"
click at [192, 103] on div "Investments 810 k€ SEA lock 42.1% 373.7 k€ Google Ads 80.2% 299.8 k€ Google Sho…" at bounding box center [711, 301] width 1230 height 406
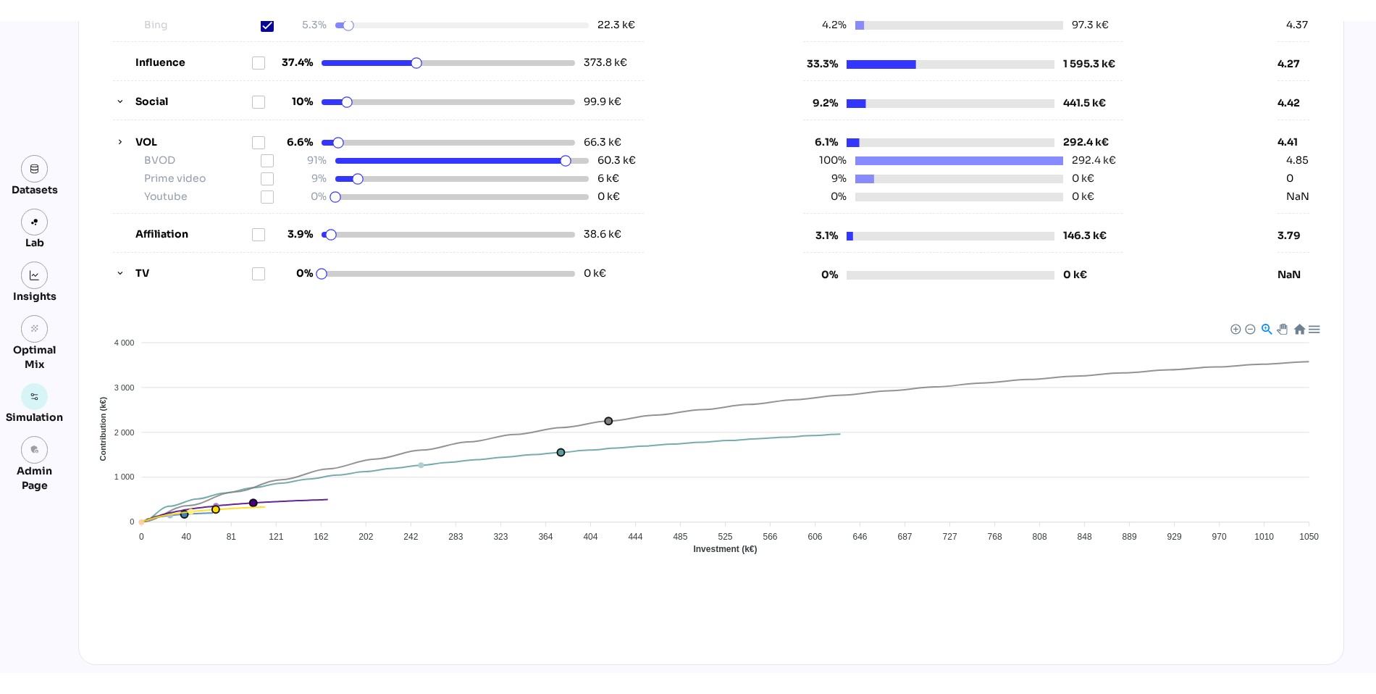
scroll to position [0, 0]
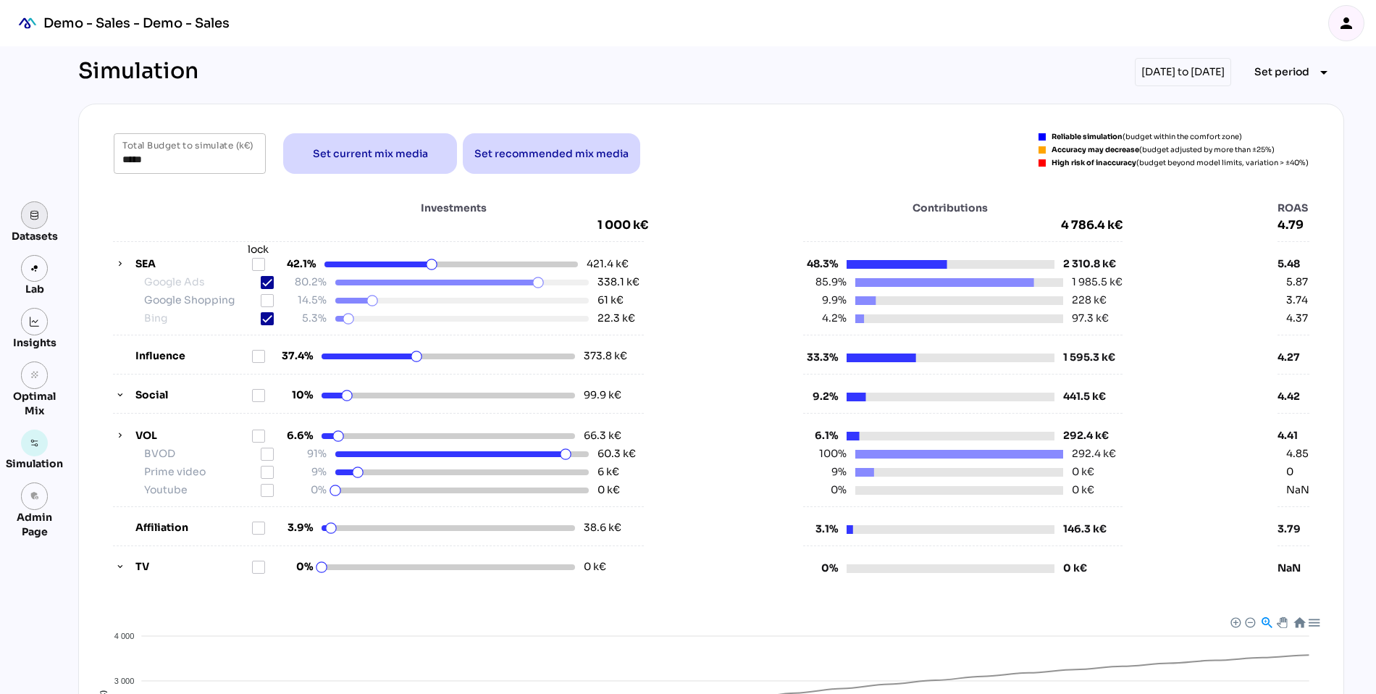
click at [40, 210] on link at bounding box center [35, 215] width 28 height 28
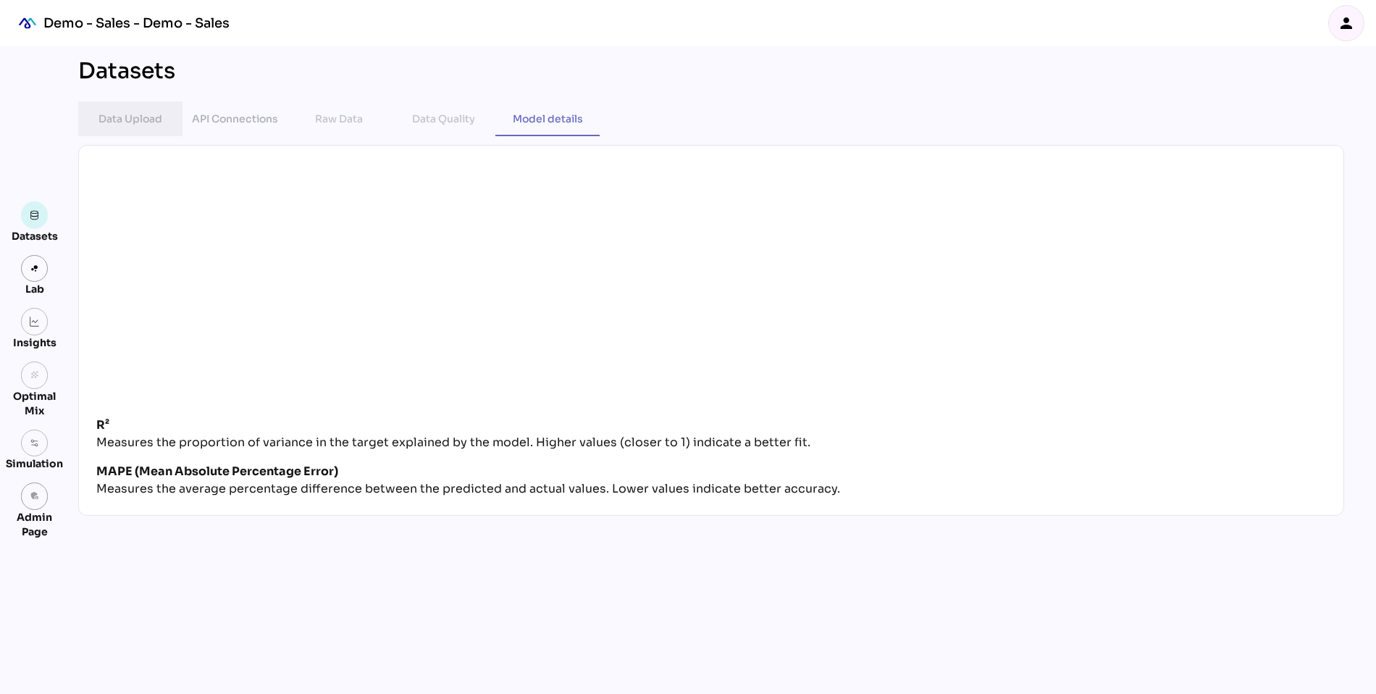
click at [136, 110] on div "Data Upload" at bounding box center [130, 118] width 64 height 17
